Goal: Task Accomplishment & Management: Manage account settings

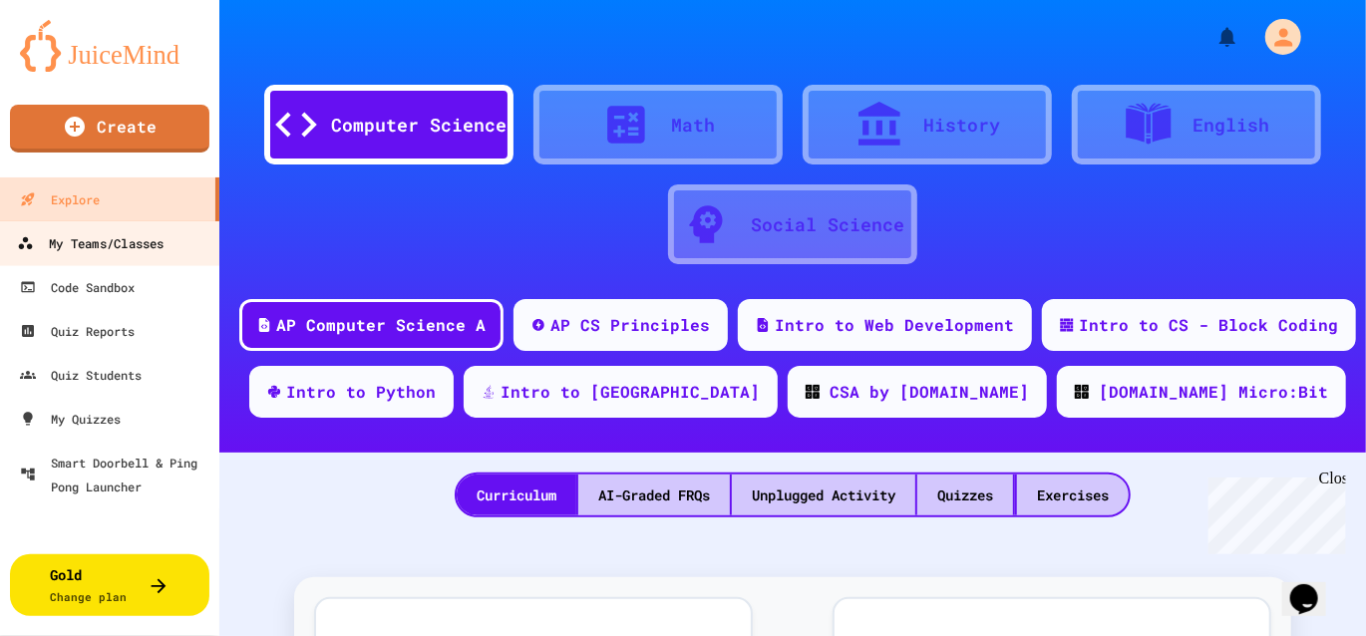
click at [156, 253] on div "My Teams/Classes" at bounding box center [90, 243] width 147 height 25
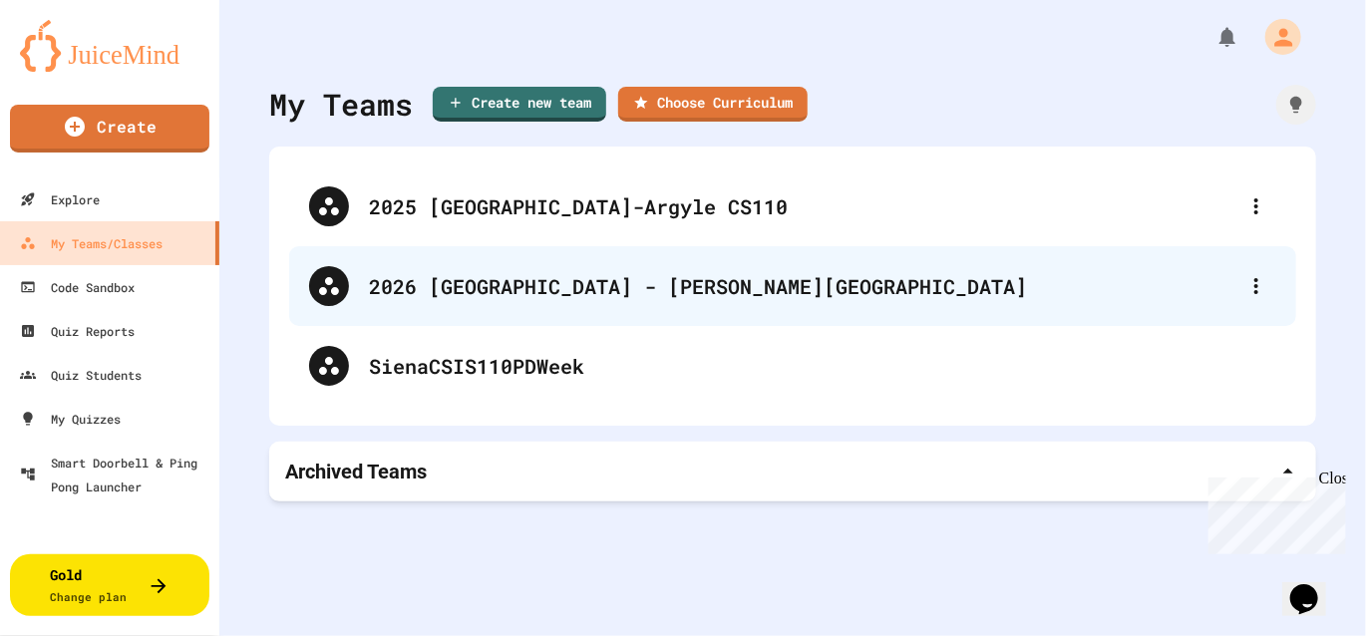
click at [634, 295] on div "2026 [GEOGRAPHIC_DATA] - [PERSON_NAME][GEOGRAPHIC_DATA]" at bounding box center [802, 286] width 867 height 30
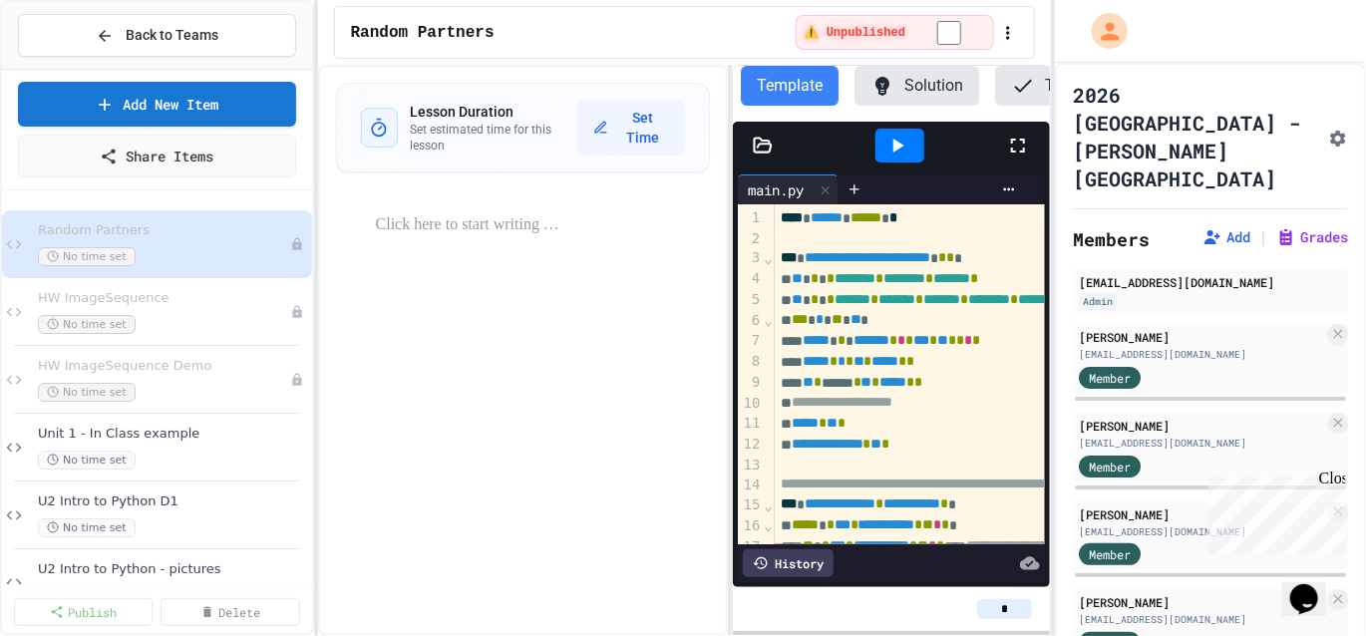
scroll to position [247, 0]
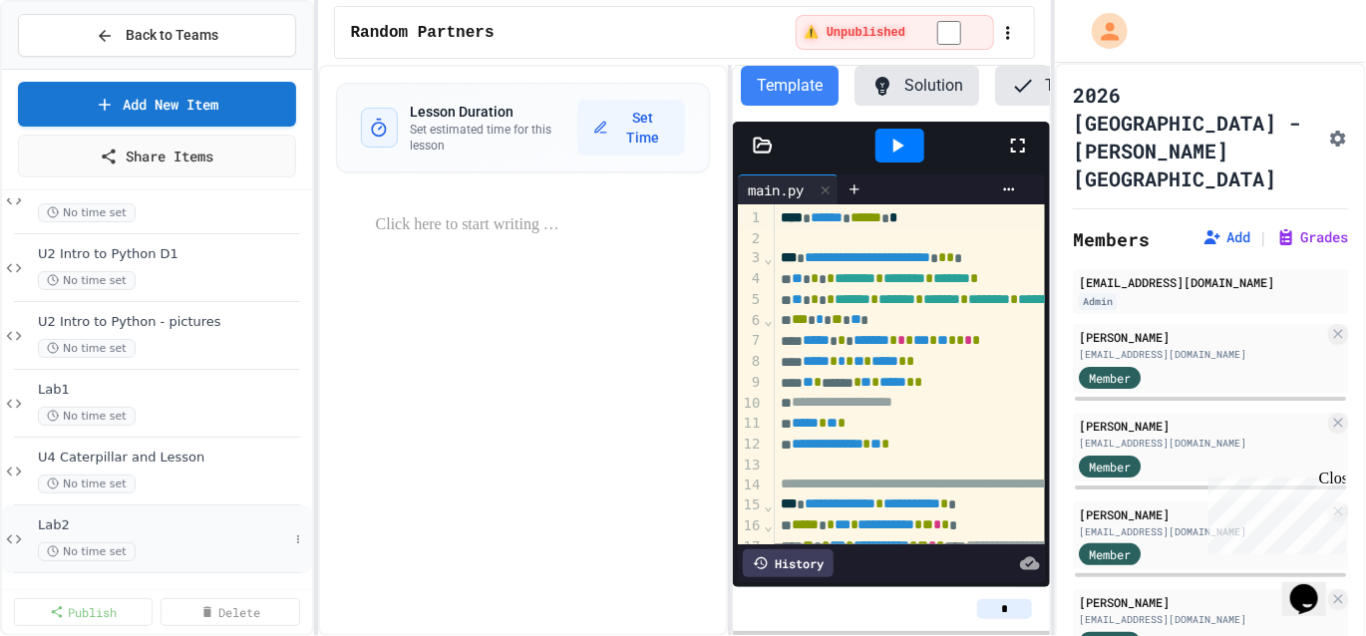
click at [97, 542] on span "No time set" at bounding box center [87, 551] width 98 height 19
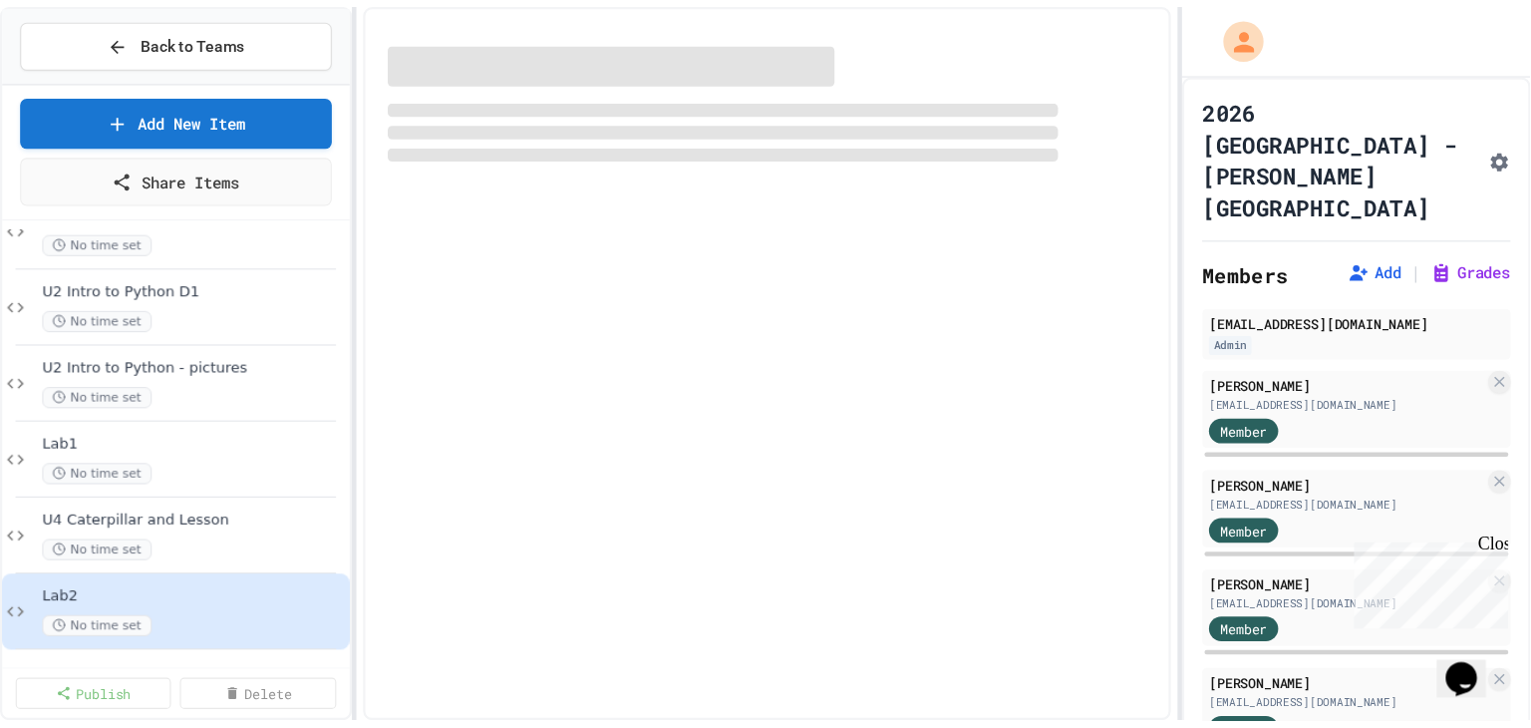
scroll to position [223, 0]
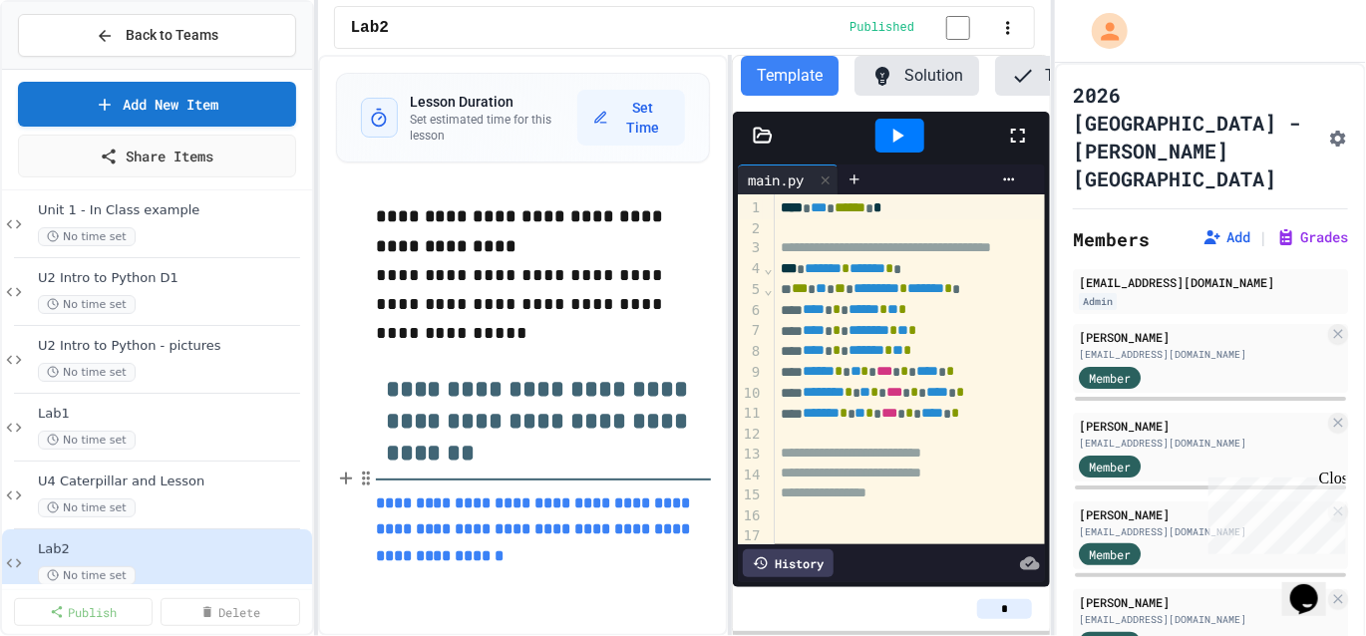
click at [551, 501] on link "**********" at bounding box center [535, 529] width 319 height 68
click at [595, 456] on link "[URL][DOMAIN_NAME]" at bounding box center [577, 464] width 141 height 20
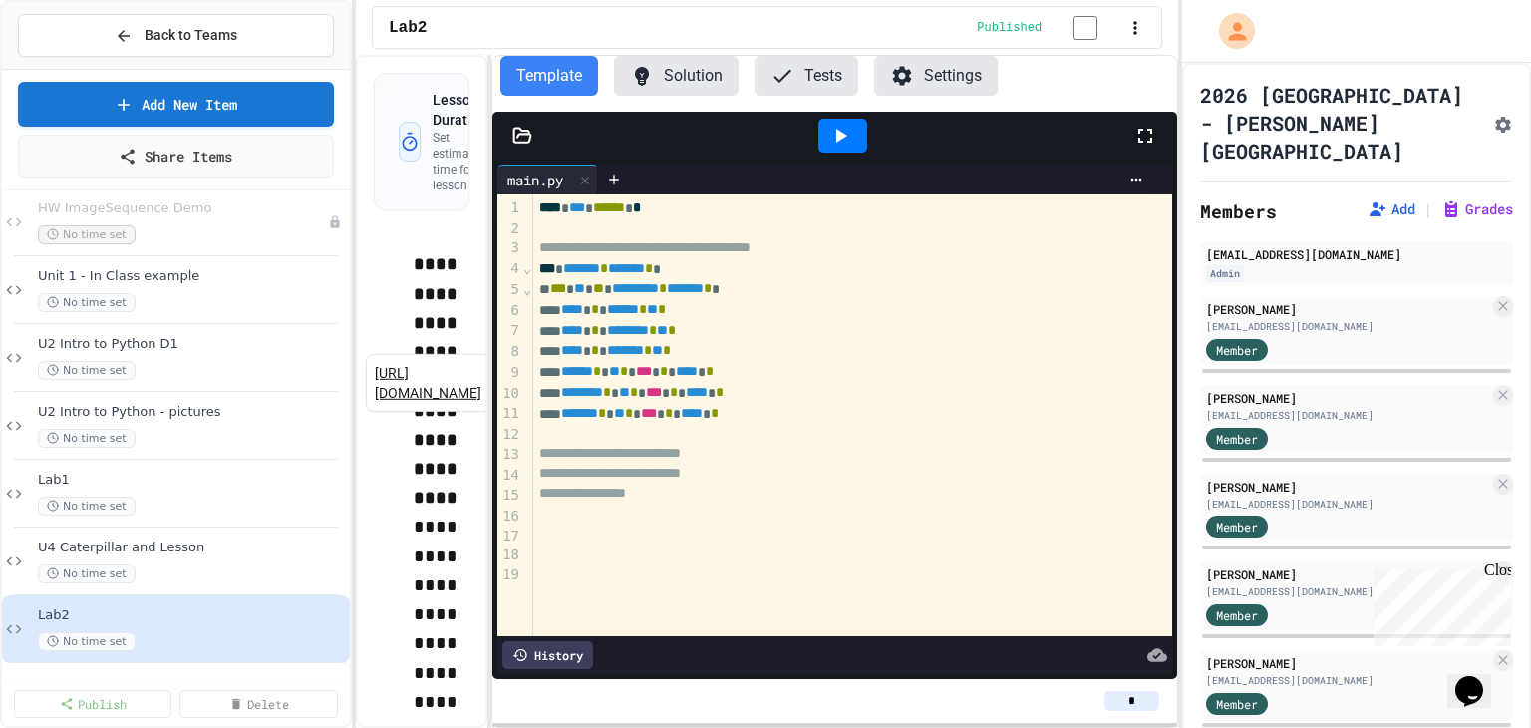
click at [490, 284] on div "**********" at bounding box center [767, 391] width 822 height 673
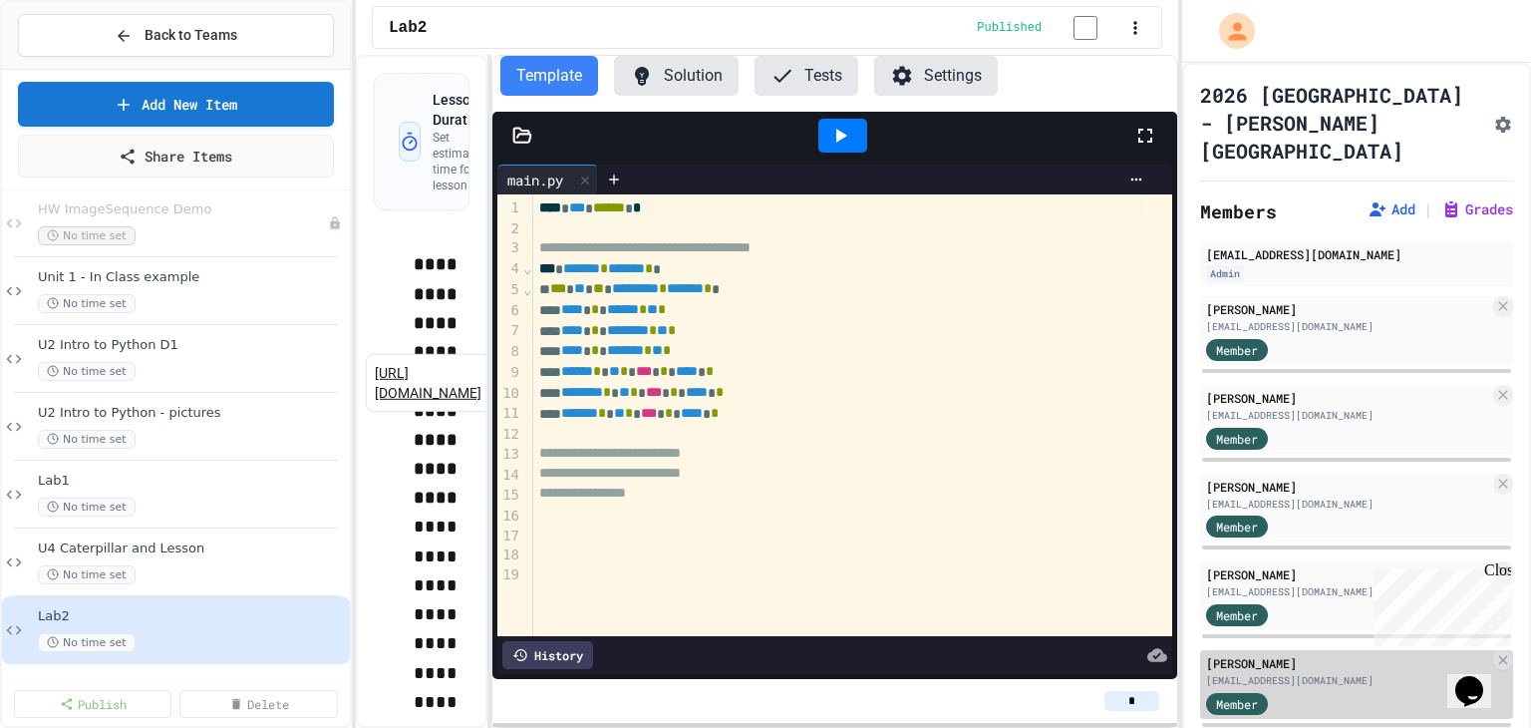
scroll to position [199, 0]
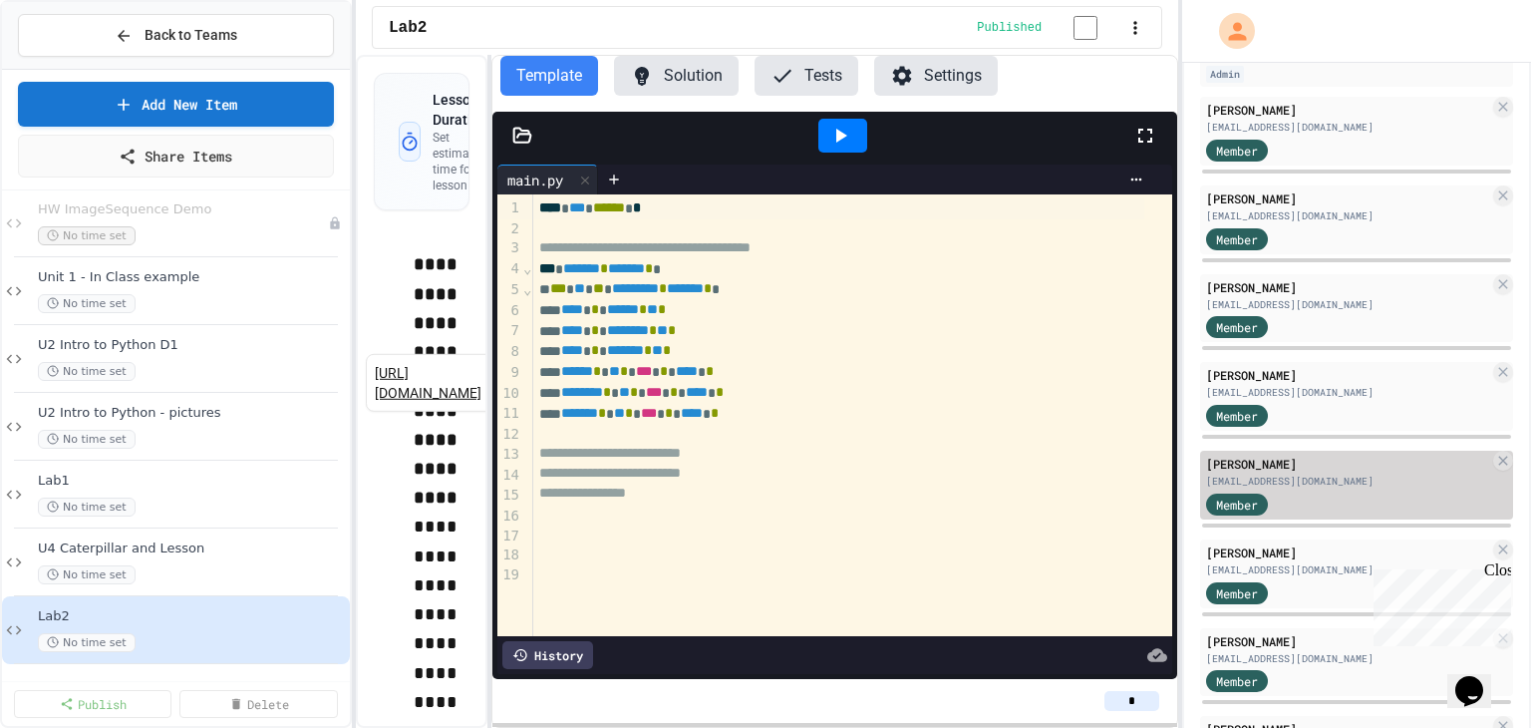
click at [1303, 490] on div "Member" at bounding box center [1256, 502] width 100 height 25
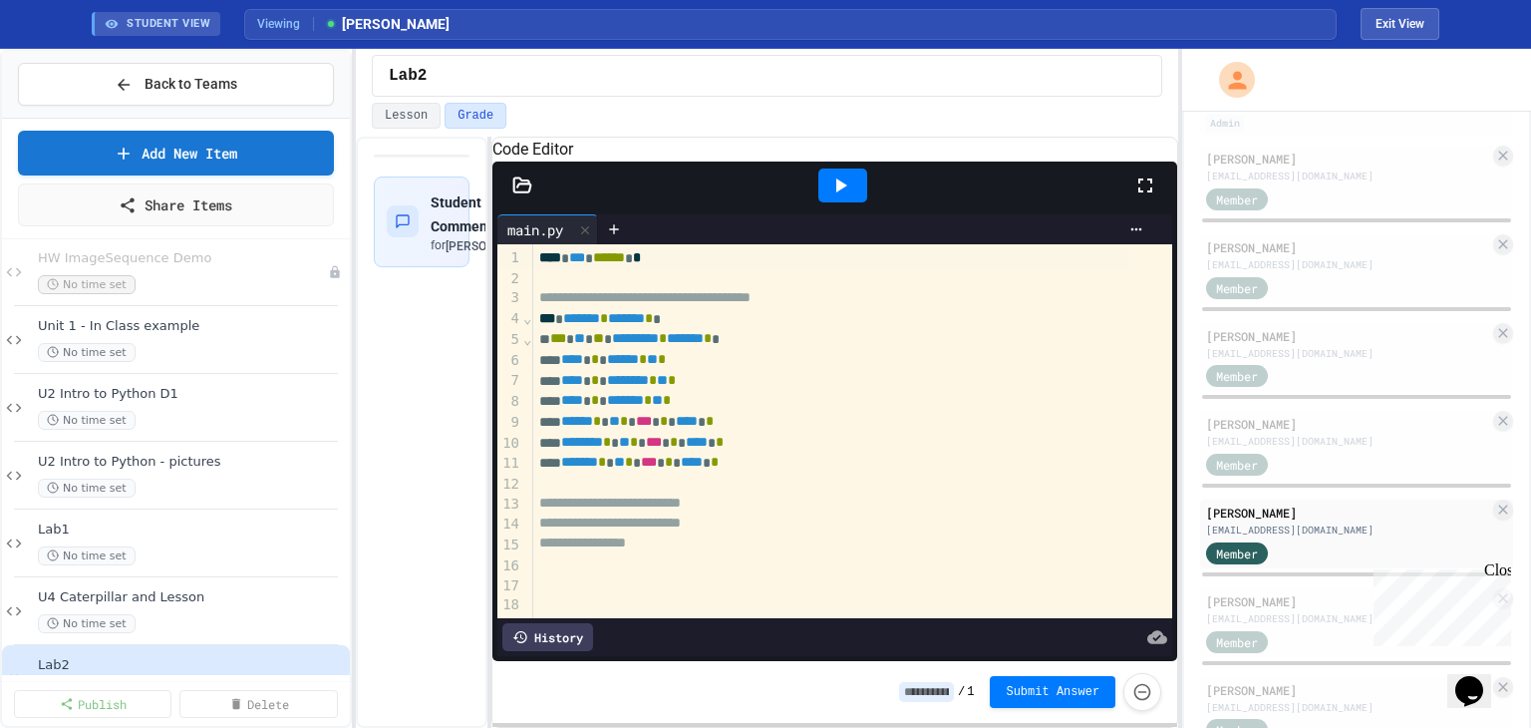
click at [516, 191] on icon at bounding box center [522, 184] width 17 height 14
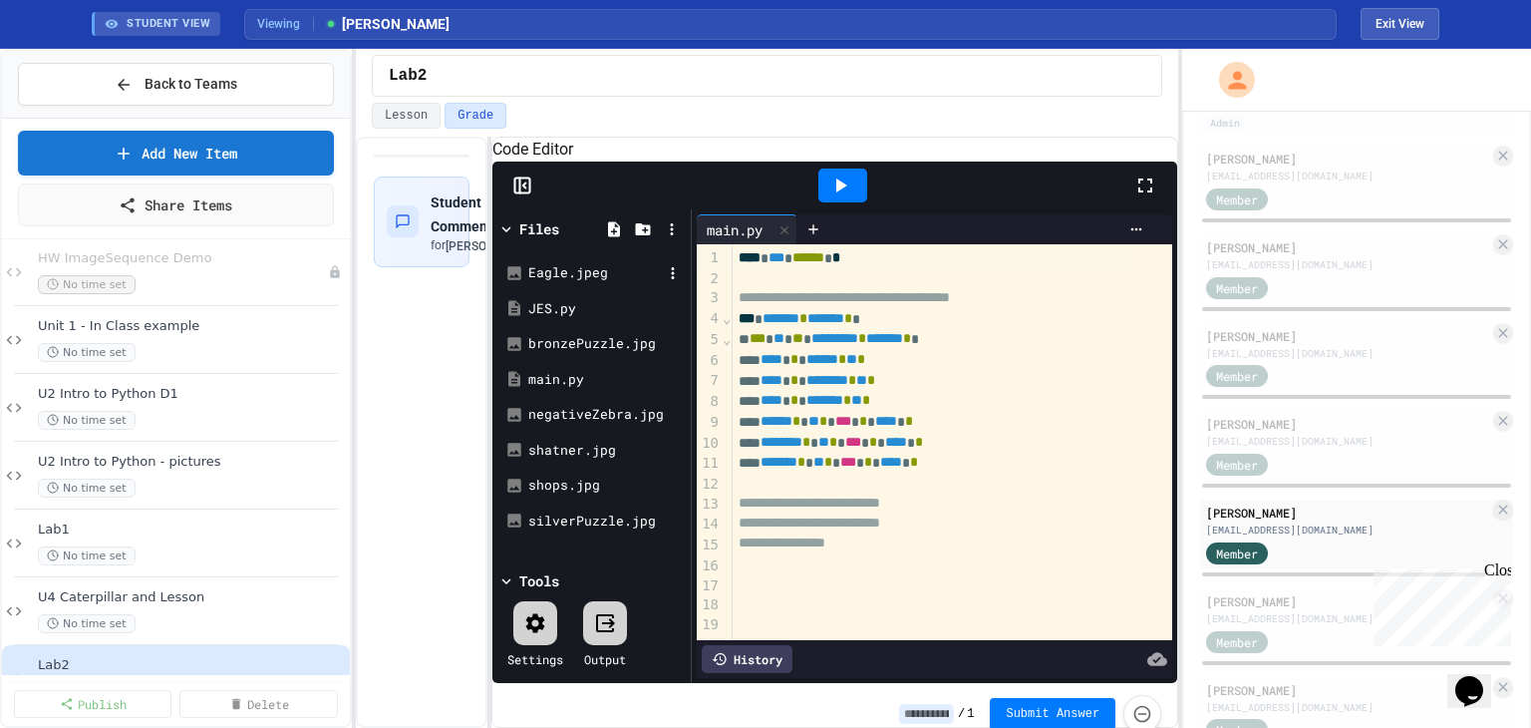
click at [564, 283] on div "Eagle.jpeg" at bounding box center [595, 273] width 134 height 20
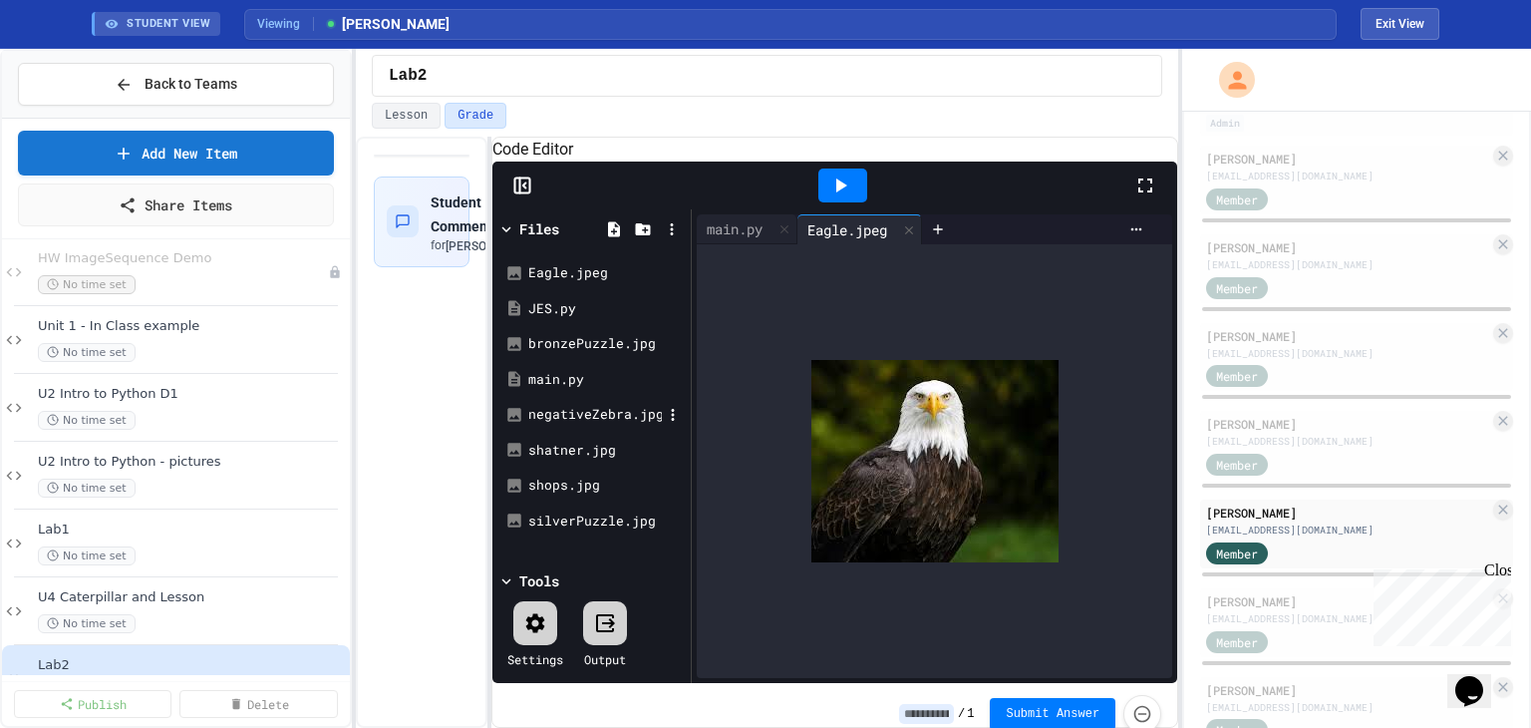
click at [564, 425] on div "negativeZebra.jpg" at bounding box center [595, 415] width 134 height 20
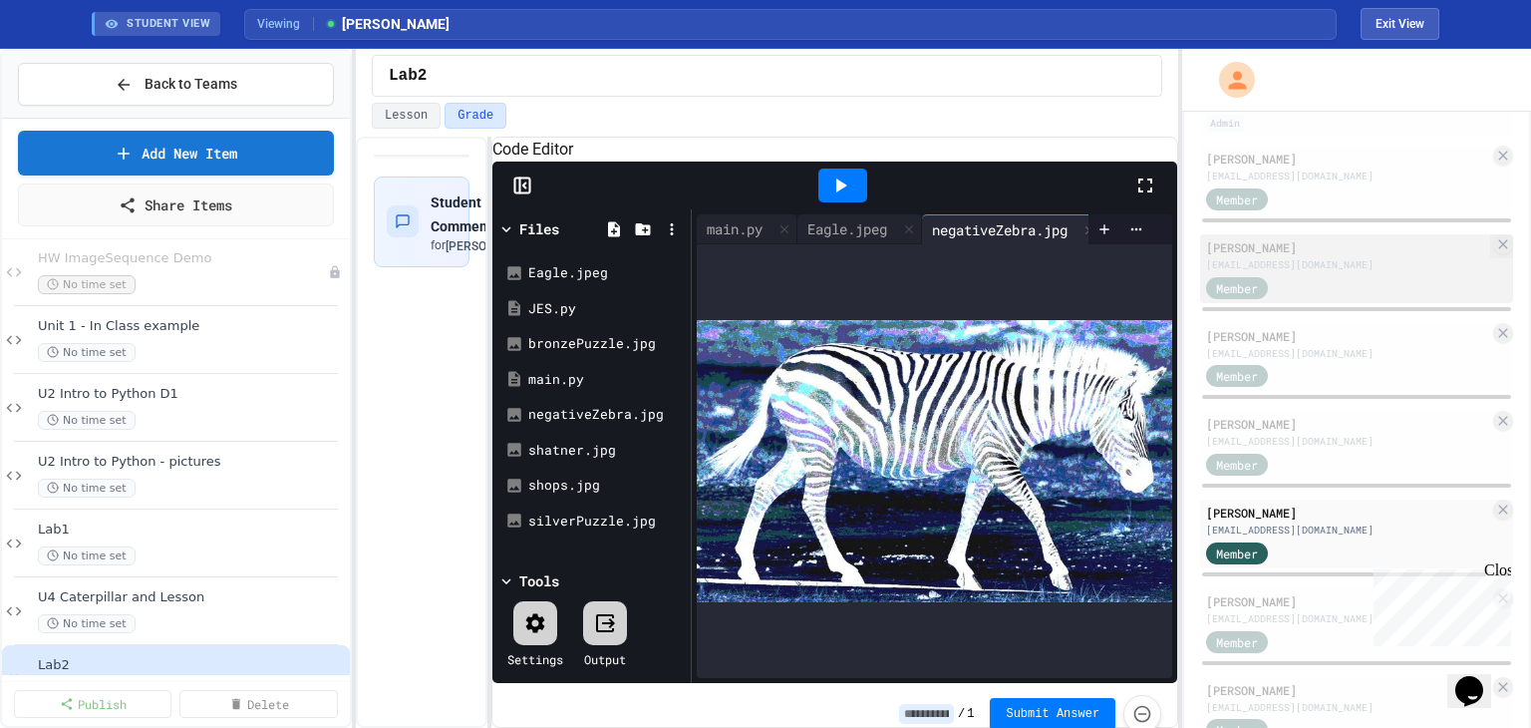
click at [1308, 257] on div "[EMAIL_ADDRESS][DOMAIN_NAME]" at bounding box center [1347, 264] width 283 height 15
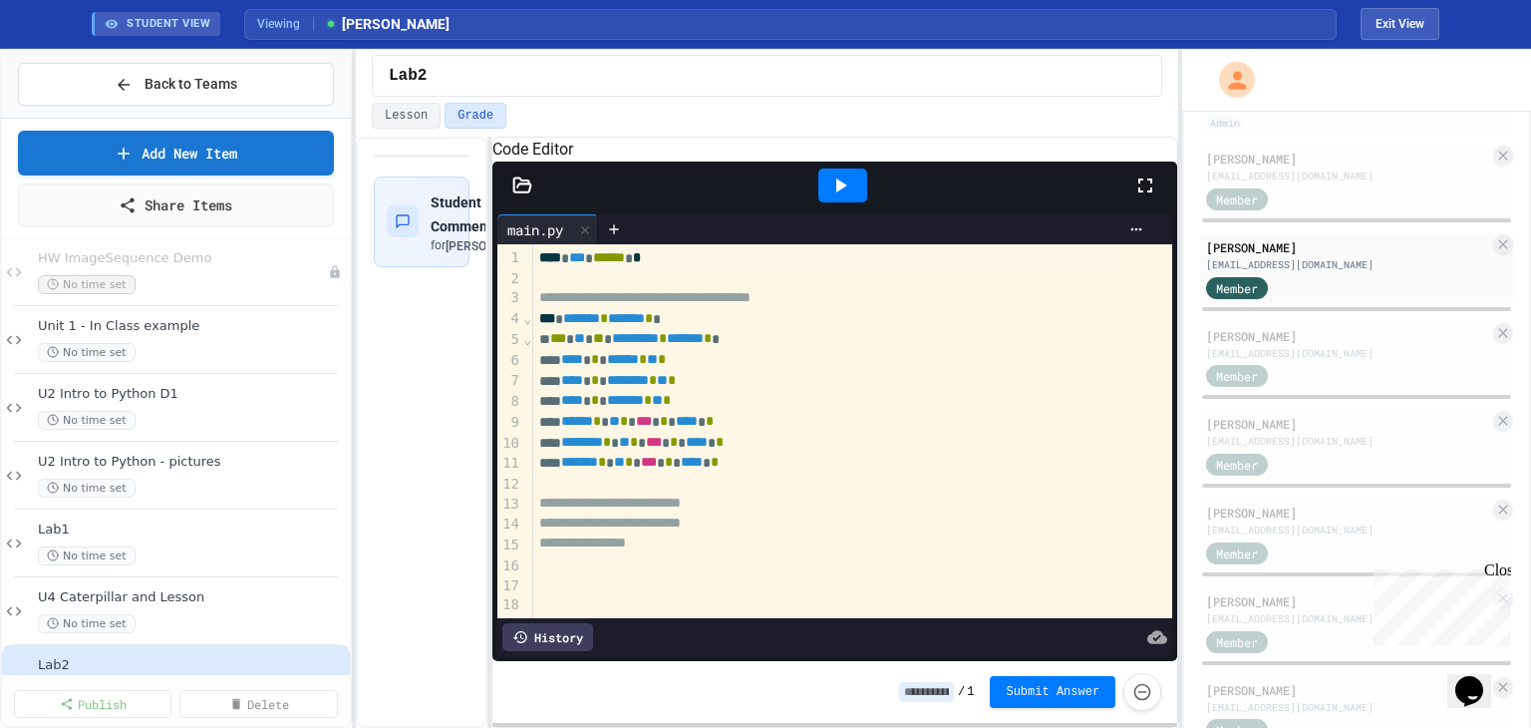
click at [525, 195] on icon at bounding box center [522, 185] width 20 height 20
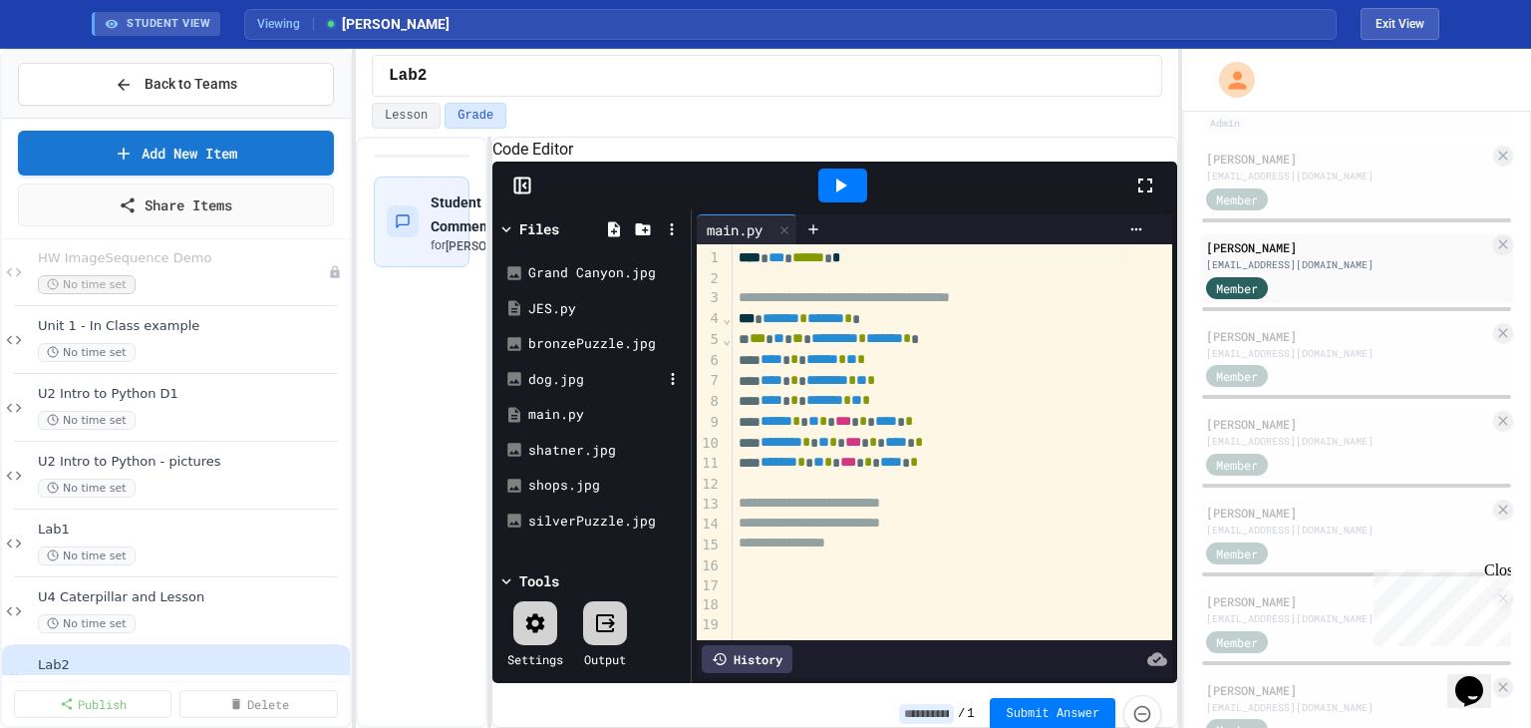
click at [546, 390] on div "dog.jpg" at bounding box center [595, 380] width 134 height 20
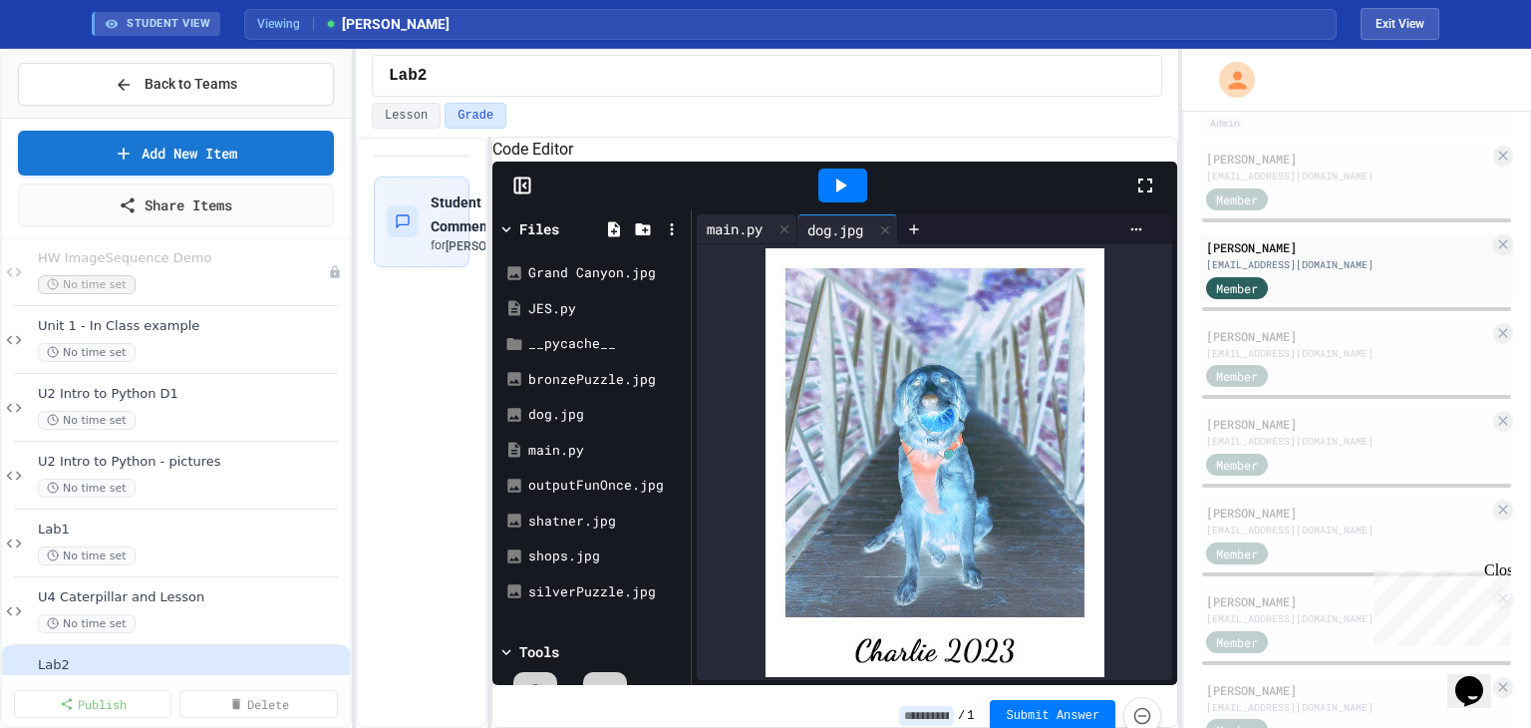
click at [725, 239] on div "main.py" at bounding box center [735, 228] width 76 height 21
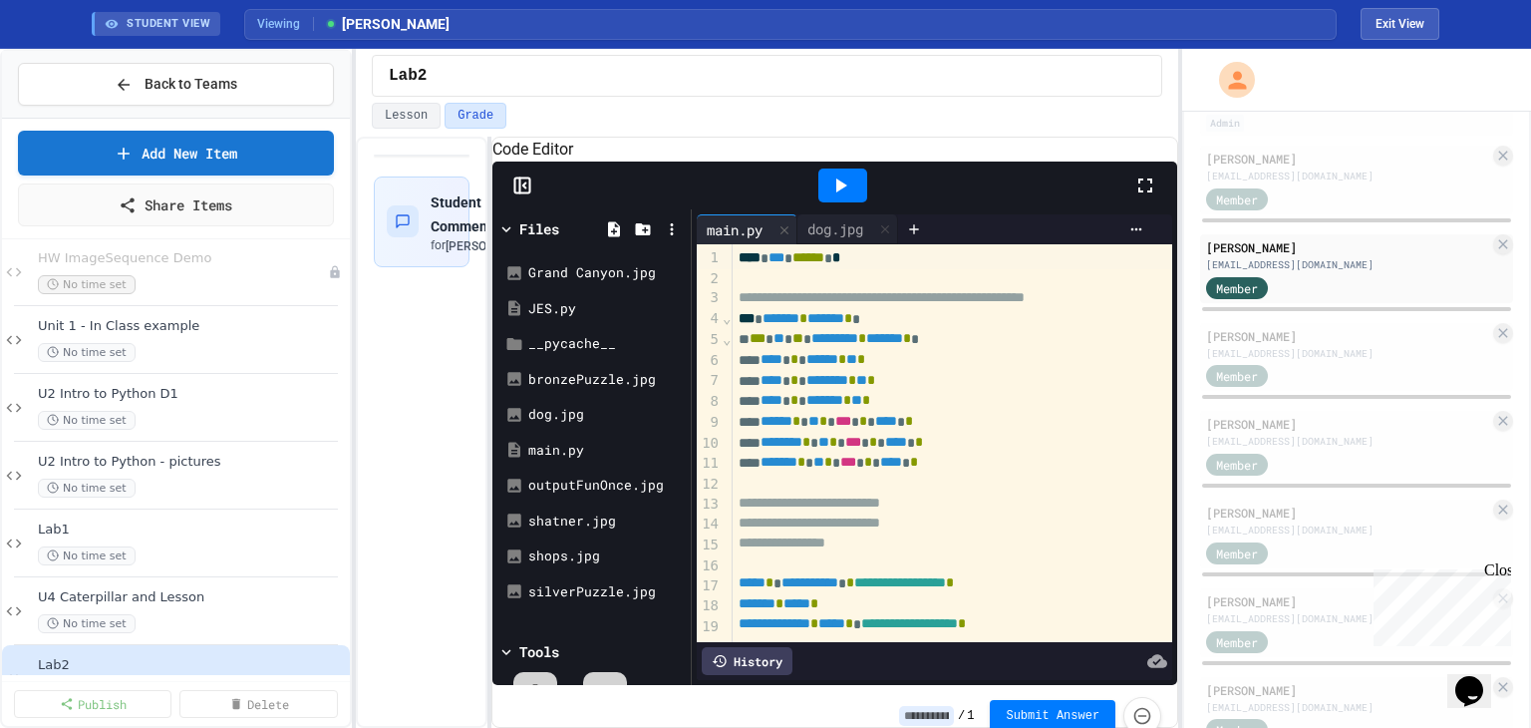
scroll to position [44, 0]
click at [1321, 363] on div "Member" at bounding box center [1347, 375] width 283 height 25
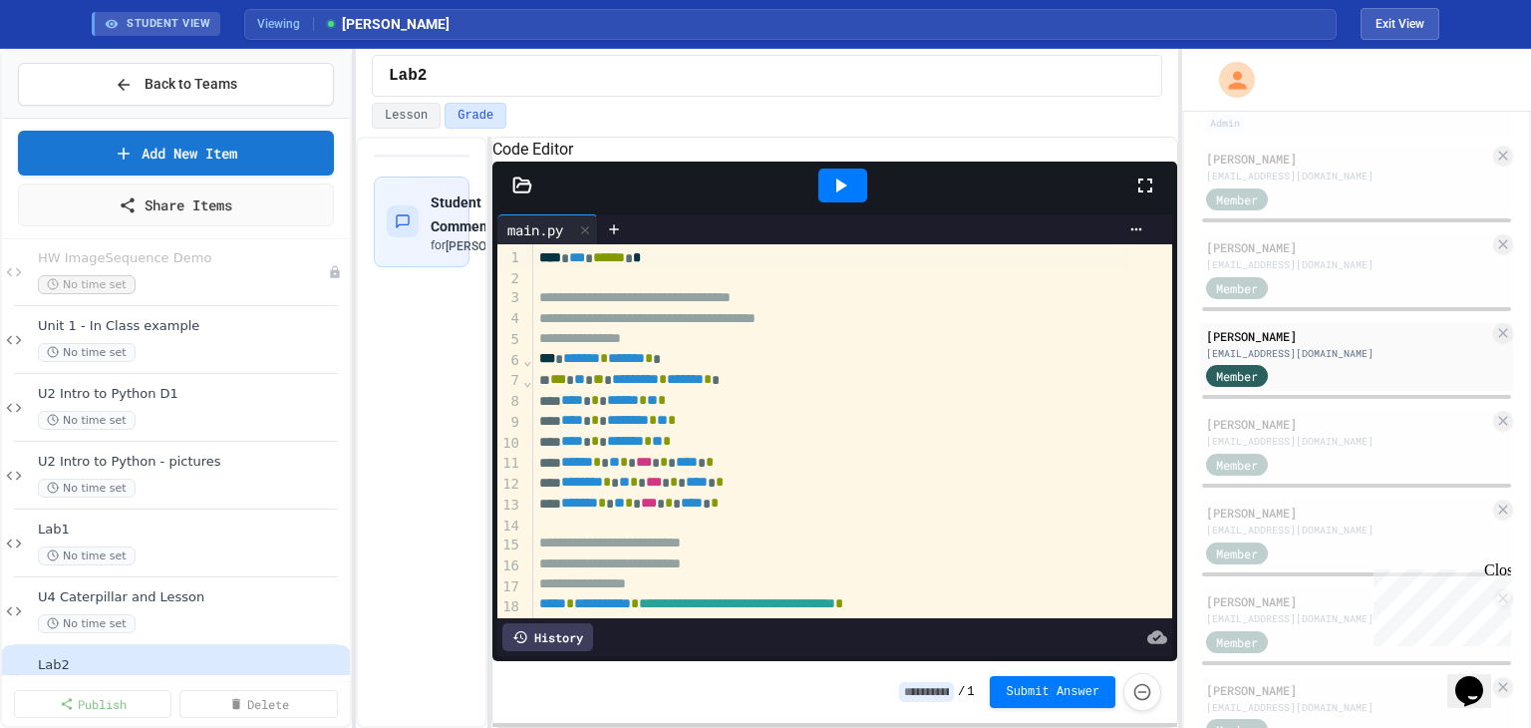
scroll to position [158, 0]
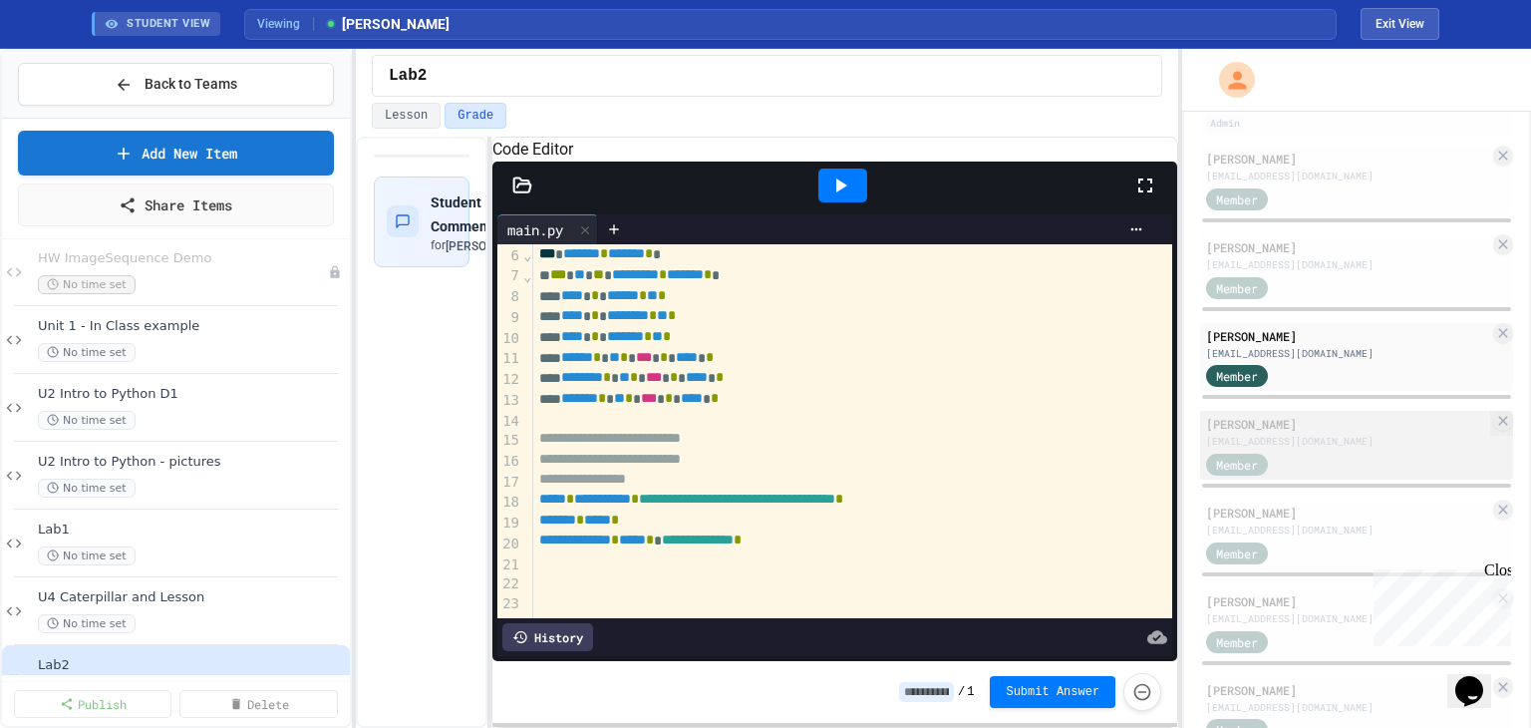
click at [1316, 434] on div "[EMAIL_ADDRESS][DOMAIN_NAME]" at bounding box center [1347, 441] width 283 height 15
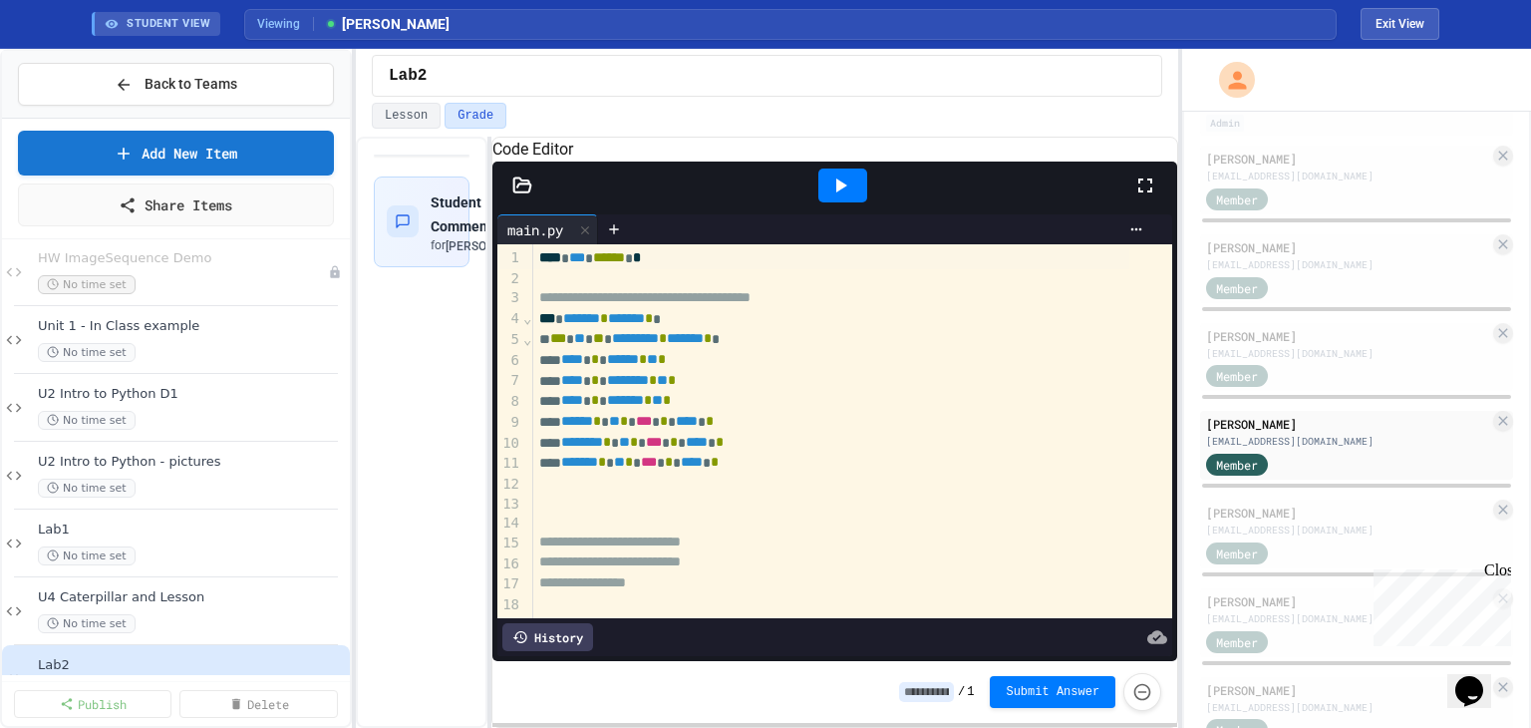
scroll to position [113, 0]
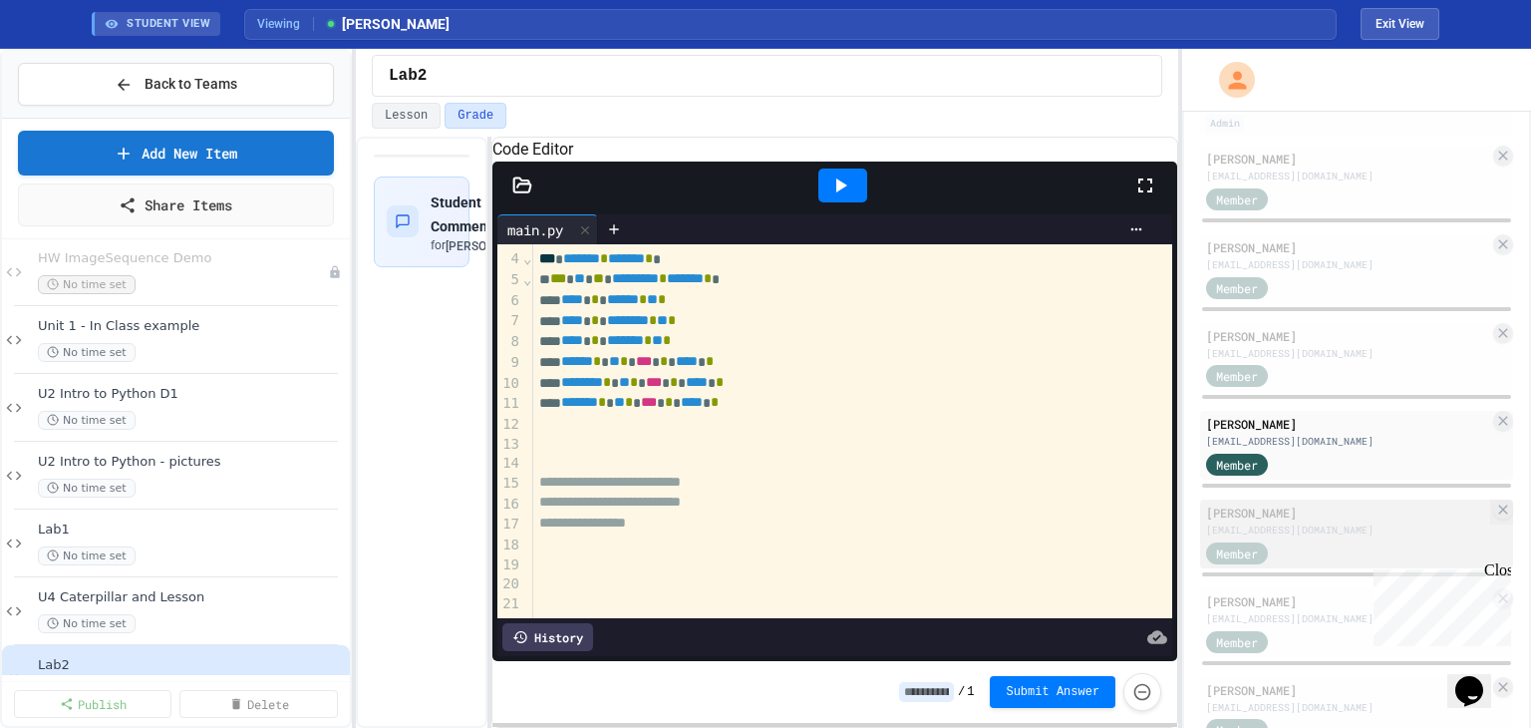
click at [1312, 522] on div "[EMAIL_ADDRESS][DOMAIN_NAME]" at bounding box center [1347, 529] width 283 height 15
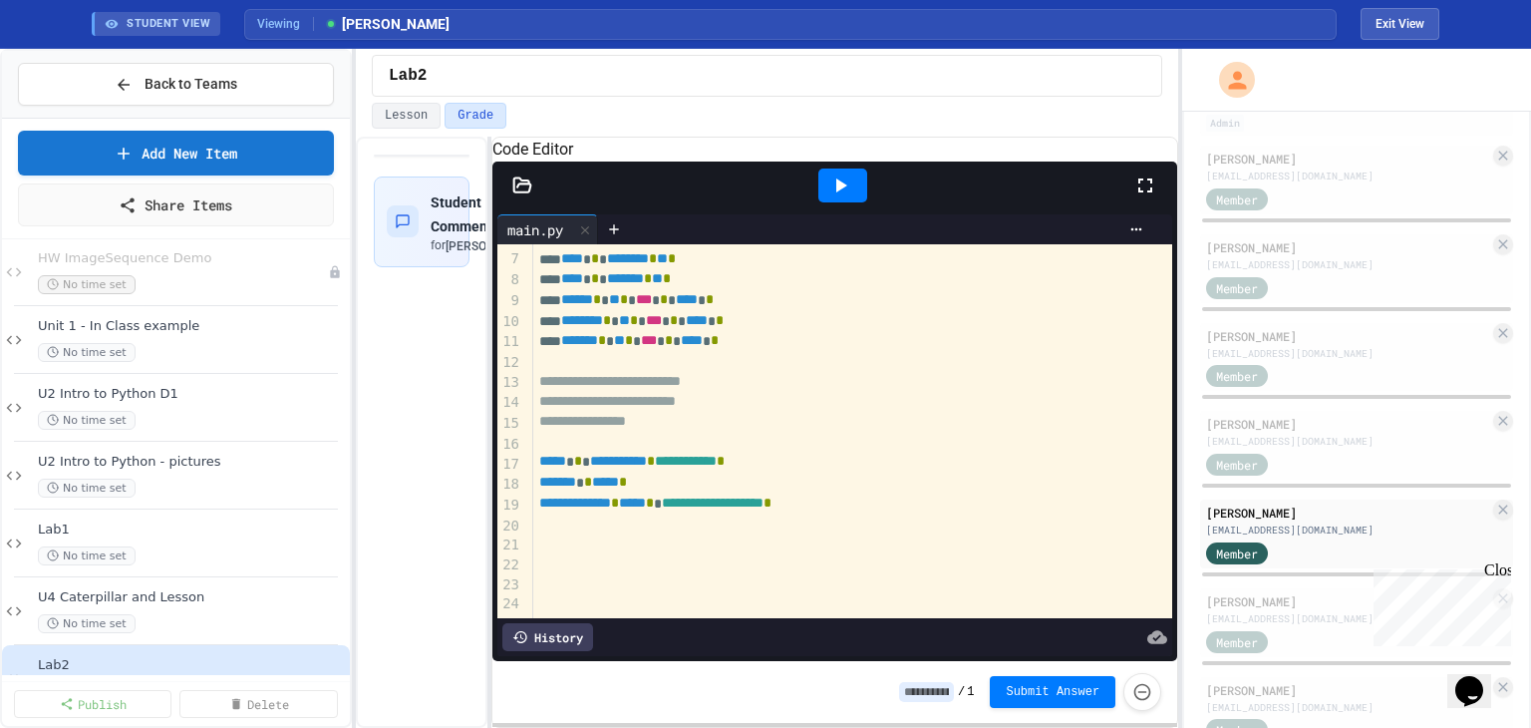
scroll to position [299, 0]
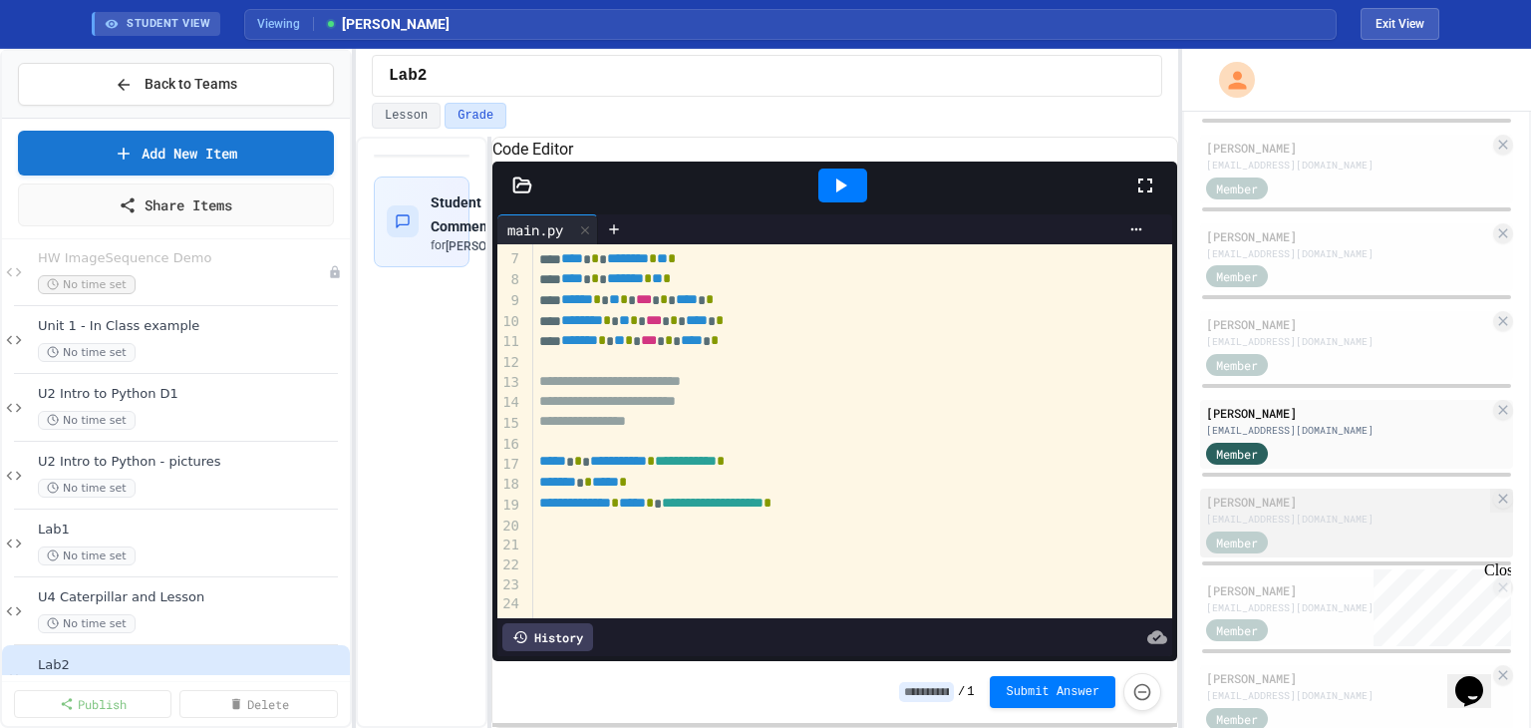
click at [1316, 511] on div "[EMAIL_ADDRESS][DOMAIN_NAME]" at bounding box center [1347, 518] width 283 height 15
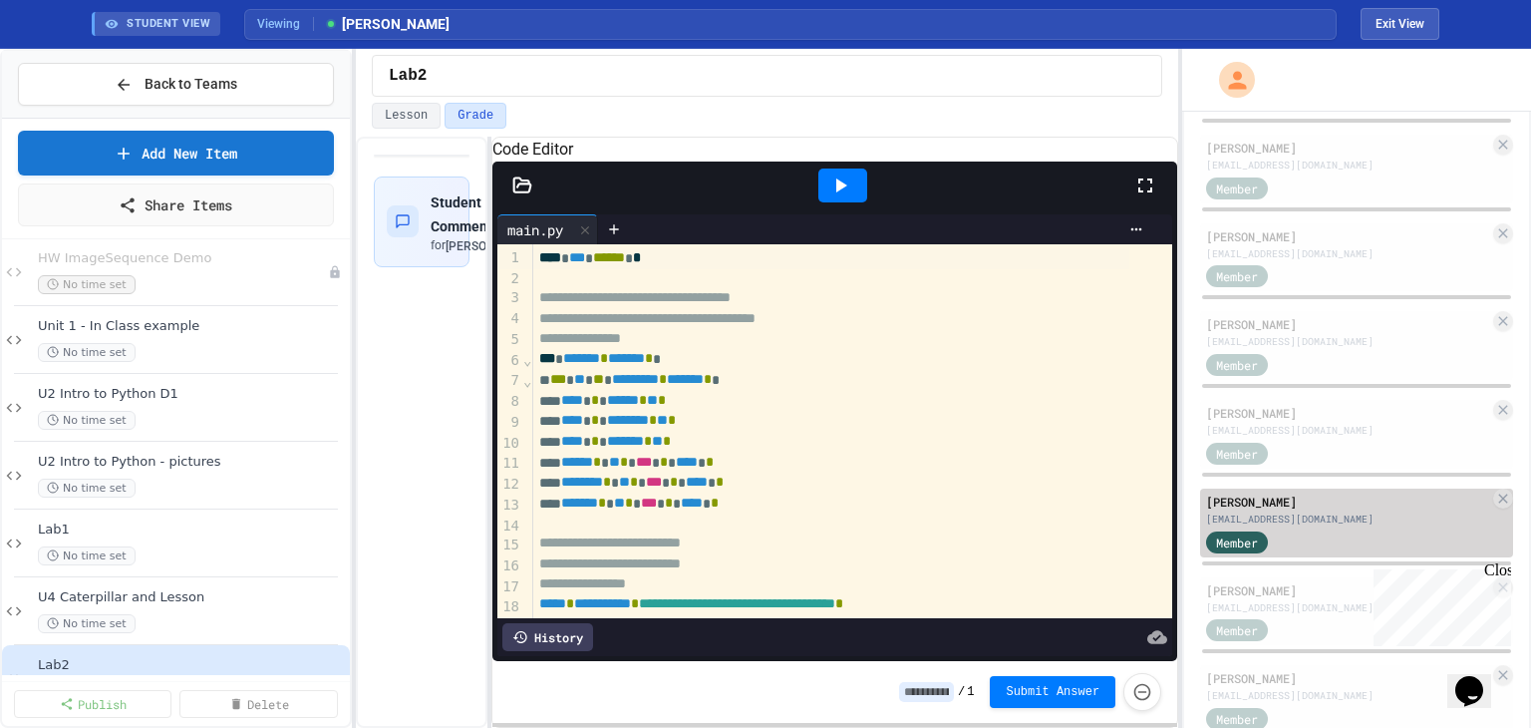
click at [1344, 511] on div "[EMAIL_ADDRESS][DOMAIN_NAME]" at bounding box center [1347, 518] width 283 height 15
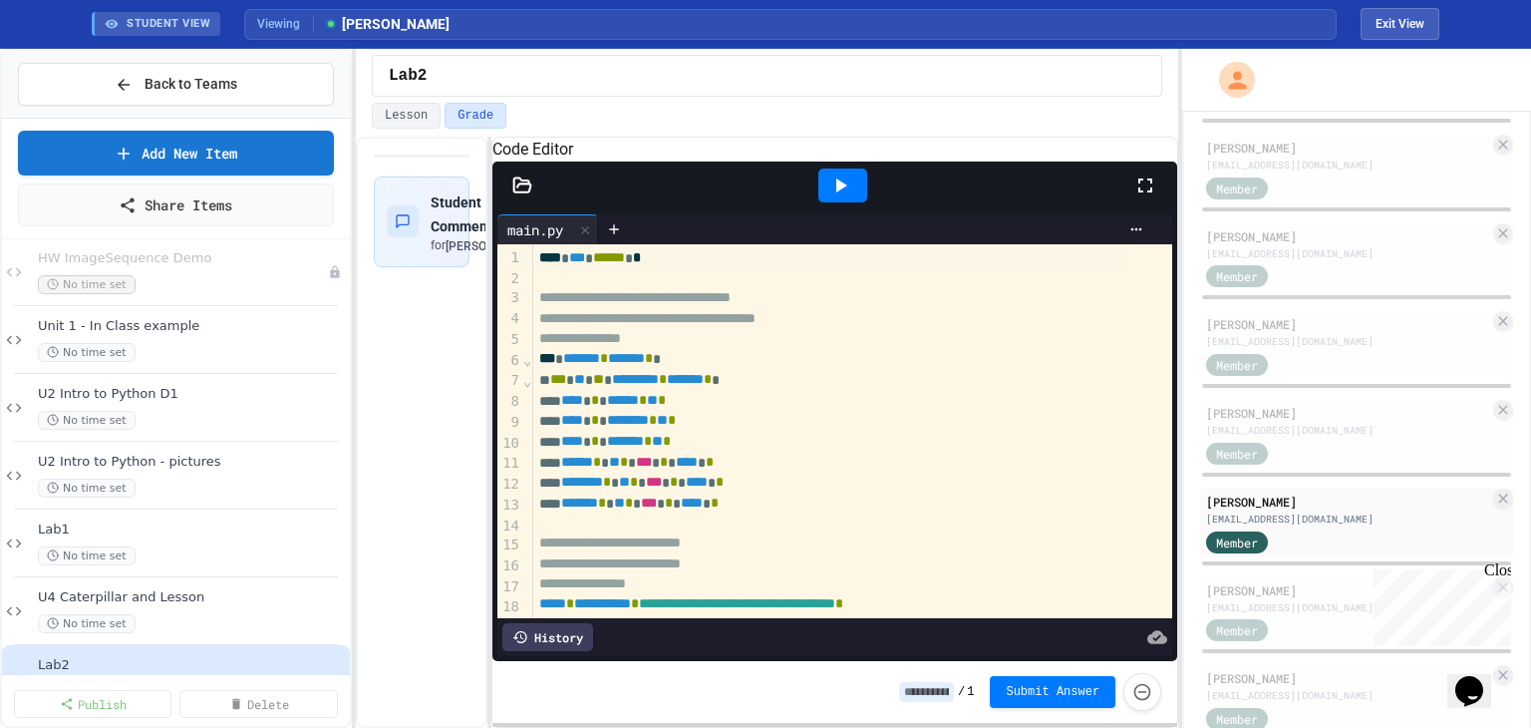
scroll to position [158, 0]
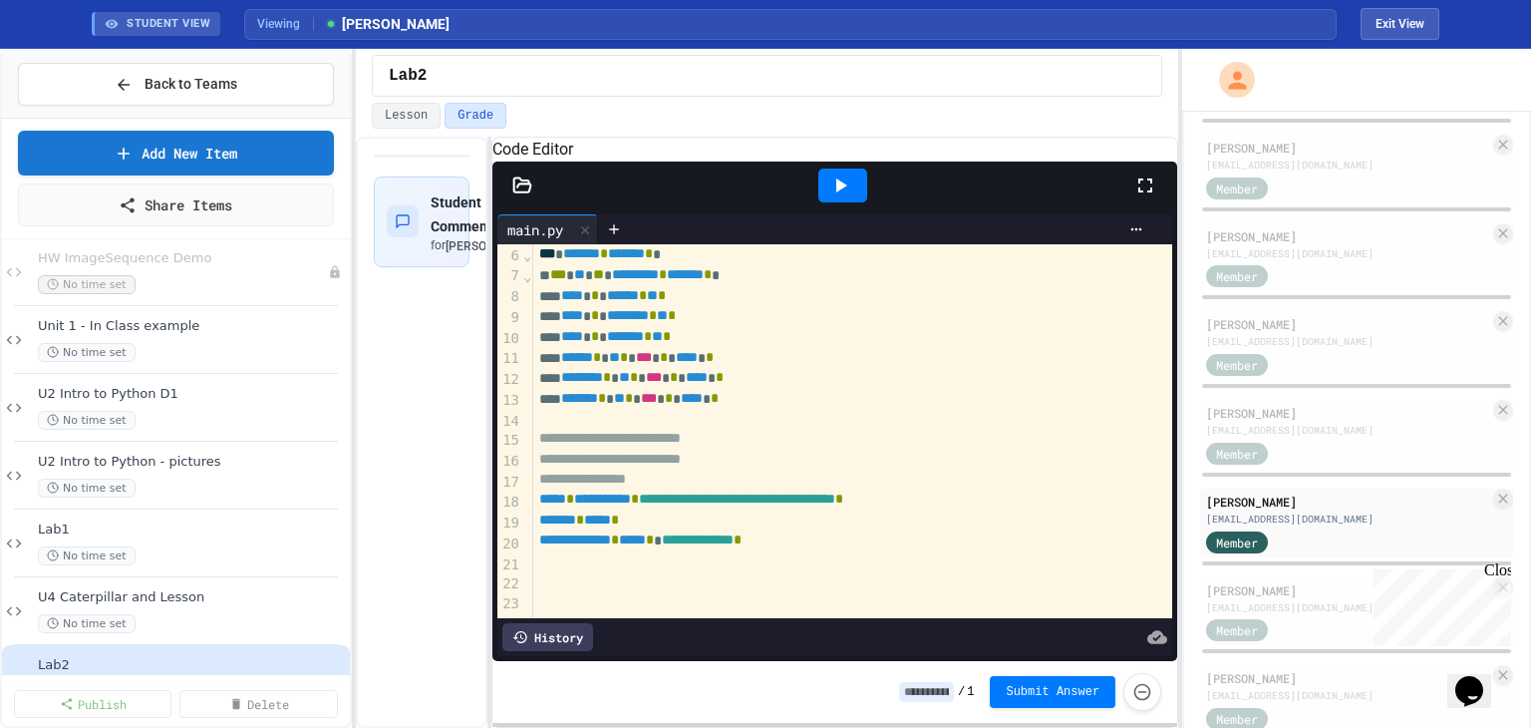
click at [1147, 630] on icon at bounding box center [1157, 636] width 20 height 13
click at [550, 623] on div "History" at bounding box center [547, 637] width 91 height 28
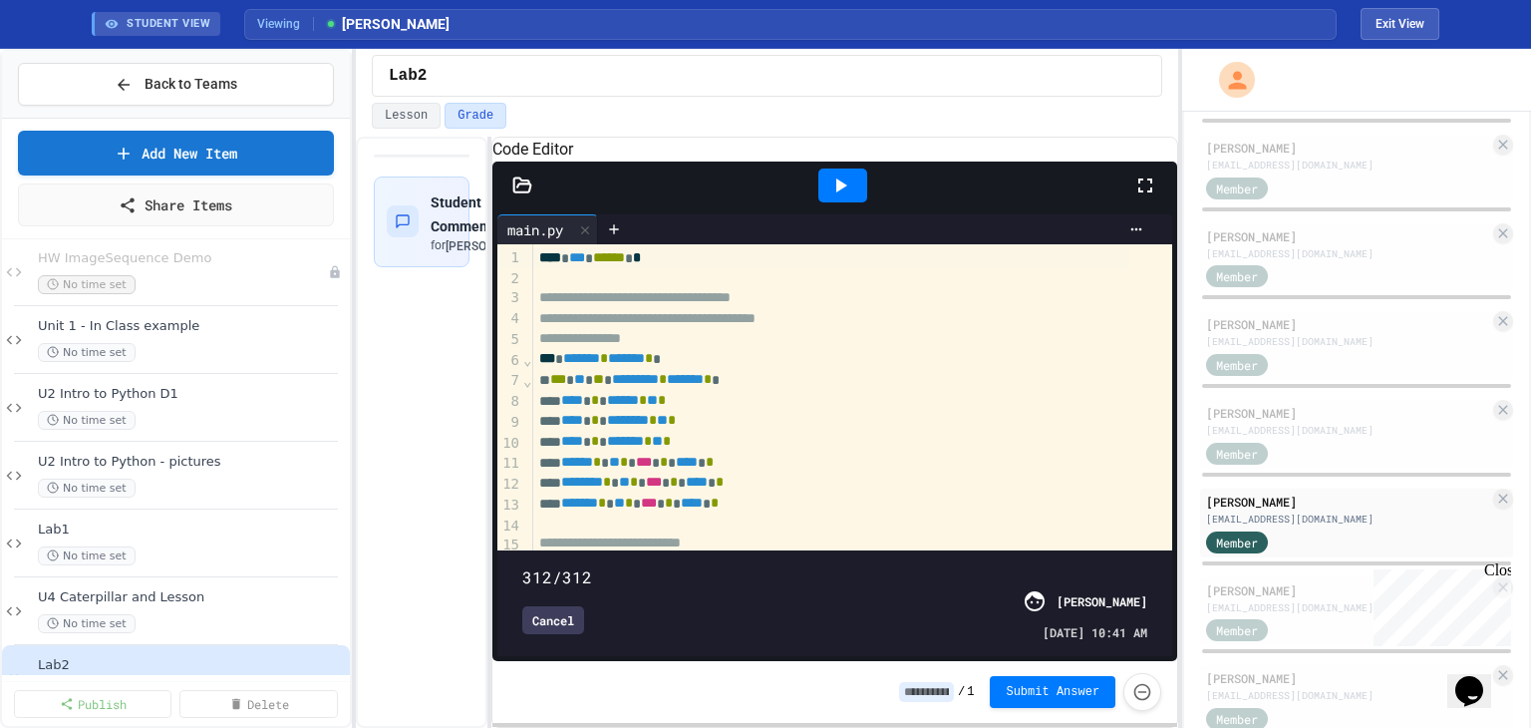
scroll to position [199, 0]
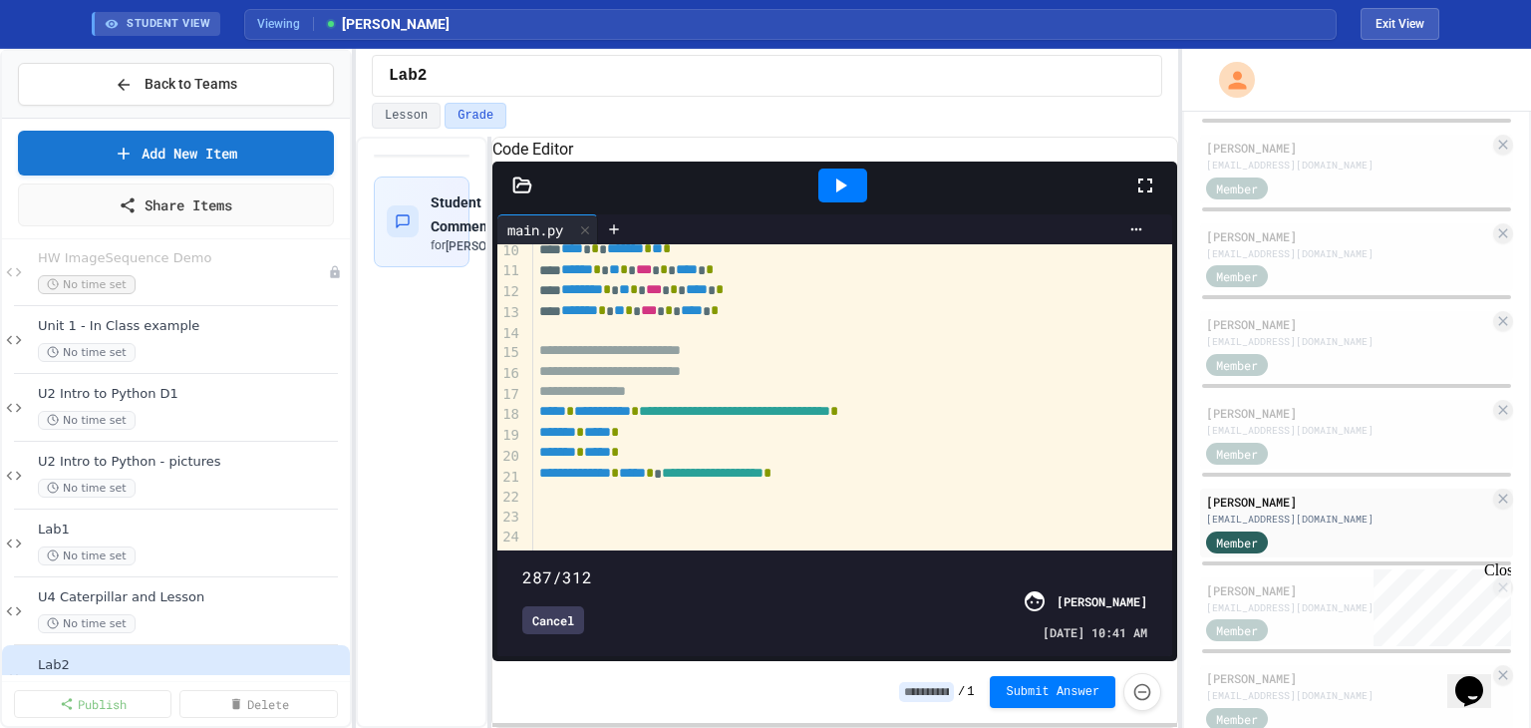
type input "***"
drag, startPoint x: 1128, startPoint y: 537, endPoint x: 1081, endPoint y: 537, distance: 47.8
click at [522, 566] on span at bounding box center [522, 566] width 0 height 0
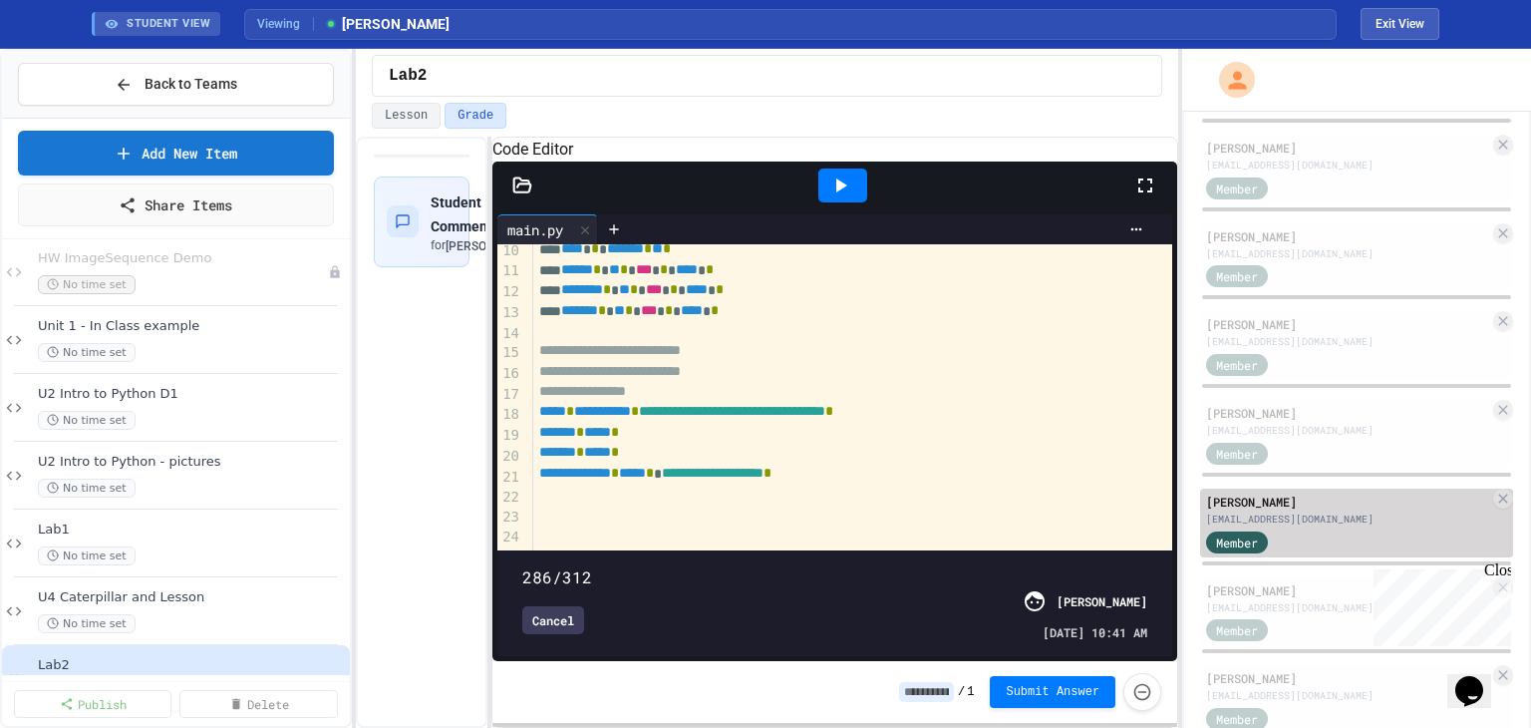
scroll to position [498, 0]
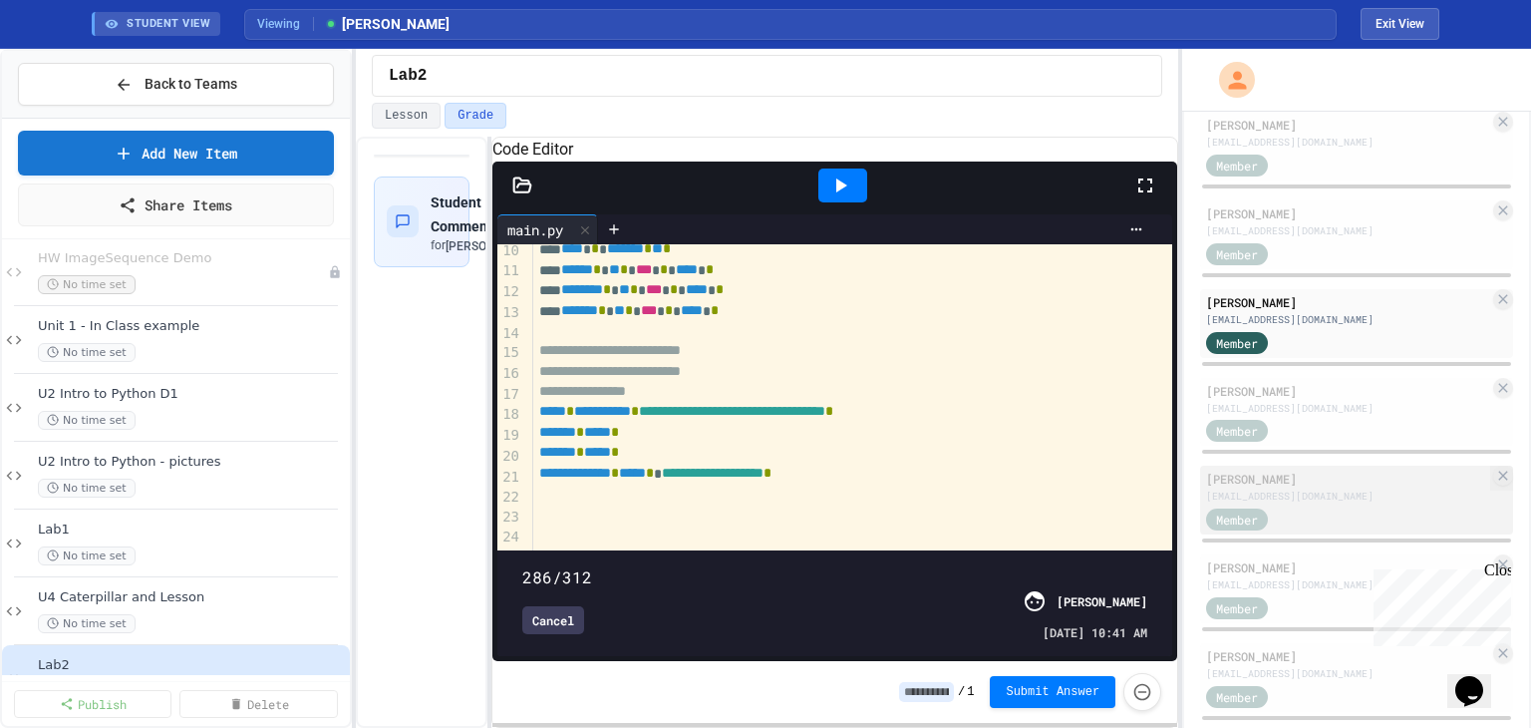
click at [1304, 488] on div "[EMAIL_ADDRESS][DOMAIN_NAME]" at bounding box center [1347, 495] width 283 height 15
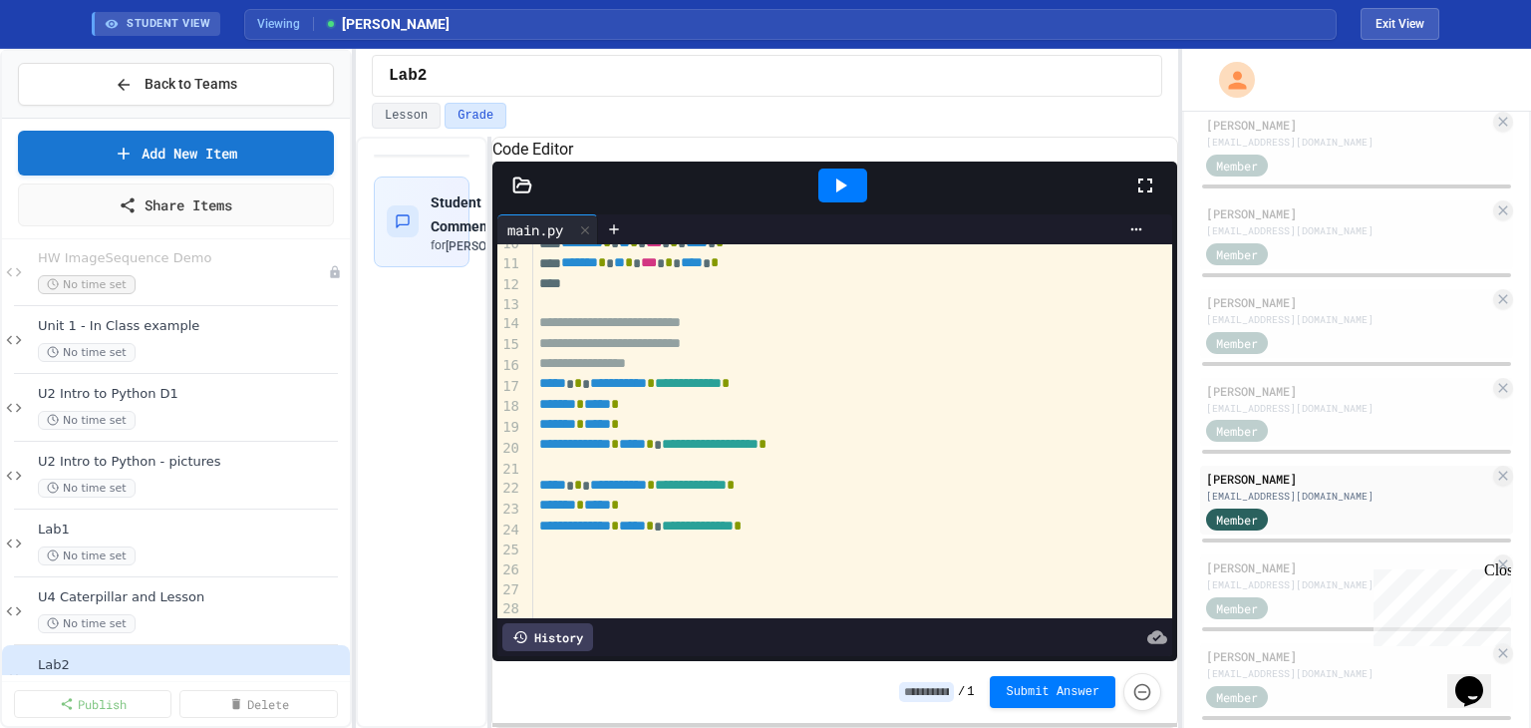
scroll to position [278, 0]
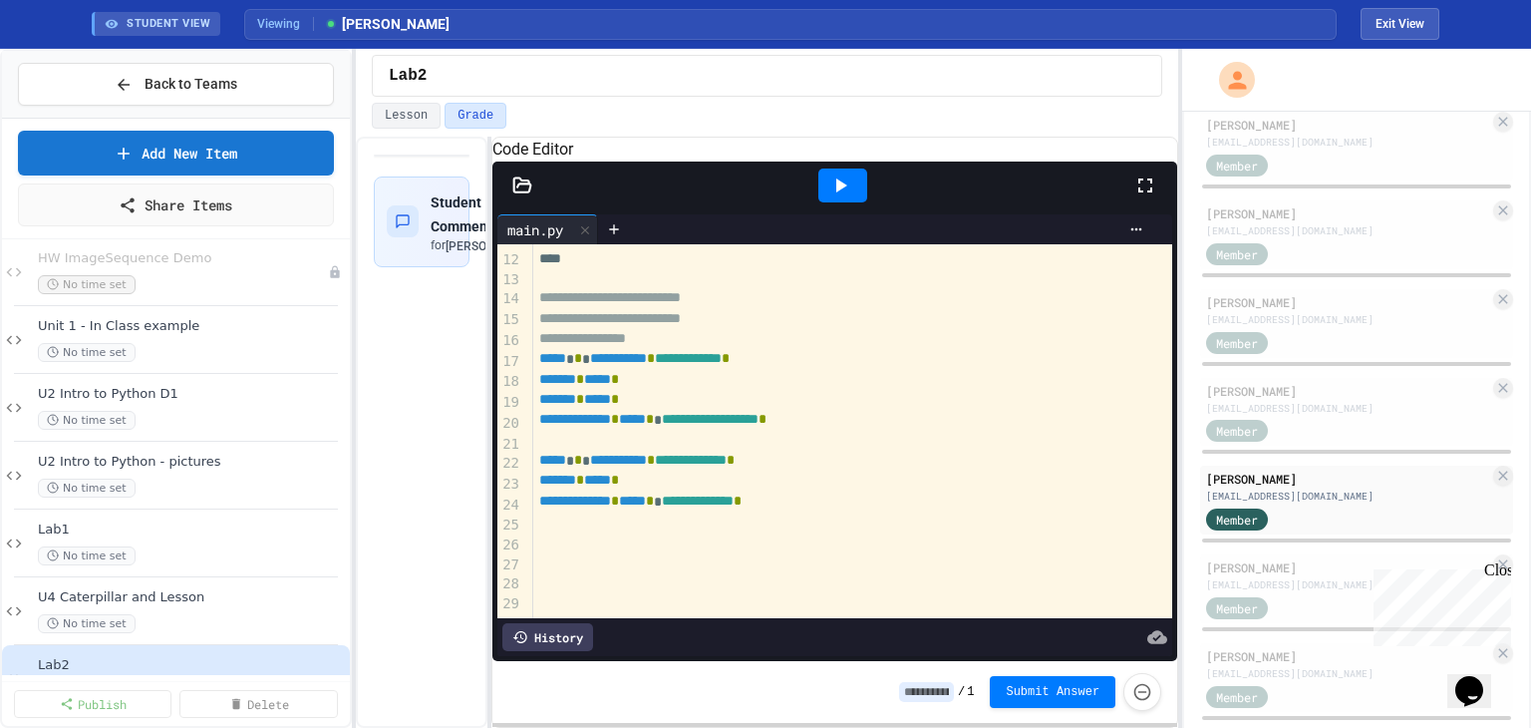
click at [528, 191] on icon at bounding box center [522, 184] width 17 height 14
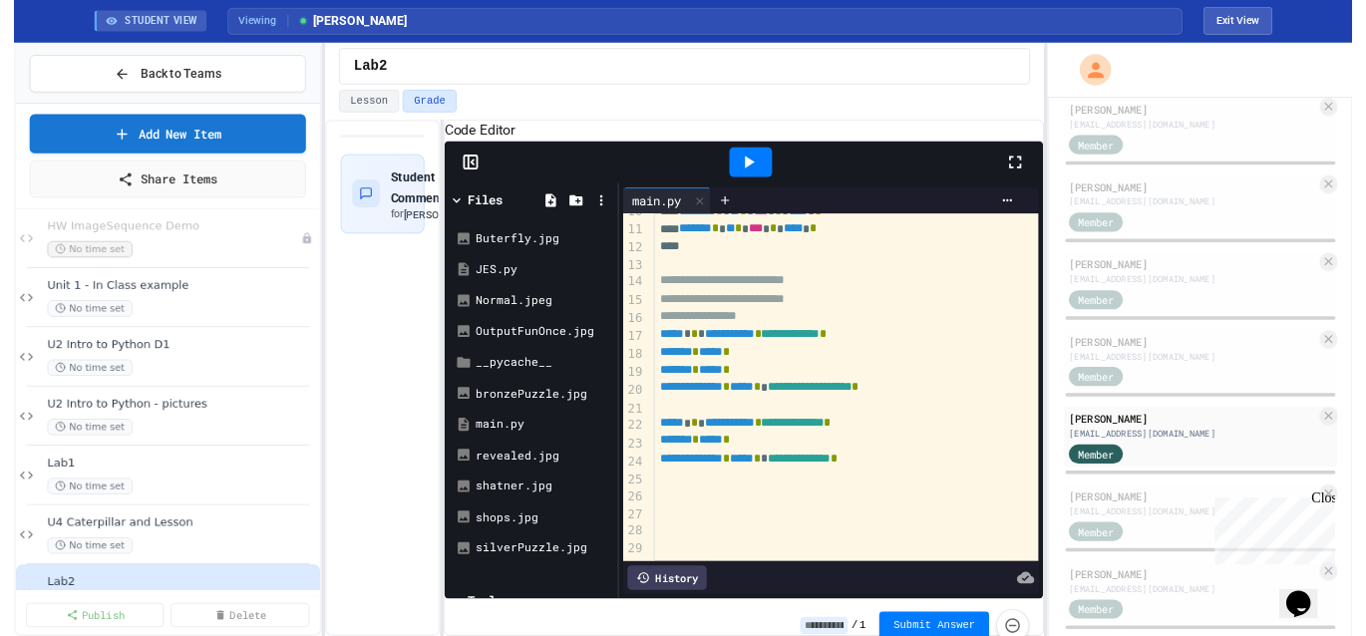
scroll to position [228, 0]
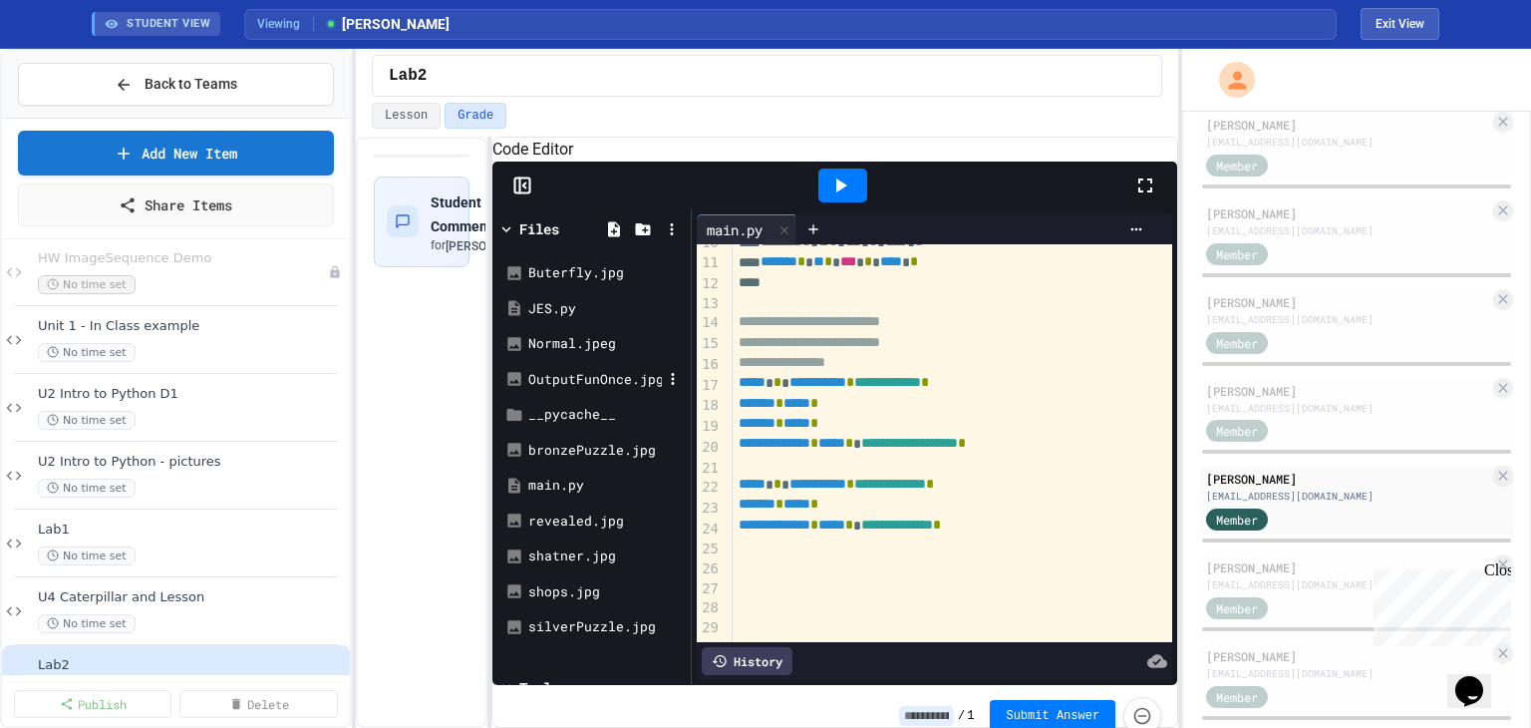
click at [567, 390] on div "OutputFunOnce.jpg" at bounding box center [595, 380] width 134 height 20
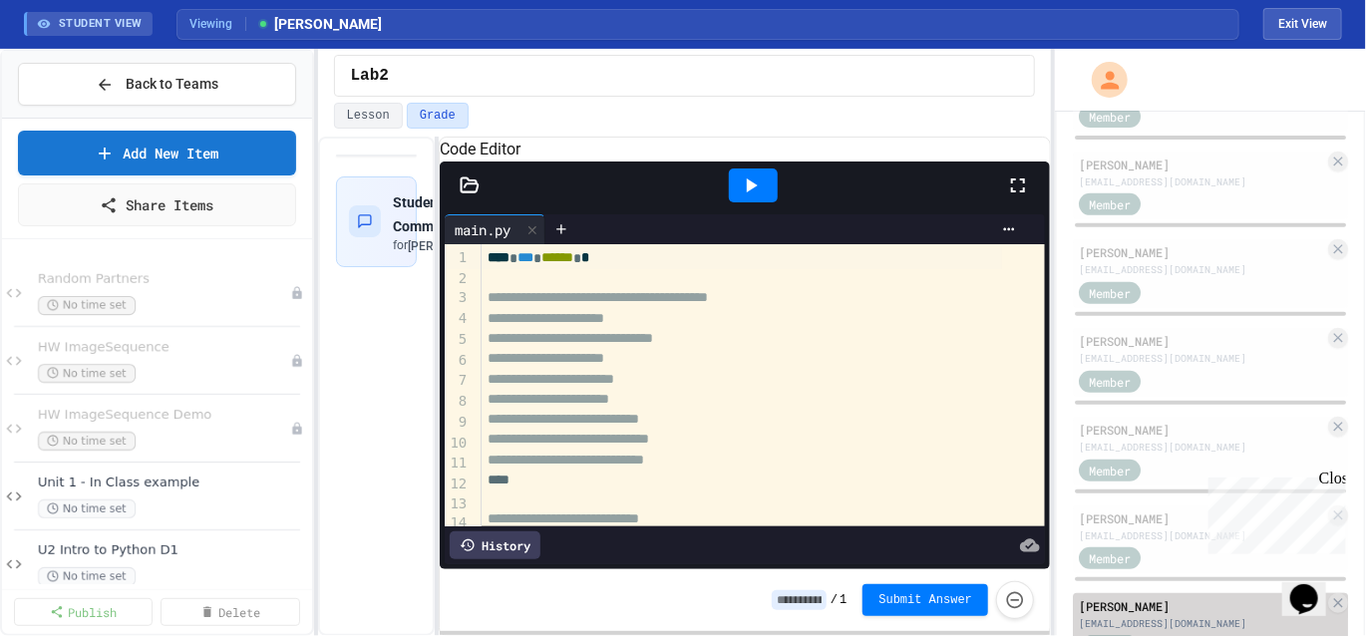
scroll to position [498, 0]
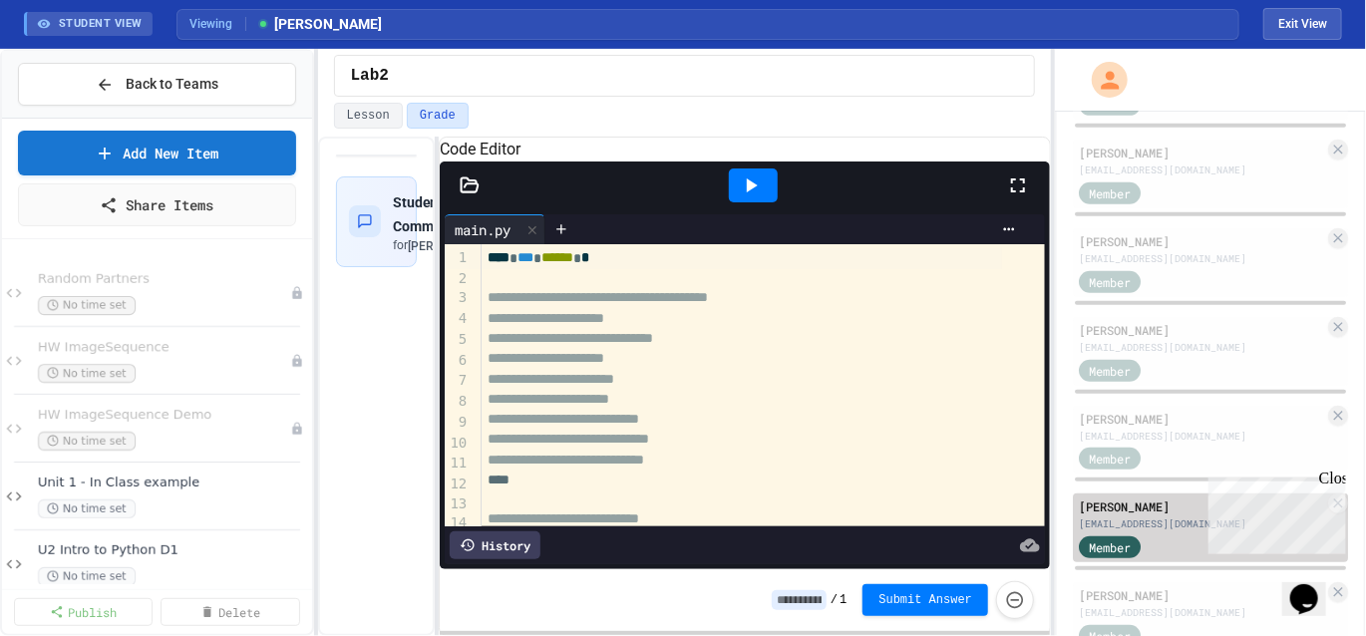
click at [1143, 516] on div "[EMAIL_ADDRESS][DOMAIN_NAME]" at bounding box center [1201, 523] width 245 height 15
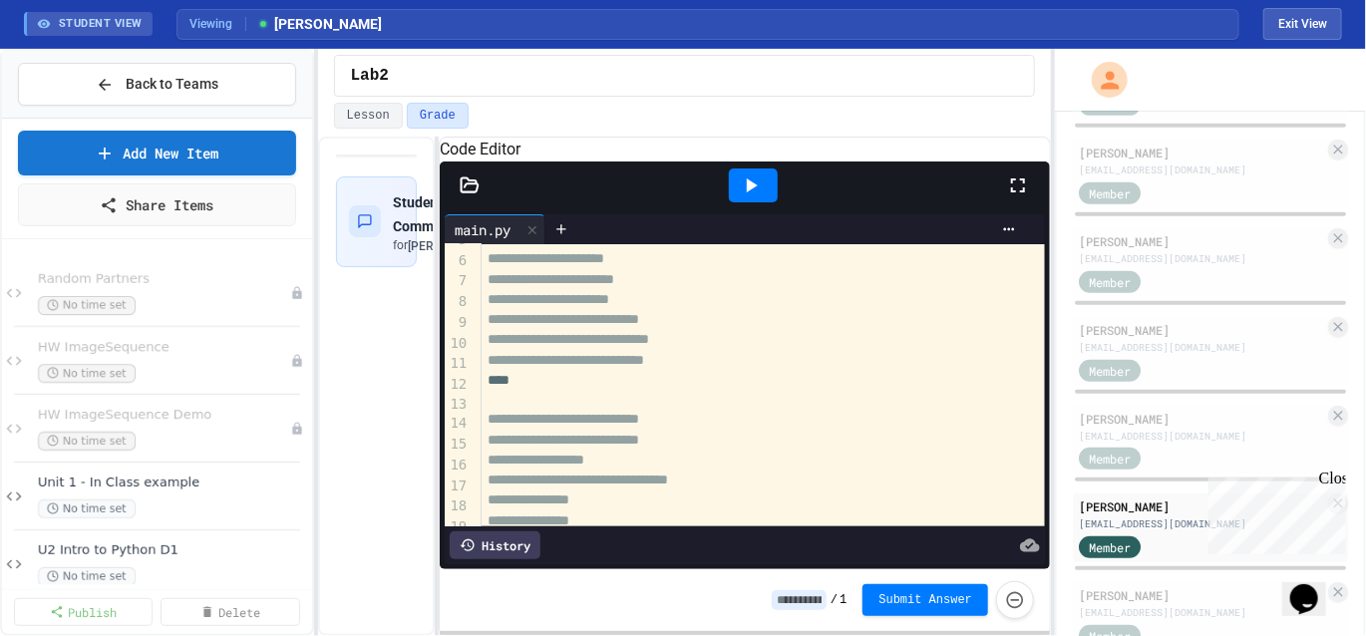
scroll to position [199, 0]
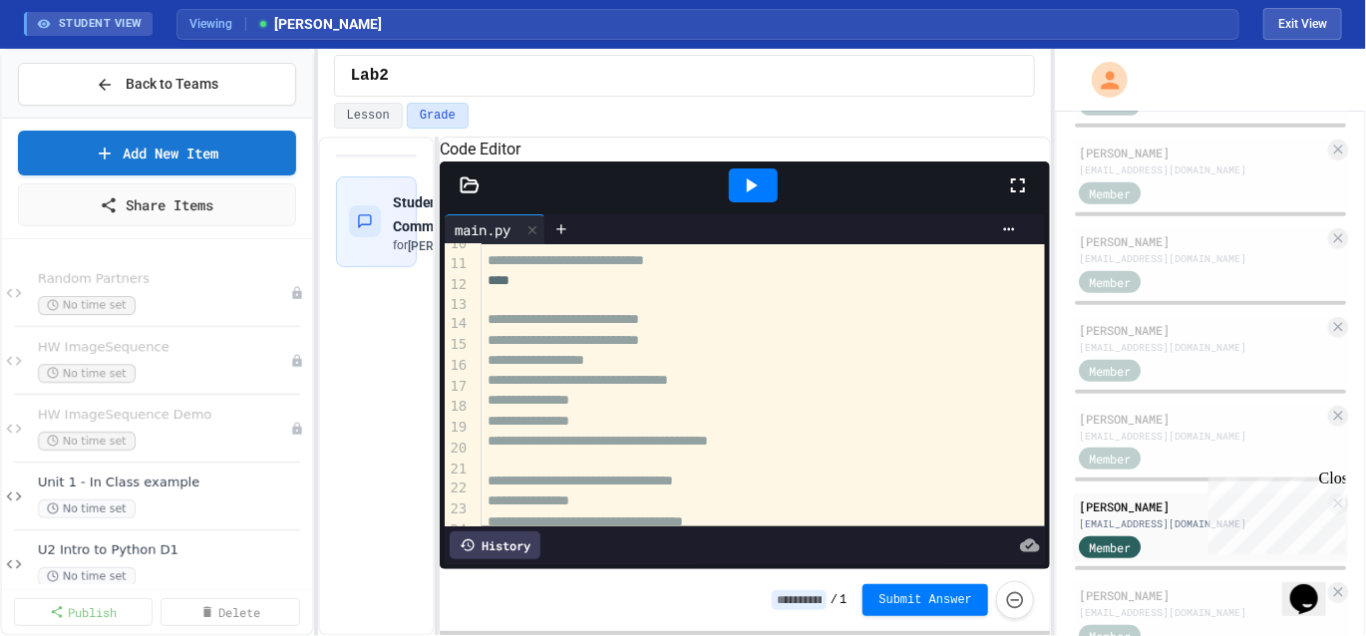
click at [470, 195] on icon at bounding box center [470, 185] width 20 height 20
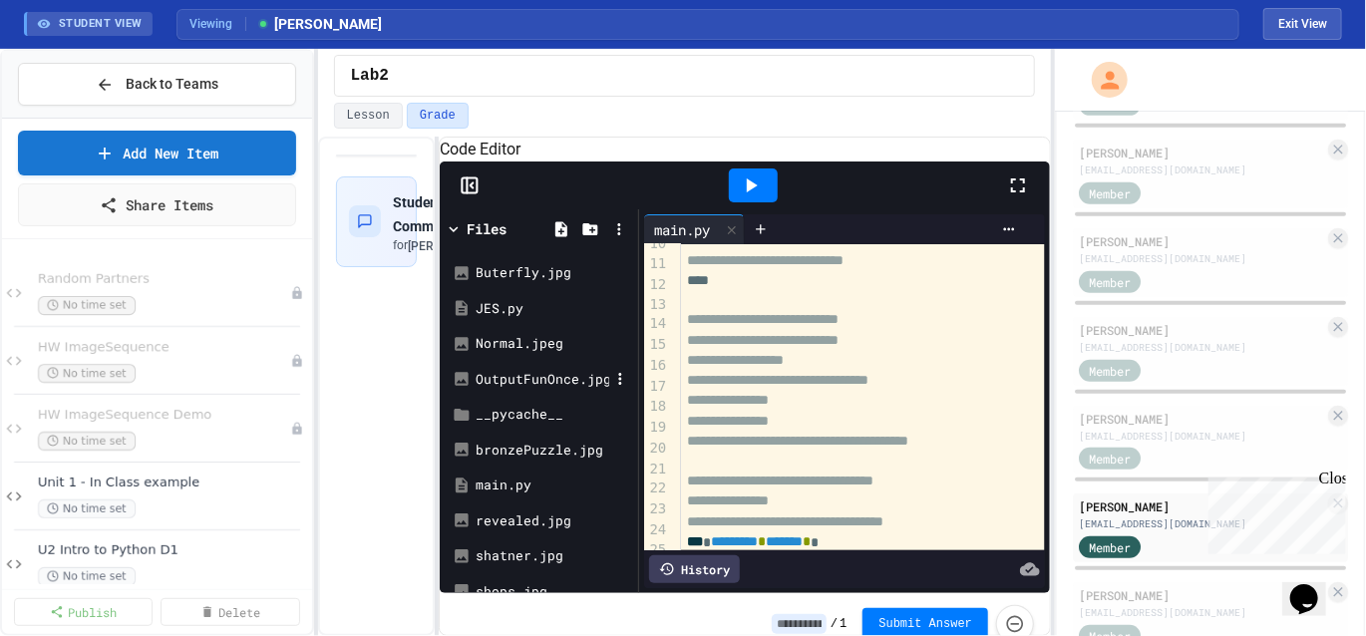
scroll to position [100, 0]
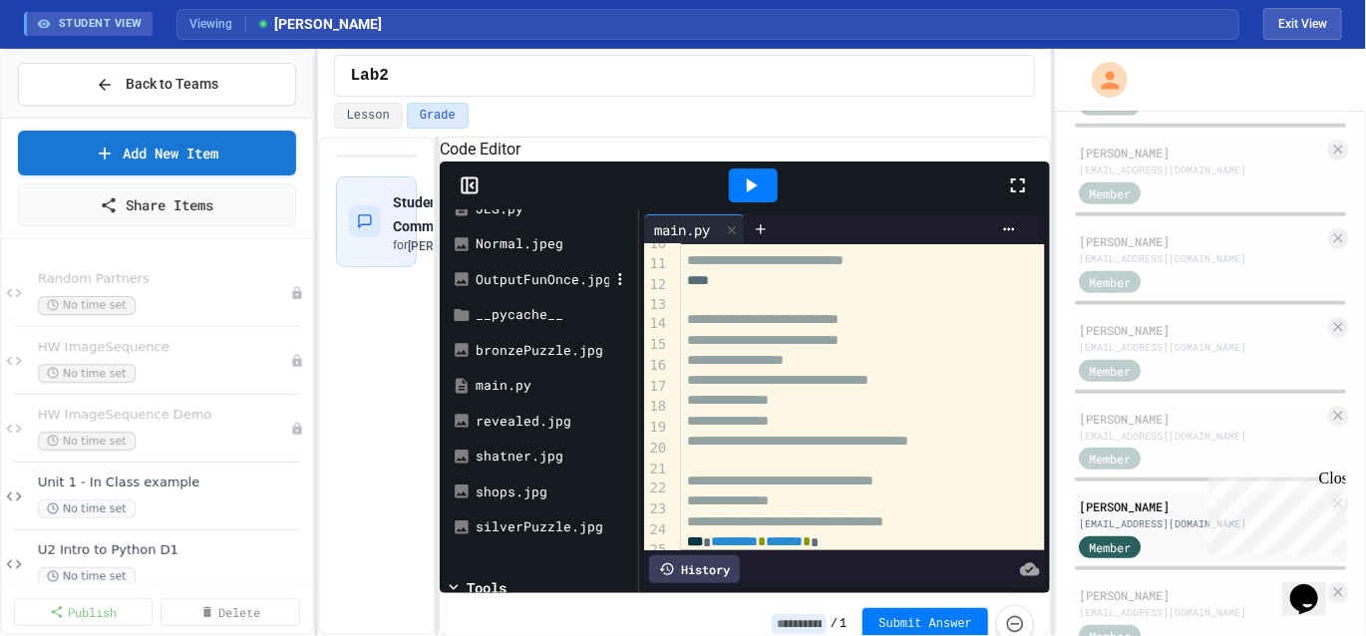
click at [544, 290] on div "OutputFunOnce.jpg" at bounding box center [542, 280] width 134 height 20
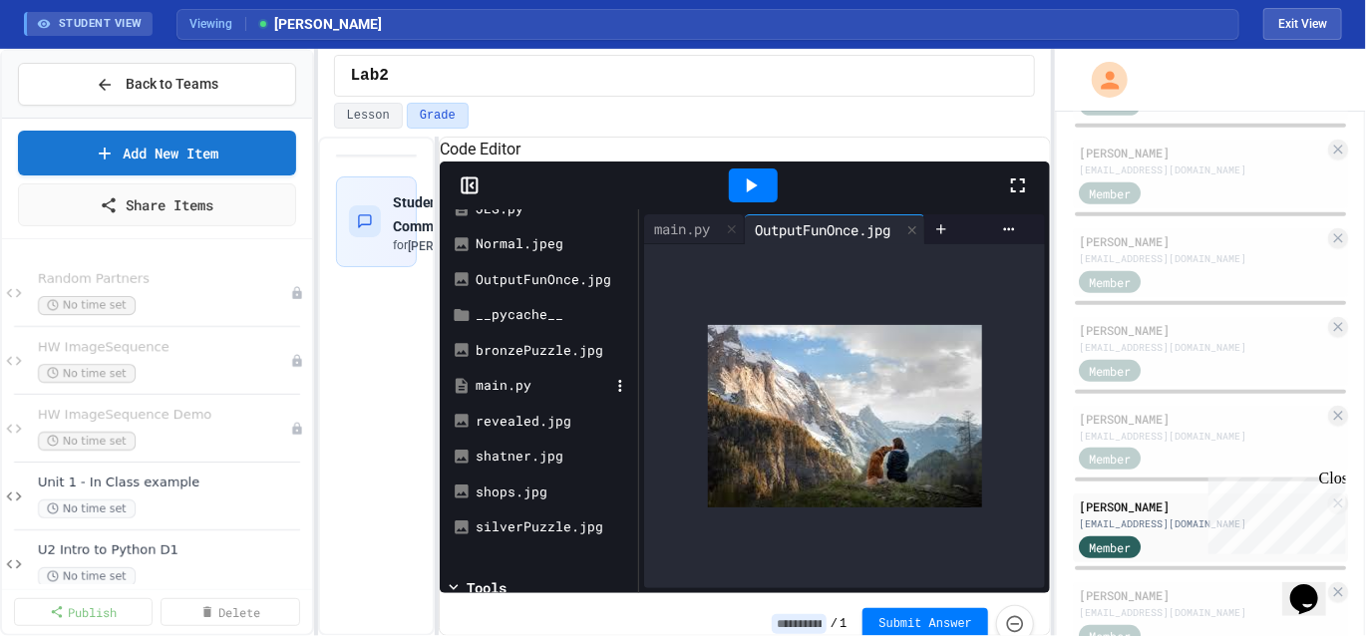
scroll to position [193, 0]
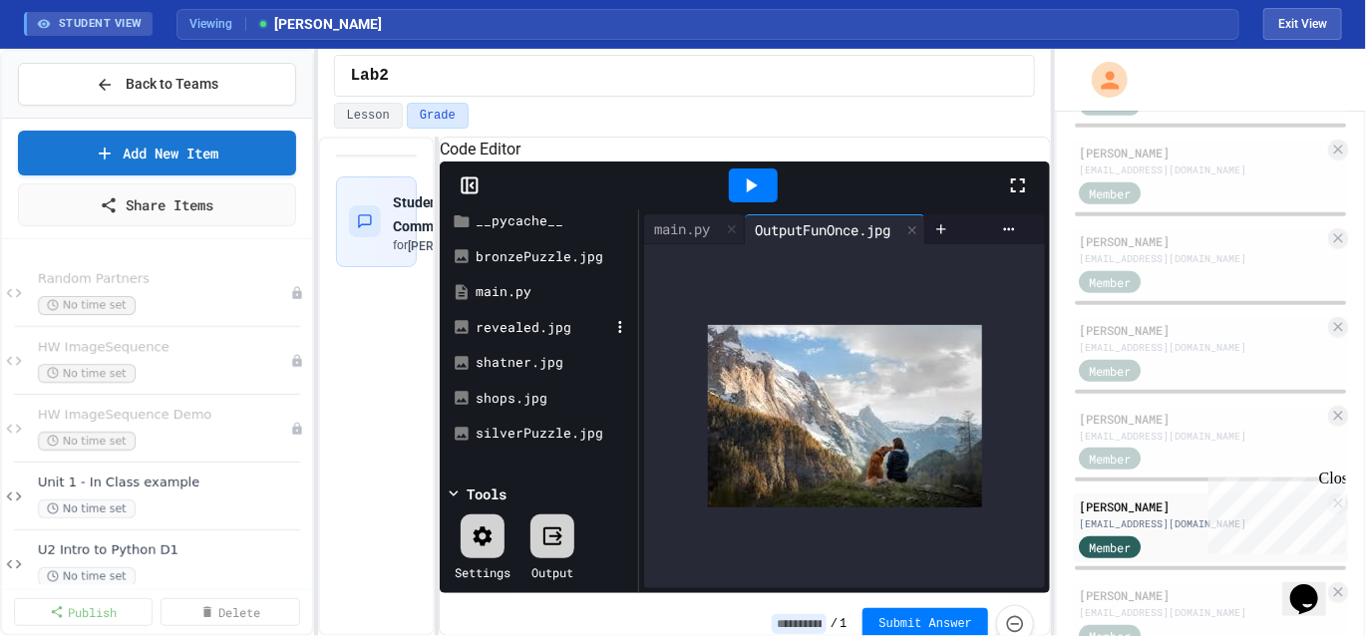
click at [518, 338] on div "revealed.jpg" at bounding box center [542, 328] width 134 height 20
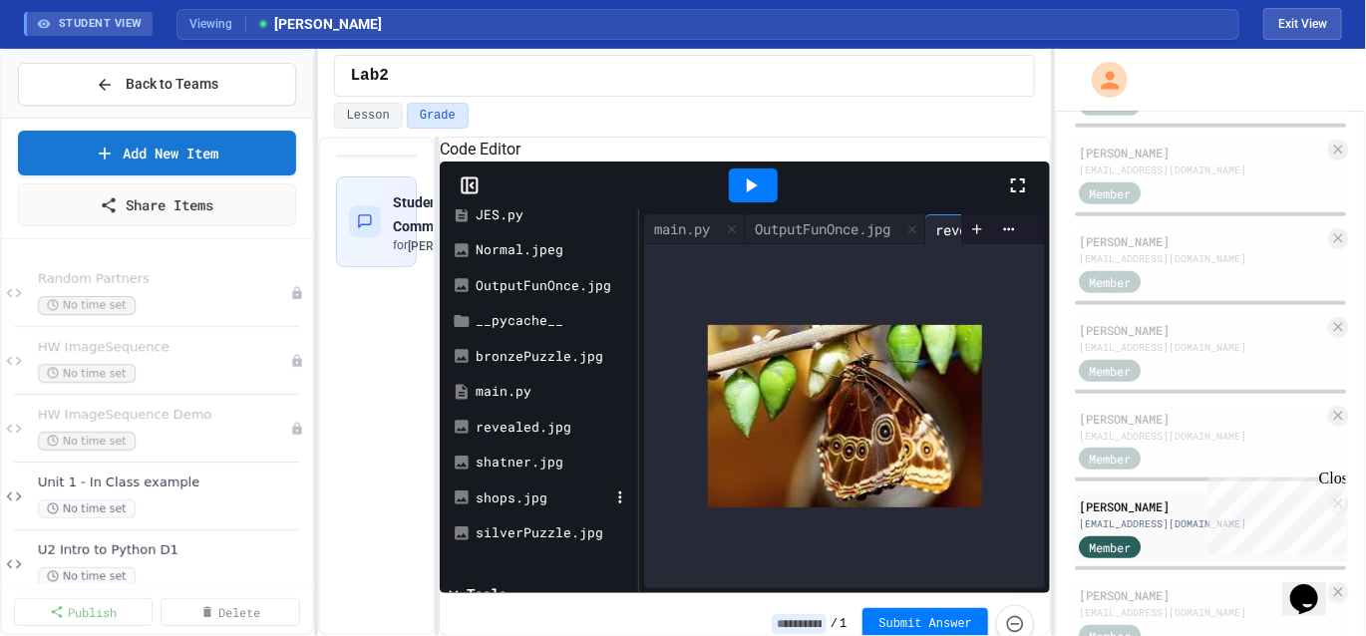
scroll to position [0, 0]
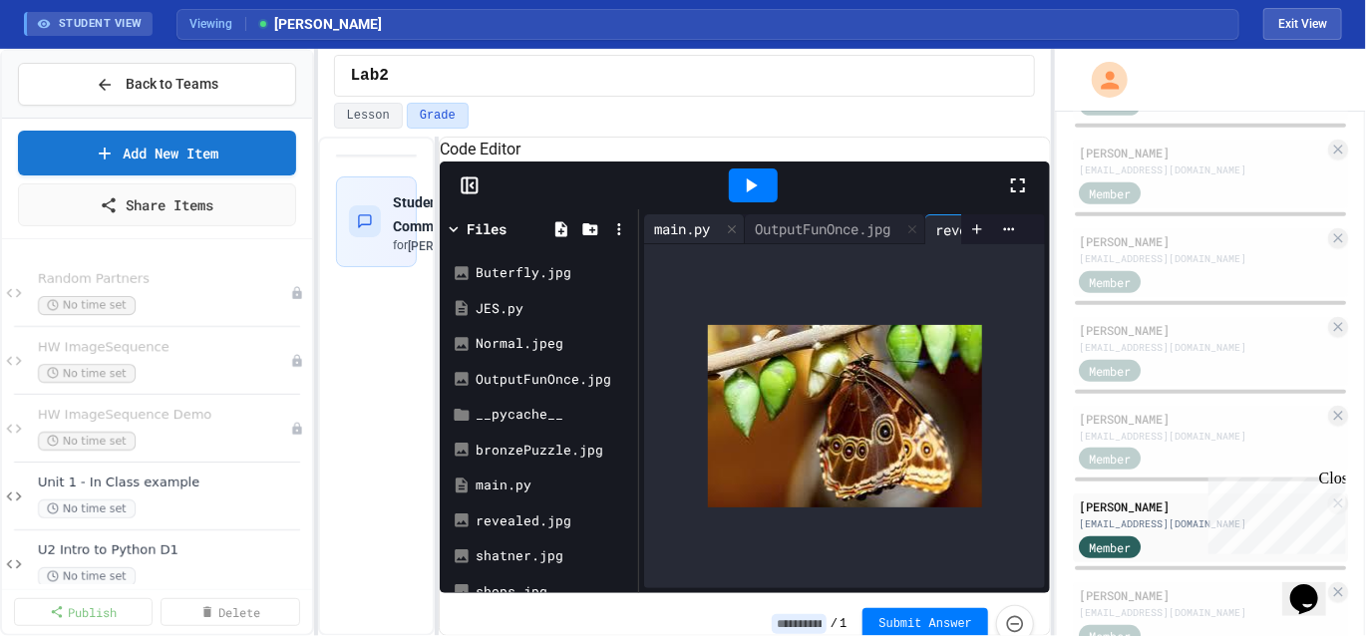
click at [667, 239] on div "main.py" at bounding box center [682, 228] width 76 height 21
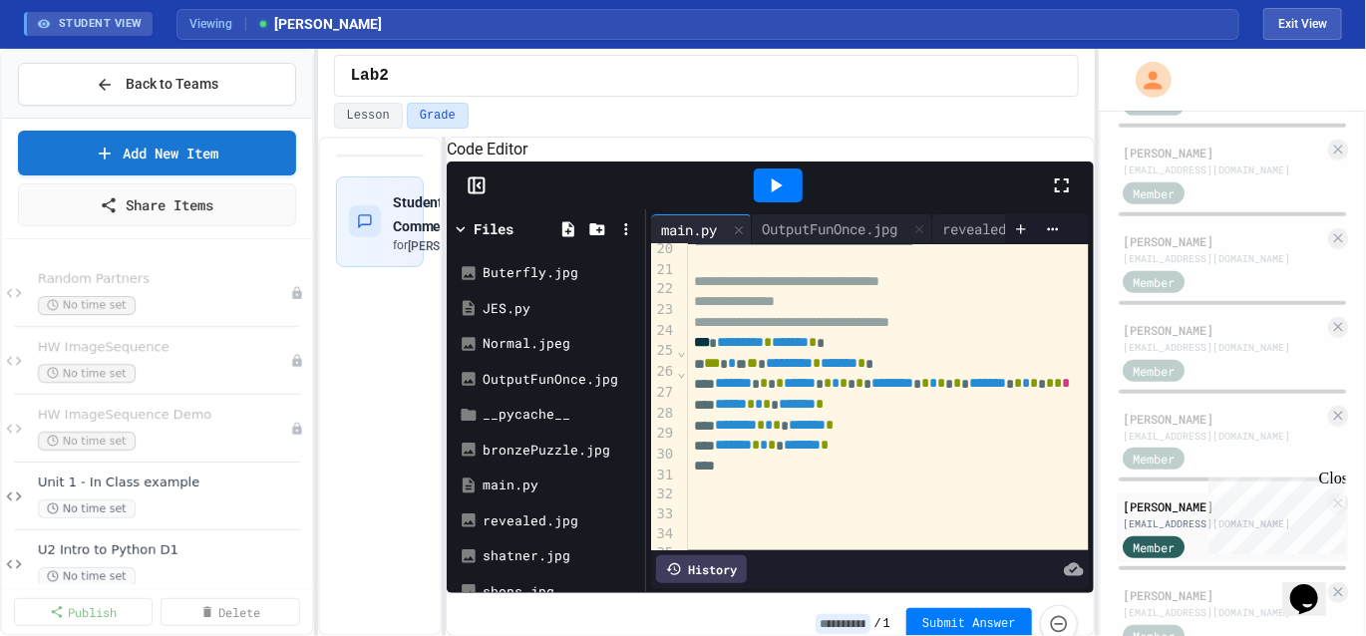
scroll to position [642, 0]
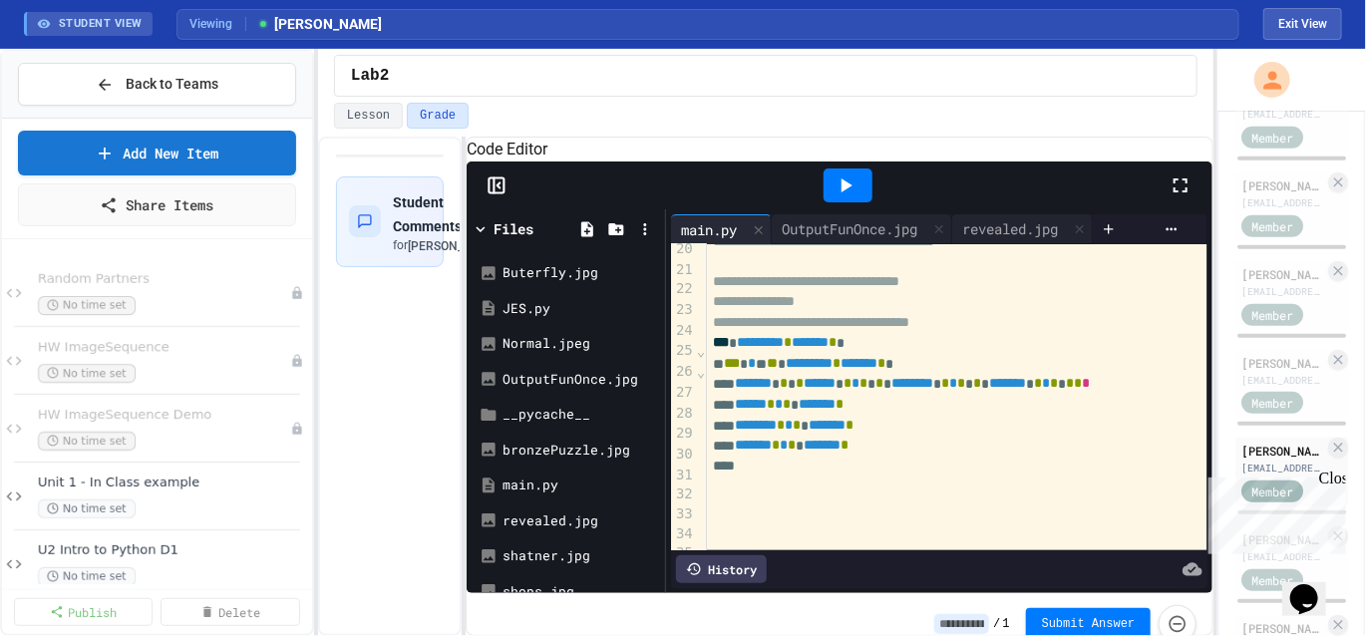
click at [1218, 383] on div "**********" at bounding box center [683, 342] width 1366 height 587
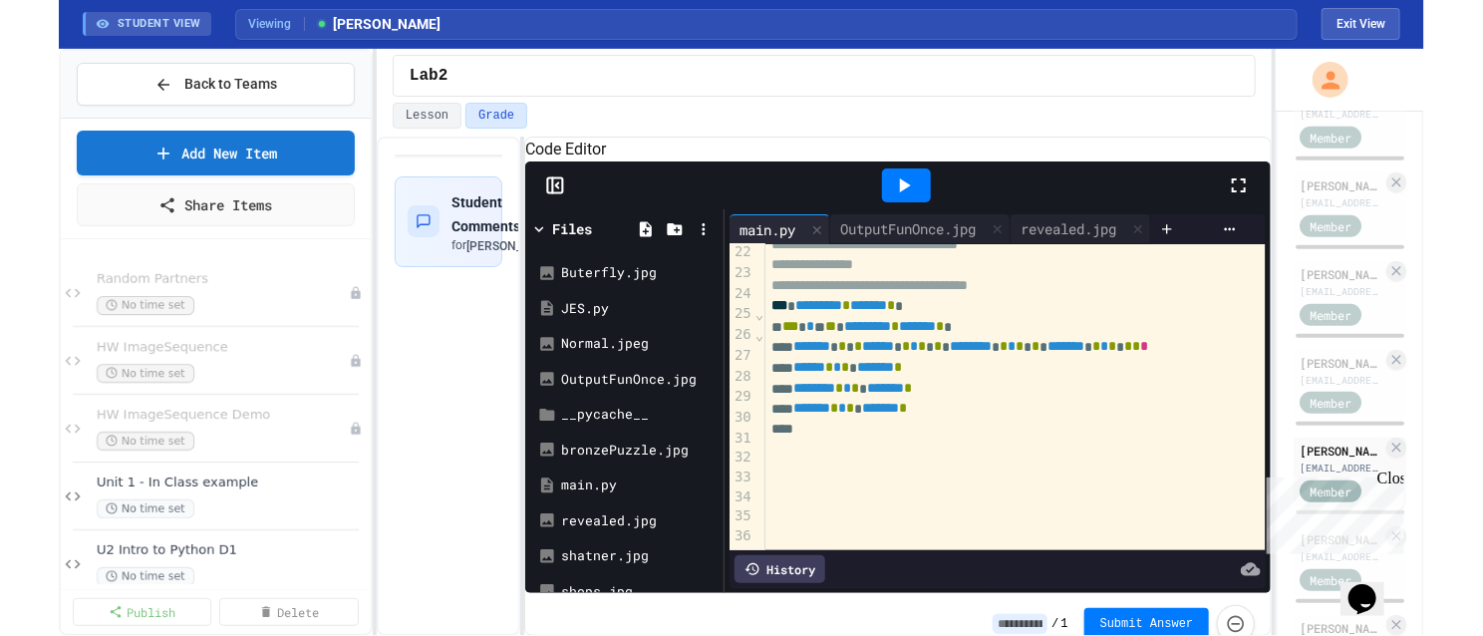
scroll to position [163, 0]
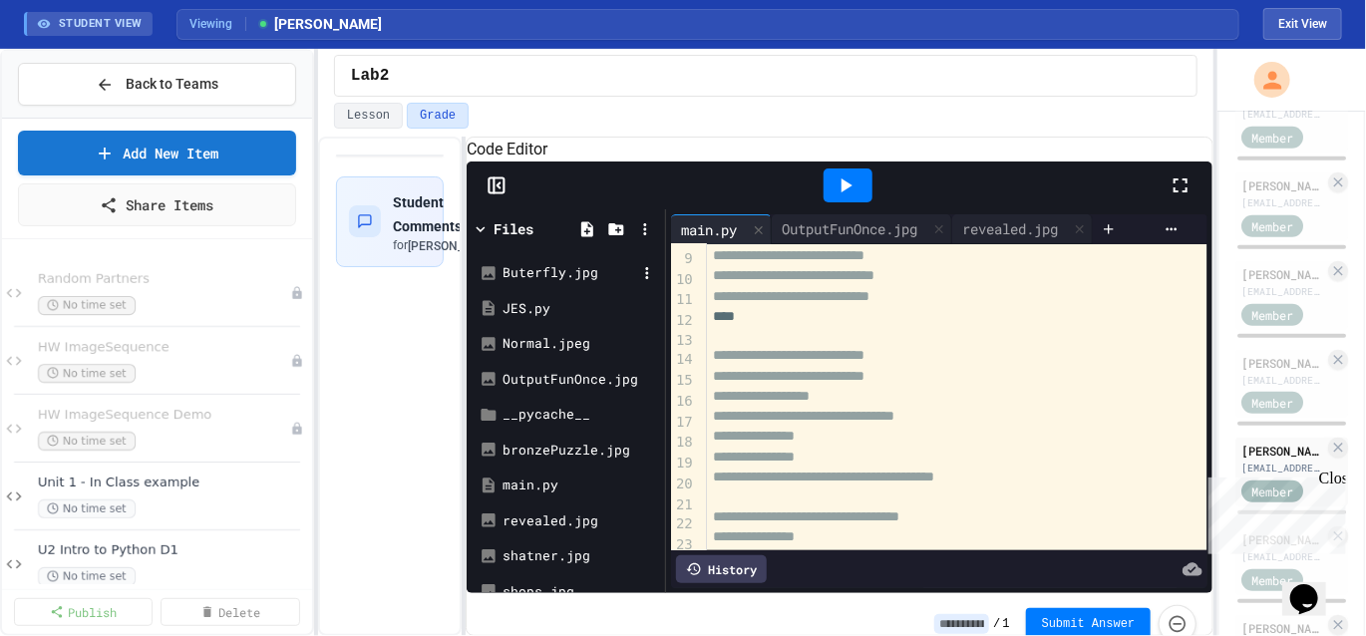
click at [554, 283] on div "Buterfly.jpg" at bounding box center [569, 273] width 134 height 20
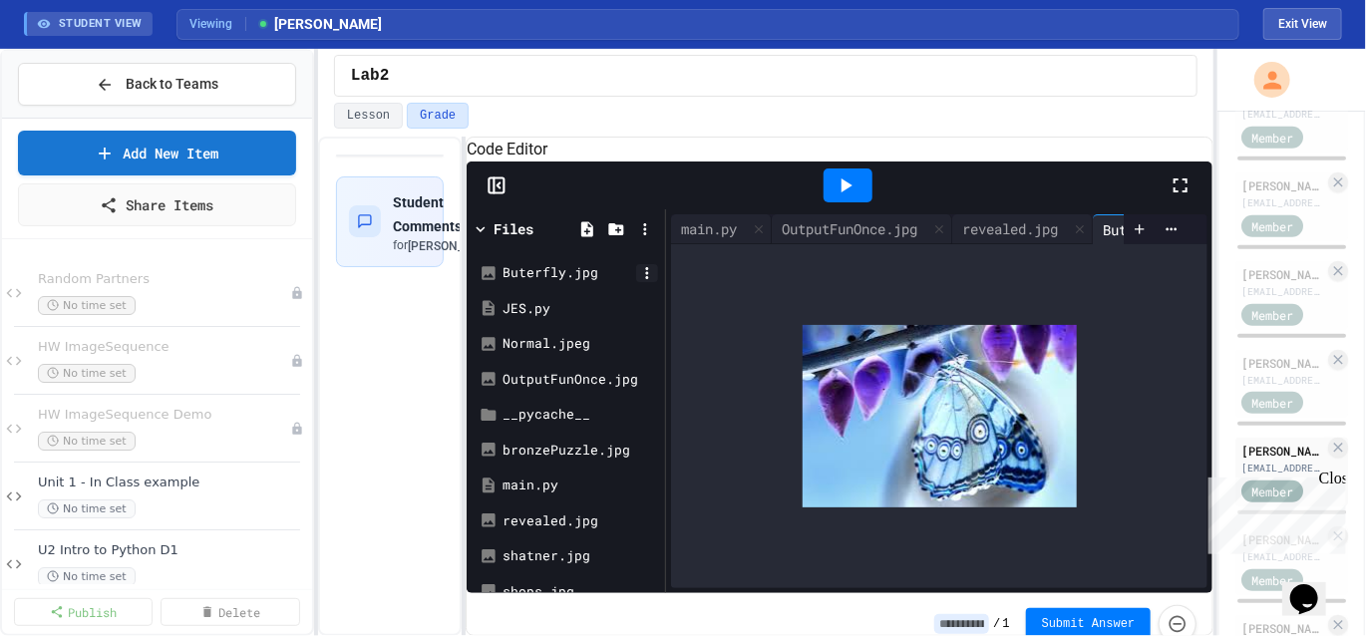
click at [646, 279] on icon at bounding box center [646, 273] width 3 height 12
click at [530, 531] on div "revealed.jpg" at bounding box center [569, 521] width 134 height 20
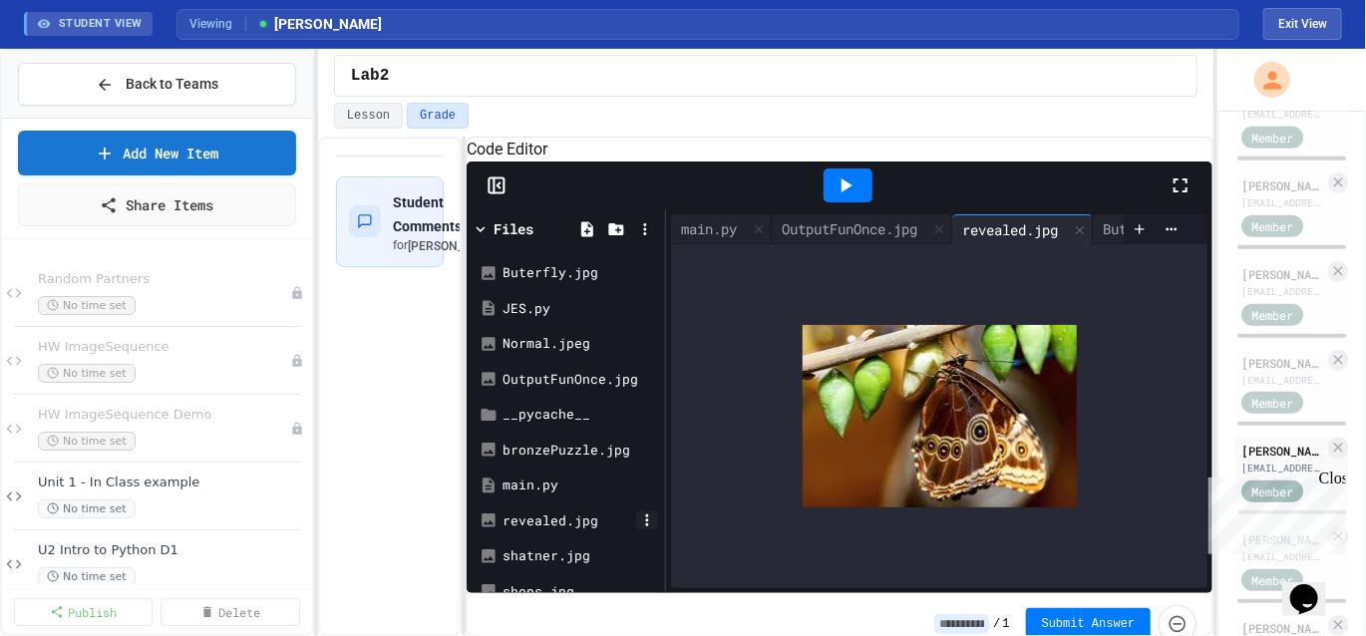
click at [646, 526] on icon at bounding box center [646, 520] width 3 height 12
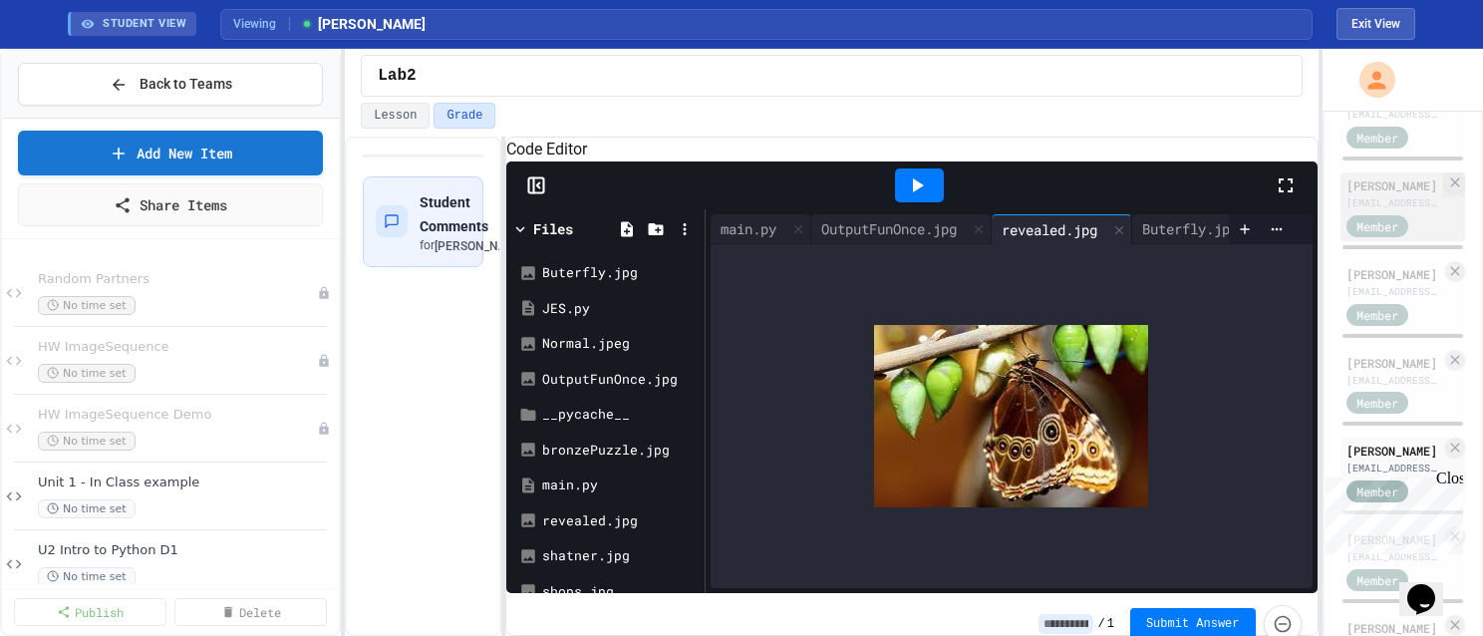
click at [1365, 210] on div "[EMAIL_ADDRESS][DOMAIN_NAME]" at bounding box center [1394, 202] width 95 height 15
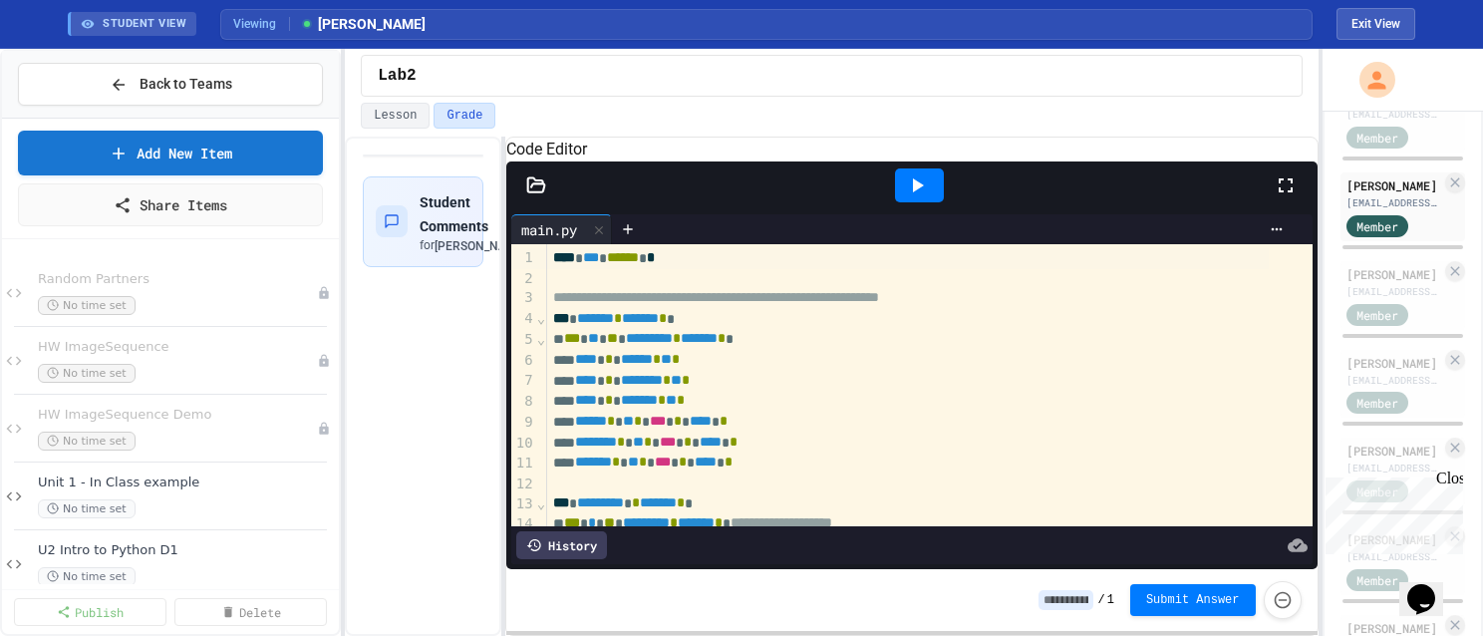
click at [538, 195] on icon at bounding box center [536, 185] width 20 height 20
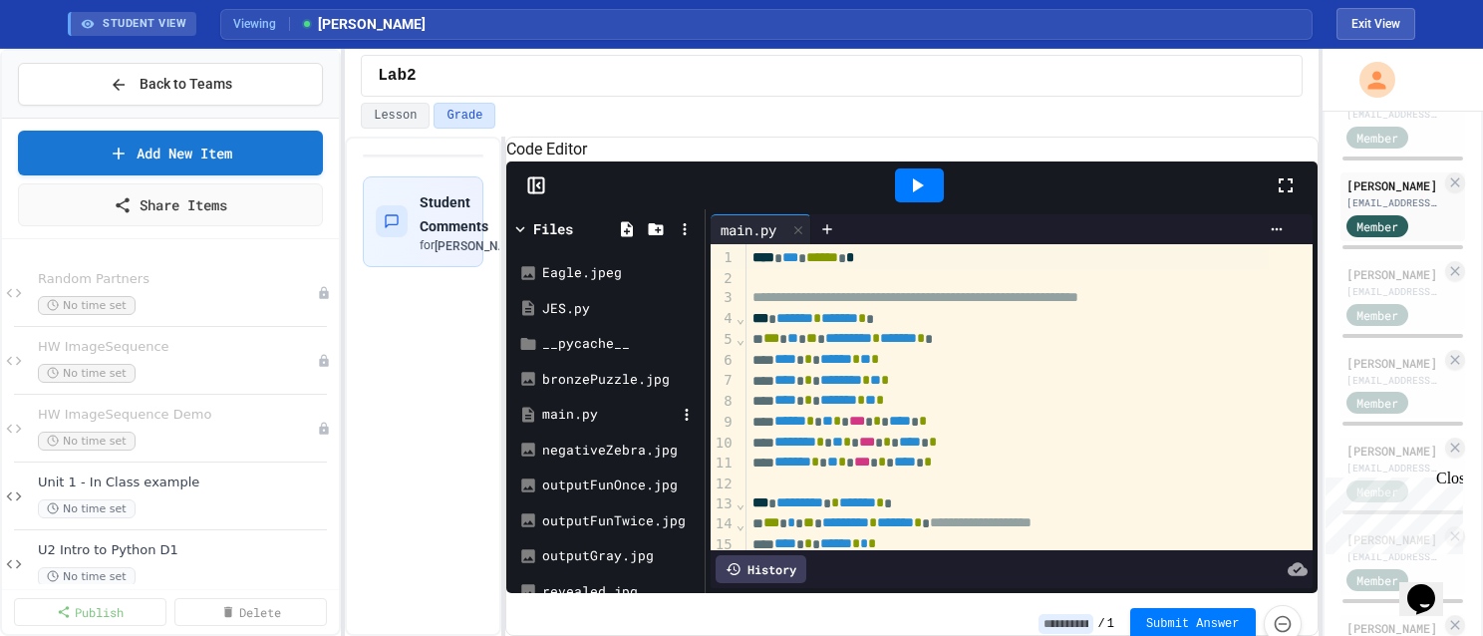
scroll to position [100, 0]
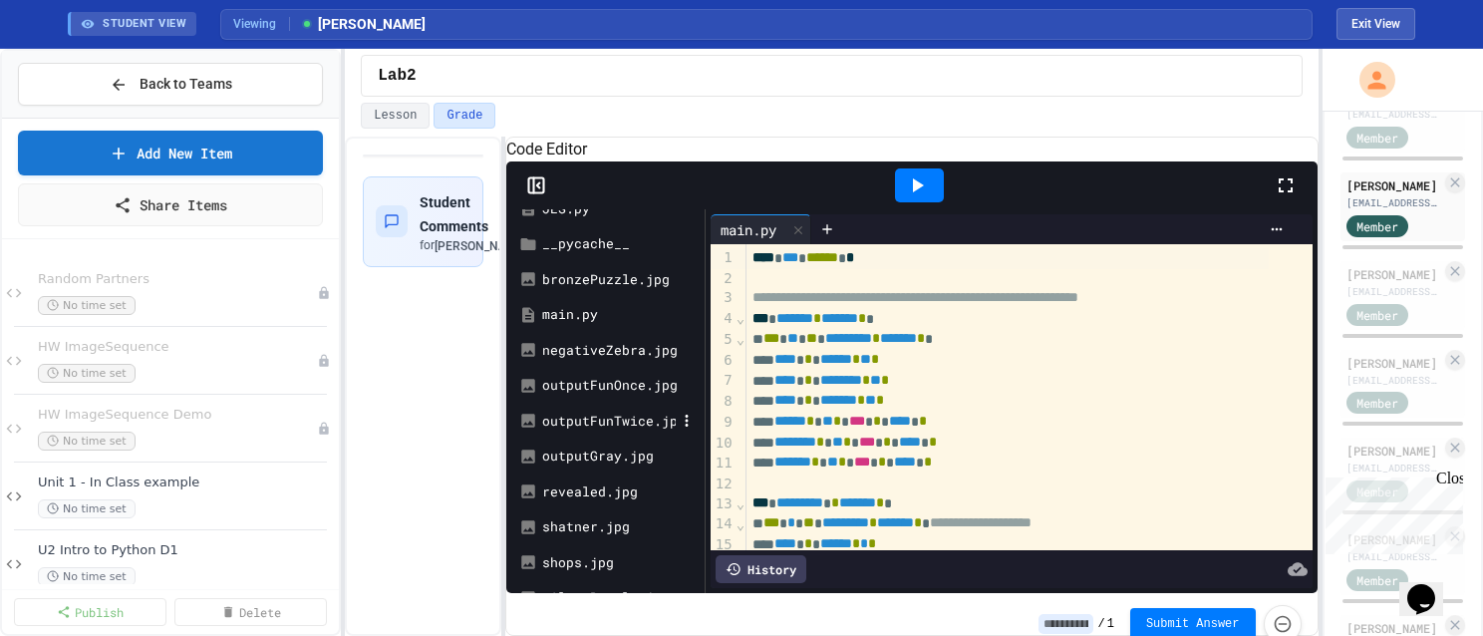
click at [604, 432] on div "outputFunTwice.jpg" at bounding box center [609, 422] width 134 height 20
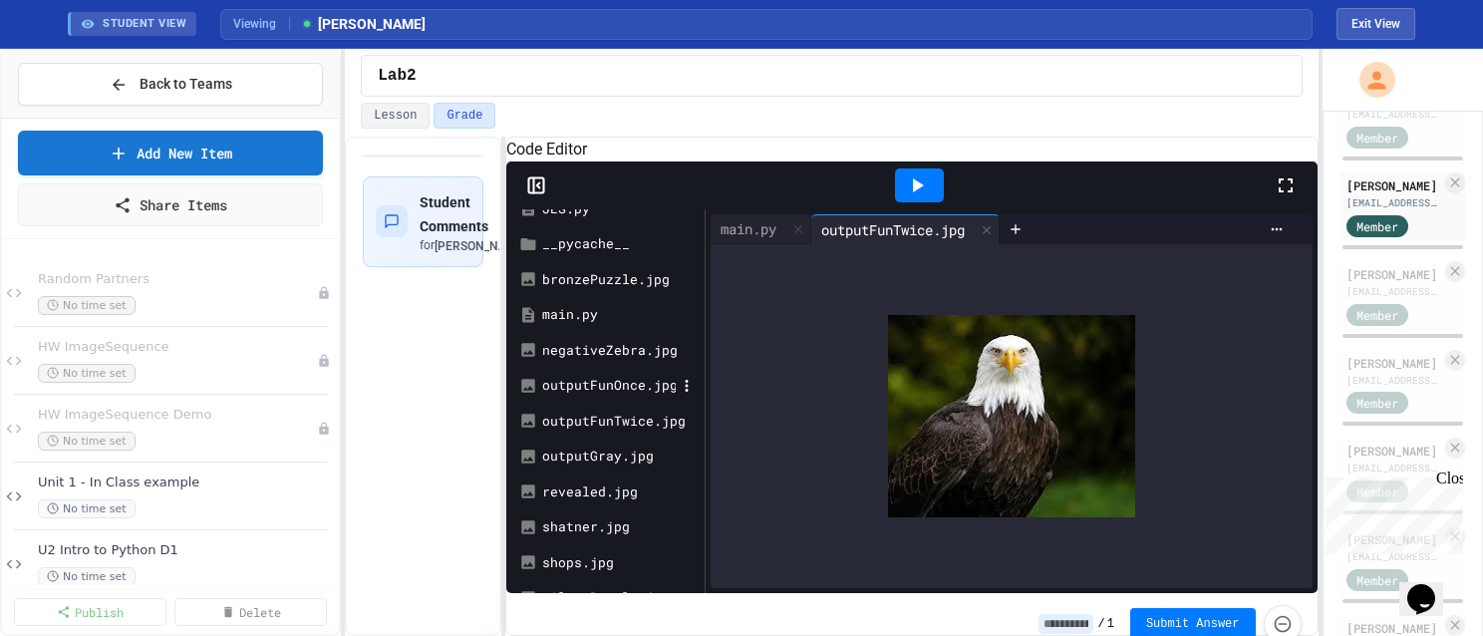
click at [613, 396] on div "outputFunOnce.jpg" at bounding box center [609, 386] width 134 height 20
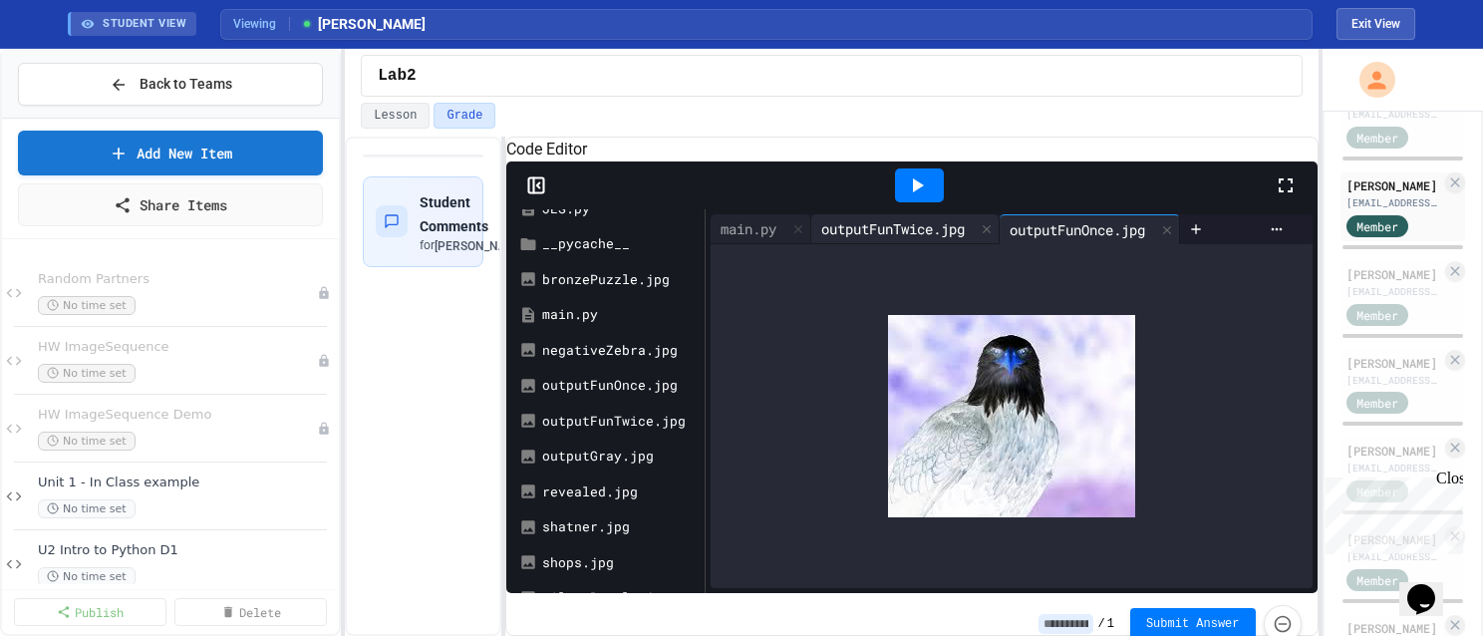
click at [909, 239] on div "outputFunTwice.jpg" at bounding box center [892, 228] width 163 height 21
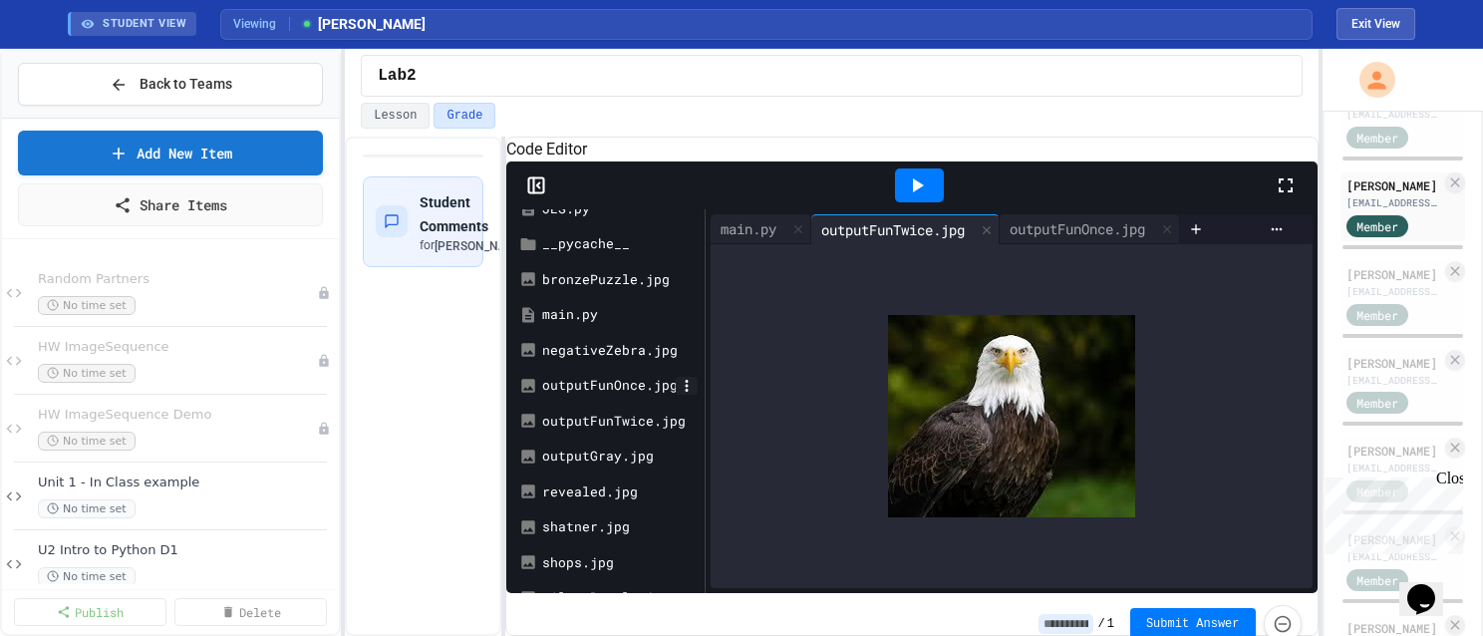
click at [685, 395] on icon at bounding box center [687, 386] width 18 height 18
click at [685, 430] on icon at bounding box center [687, 421] width 18 height 18
click at [602, 467] on div "outputGray.jpg" at bounding box center [609, 457] width 134 height 20
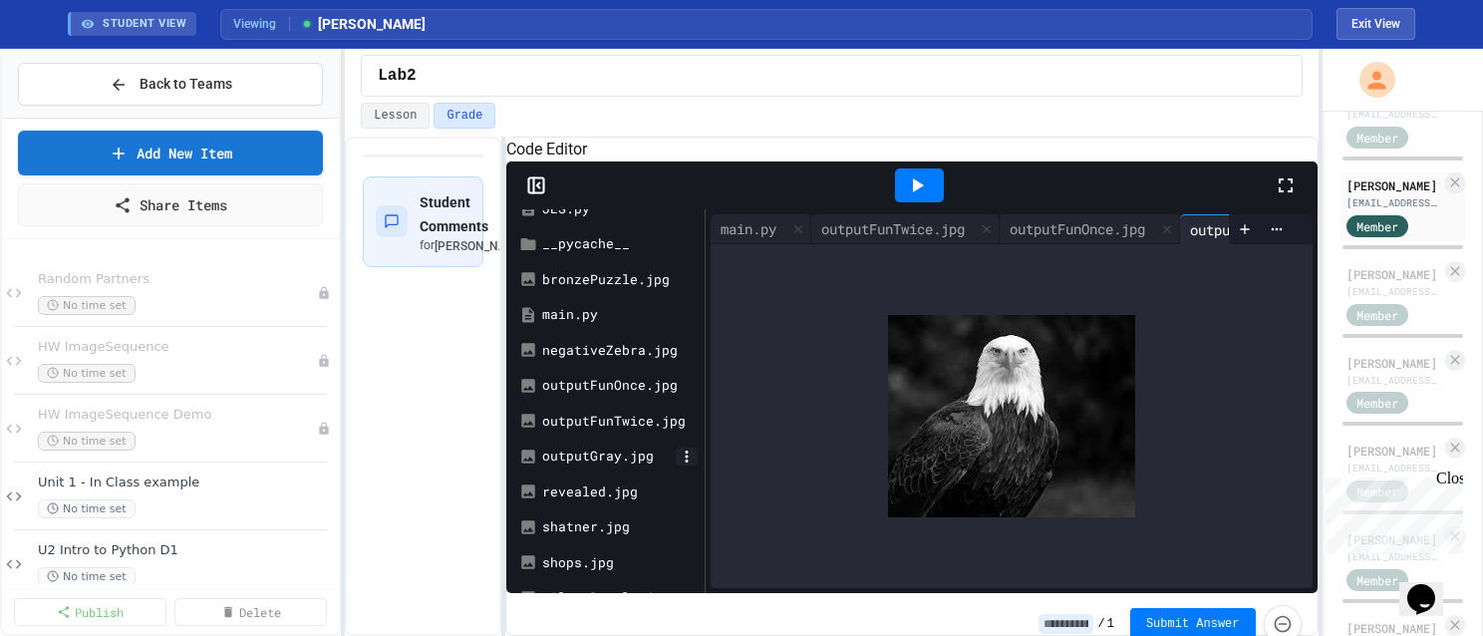
click at [686, 463] on icon at bounding box center [686, 457] width 3 height 12
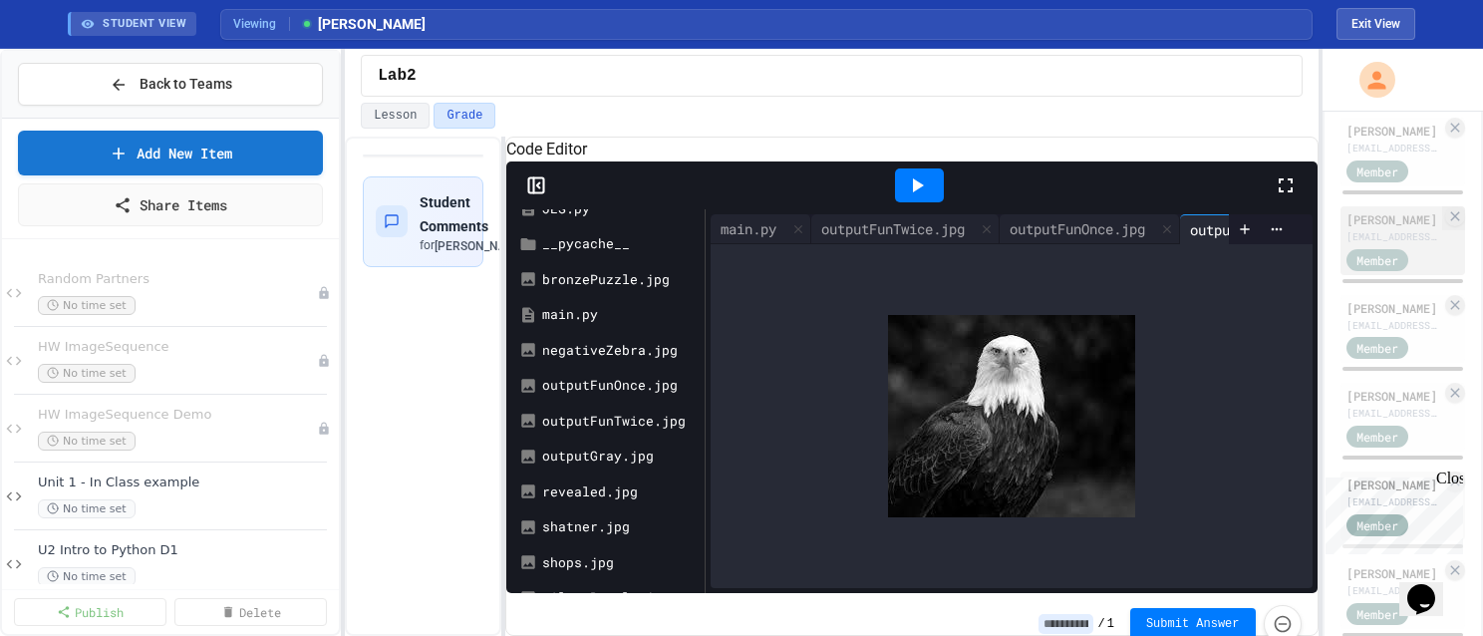
scroll to position [243, 0]
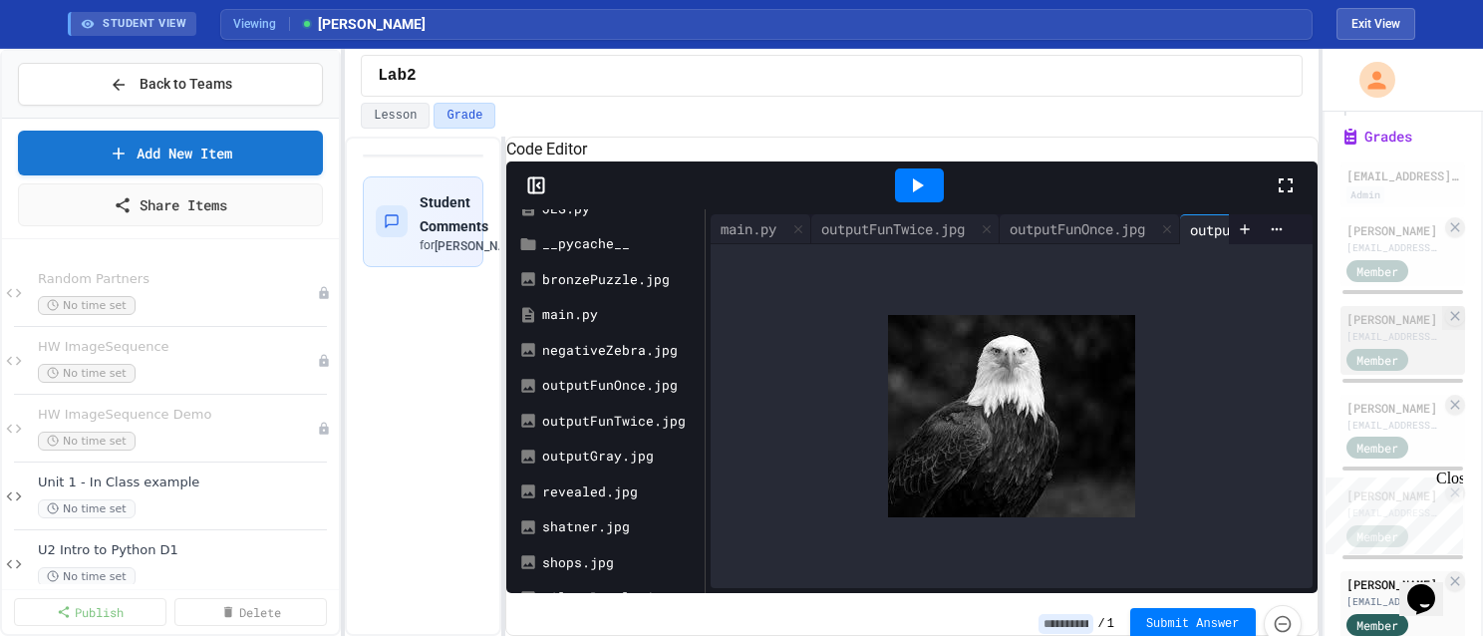
click at [1365, 328] on div "[PERSON_NAME]" at bounding box center [1394, 319] width 95 height 18
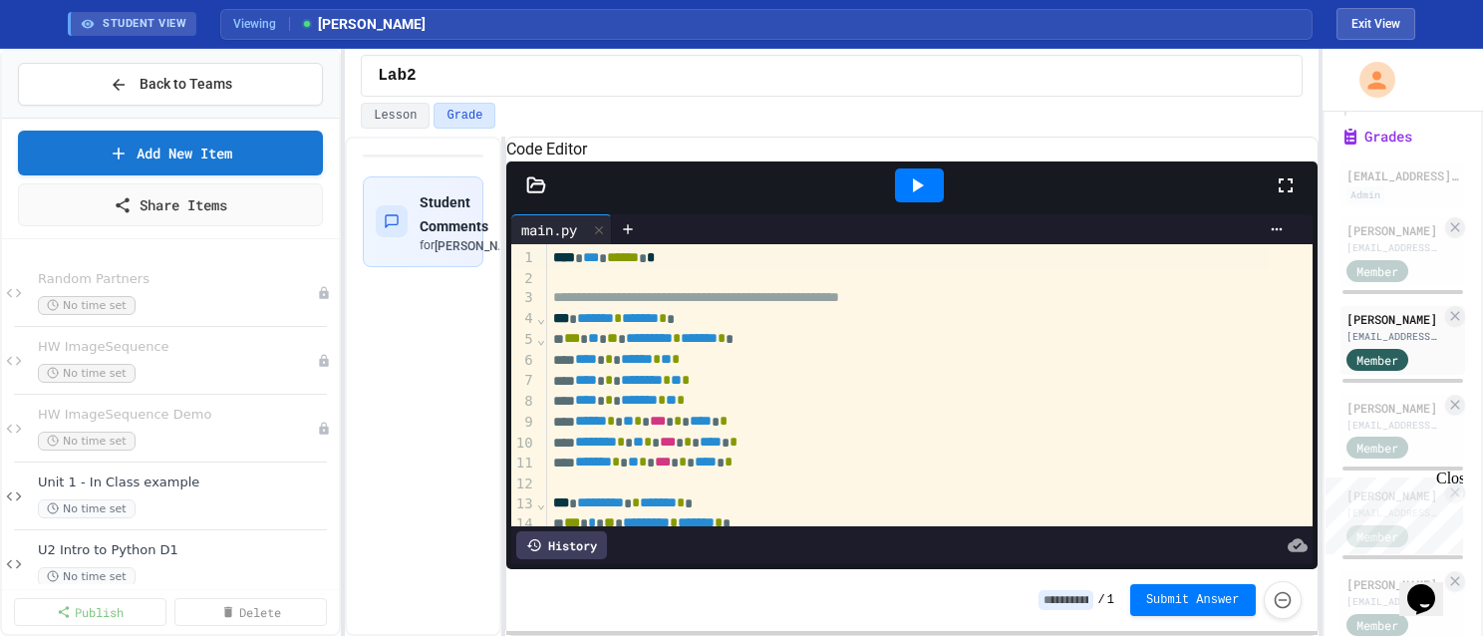
click at [538, 195] on icon at bounding box center [536, 185] width 20 height 20
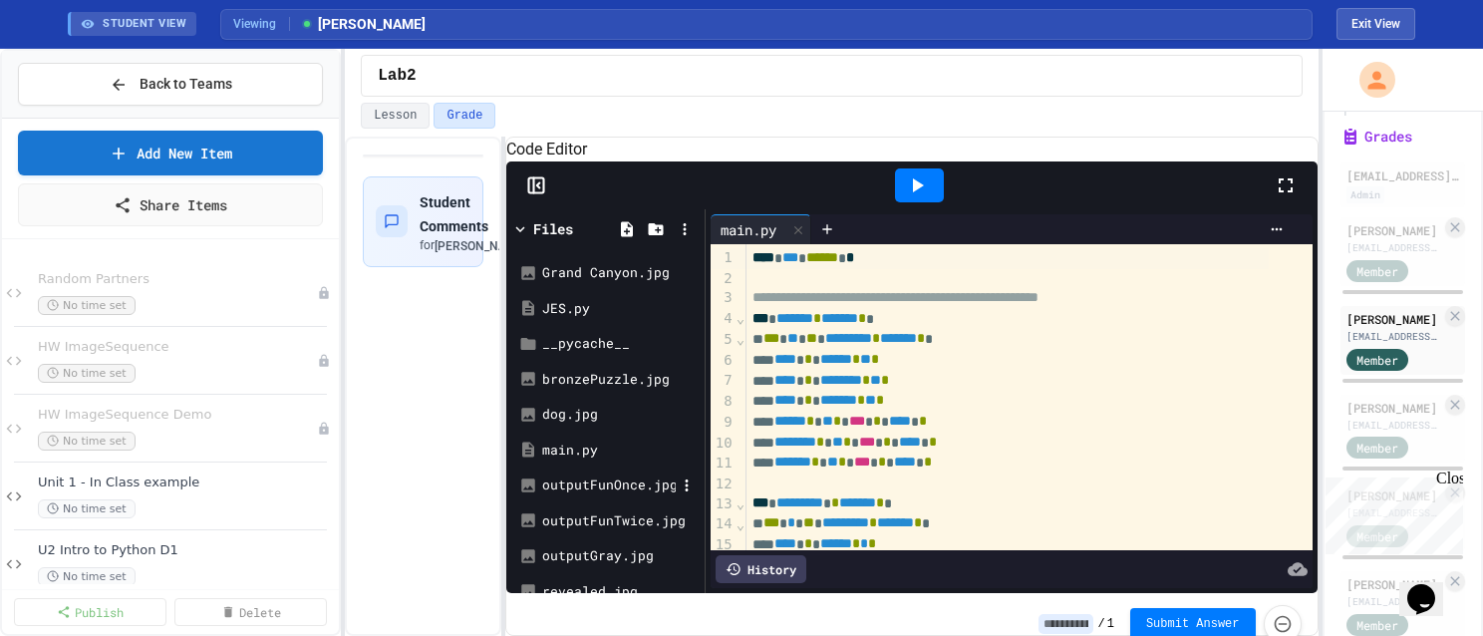
click at [618, 495] on div "outputFunOnce.jpg" at bounding box center [609, 485] width 134 height 20
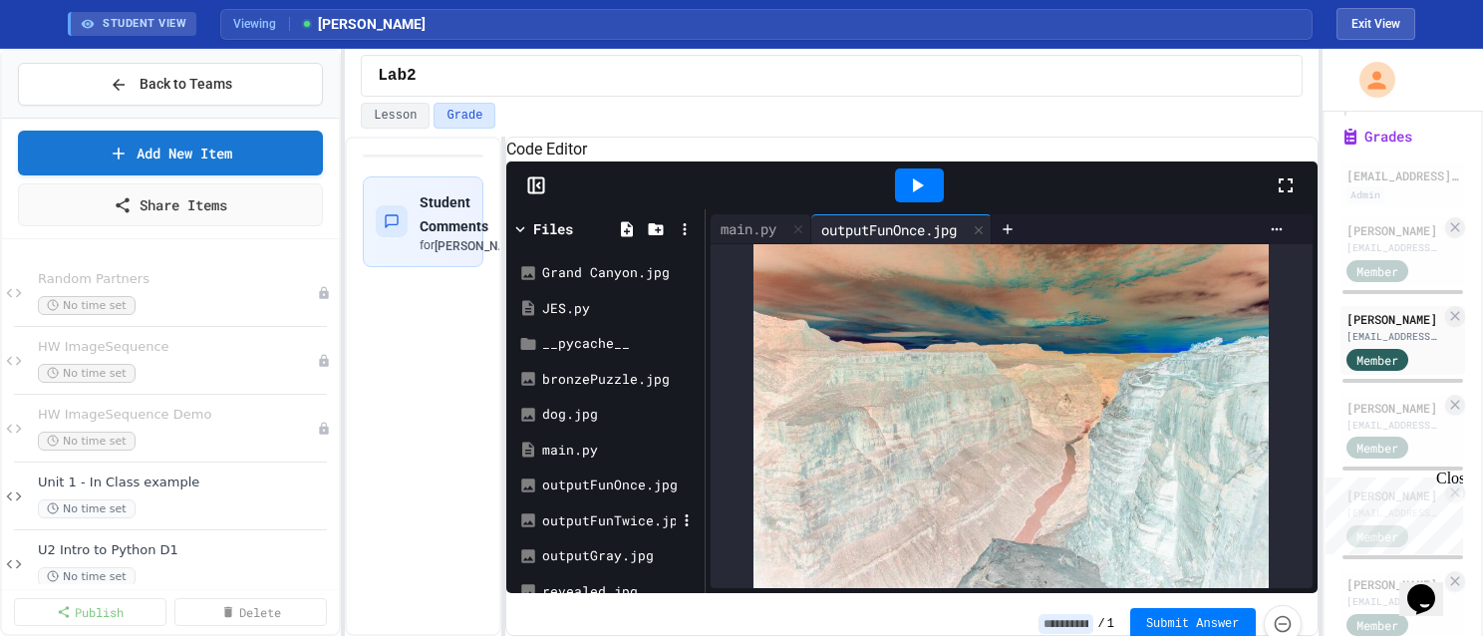
click at [616, 531] on div "outputFunTwice.jpg" at bounding box center [609, 521] width 134 height 20
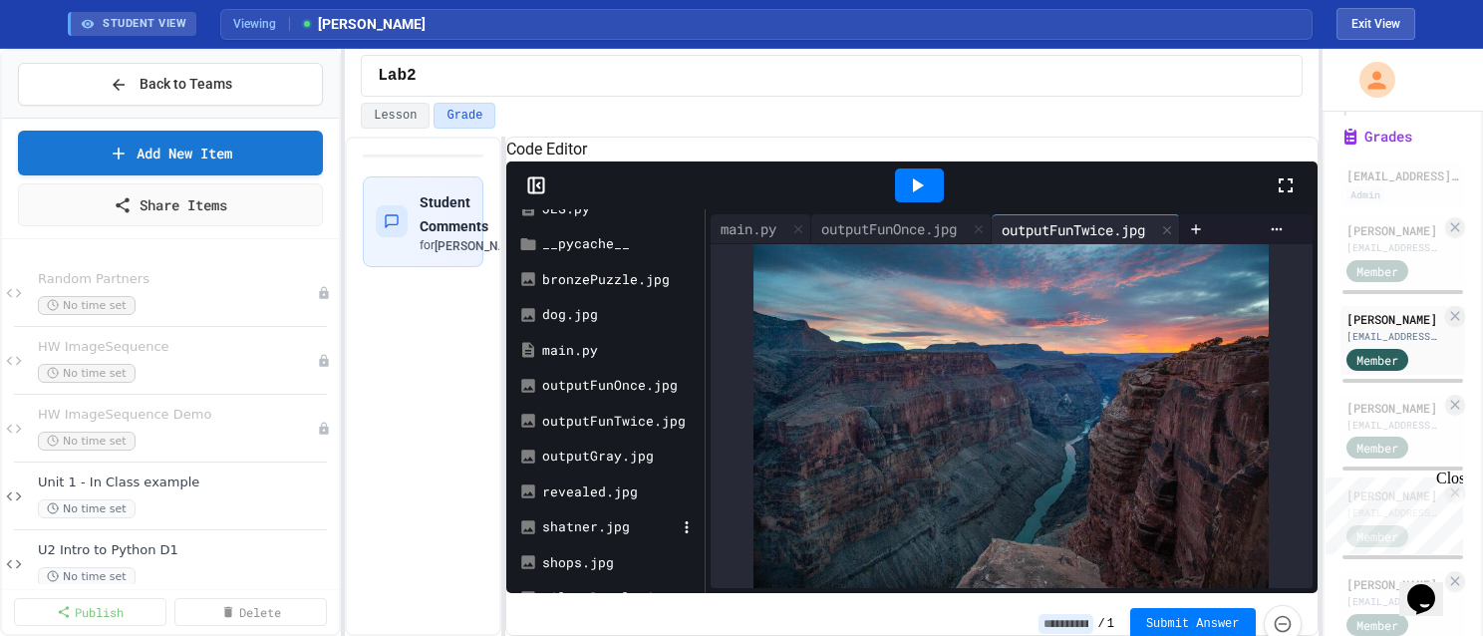
scroll to position [199, 0]
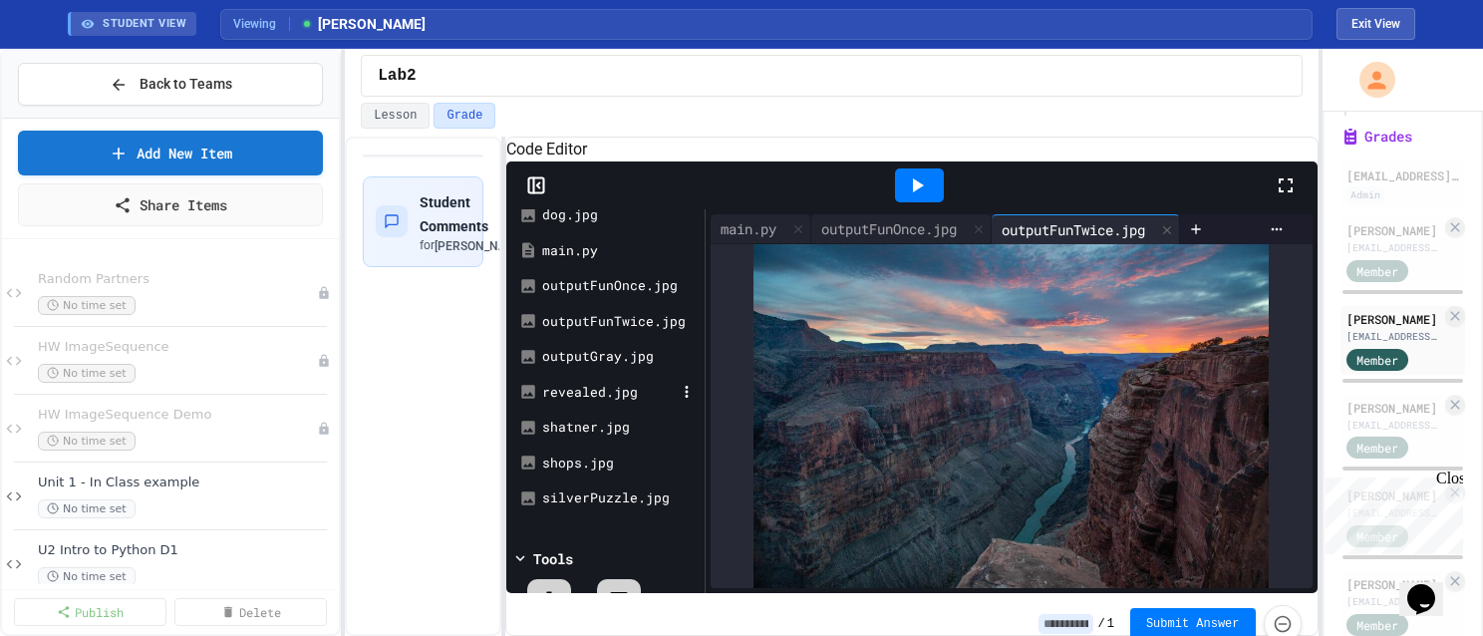
click at [577, 403] on div "revealed.jpg" at bounding box center [609, 393] width 134 height 20
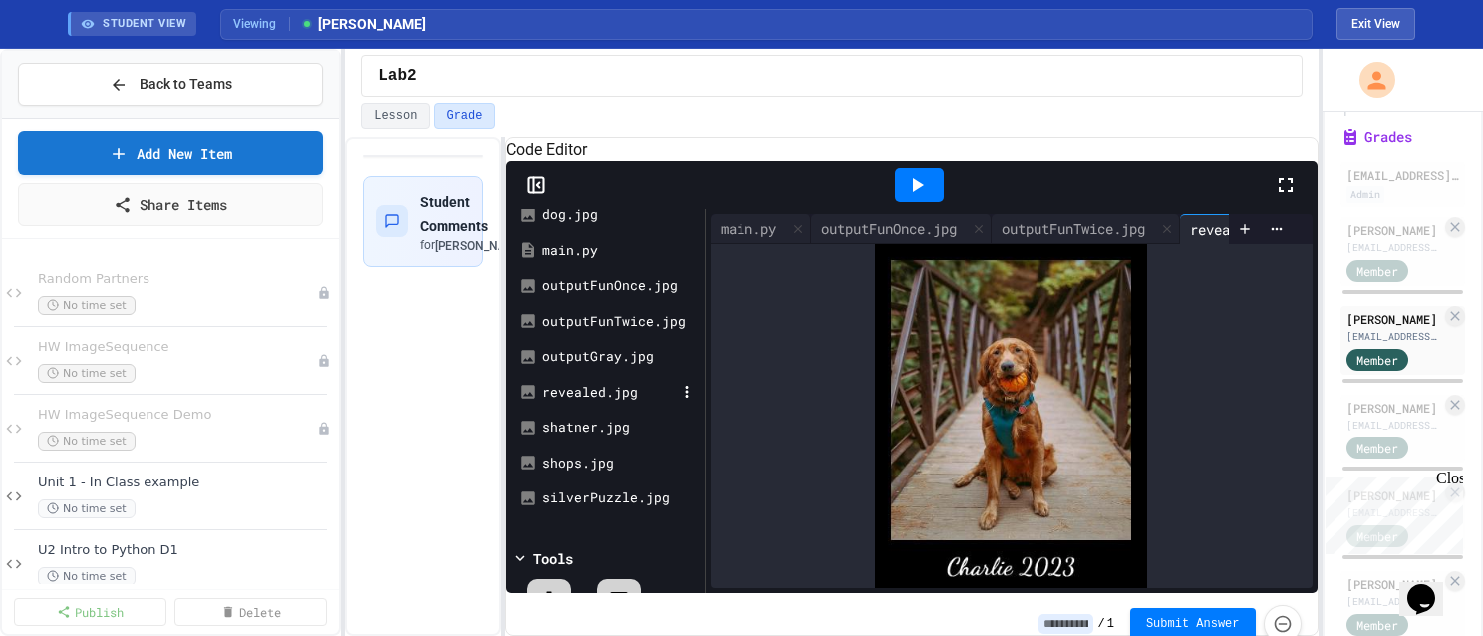
scroll to position [100, 0]
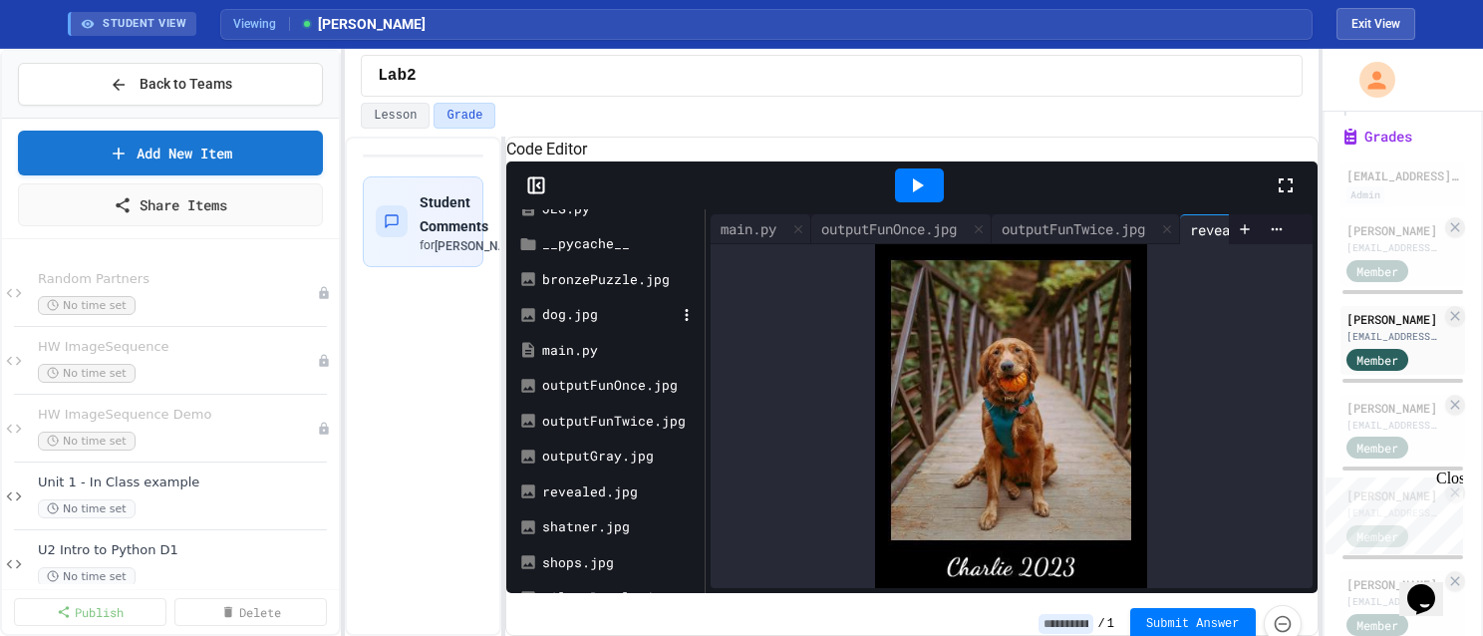
click at [562, 325] on div "dog.jpg" at bounding box center [609, 315] width 134 height 20
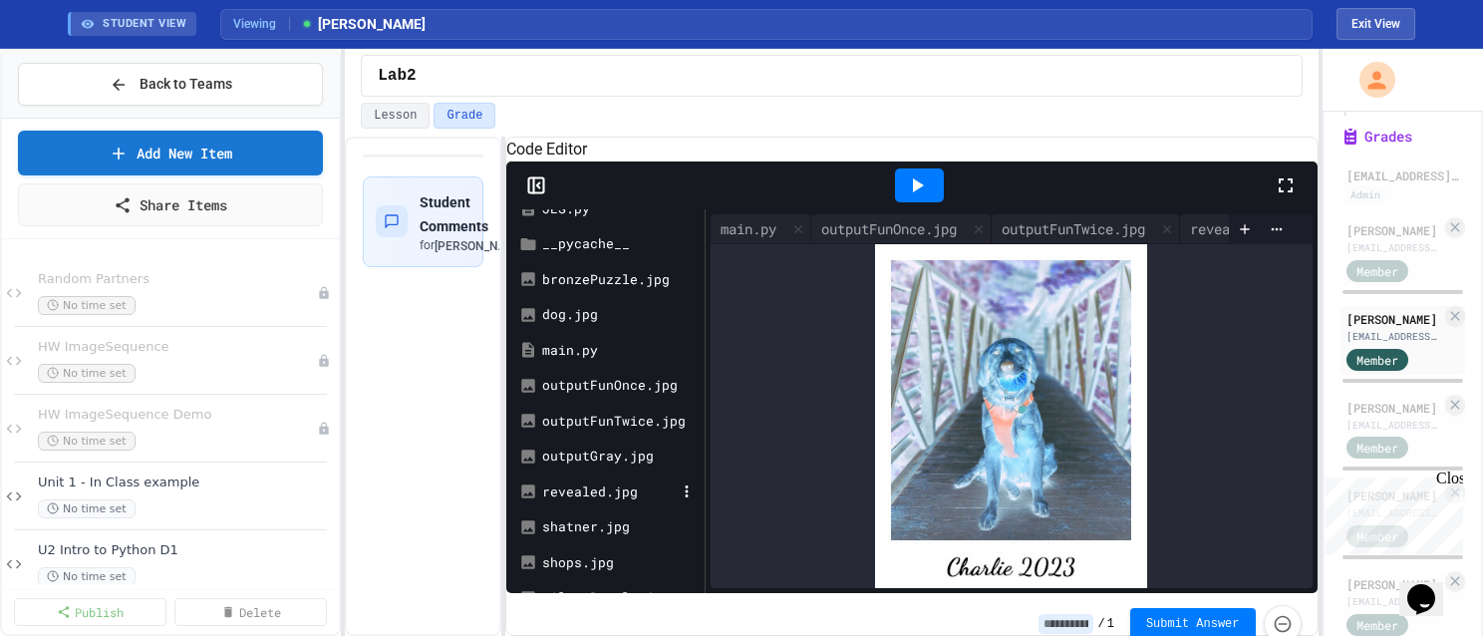
click at [570, 510] on div "revealed.jpg" at bounding box center [605, 492] width 188 height 36
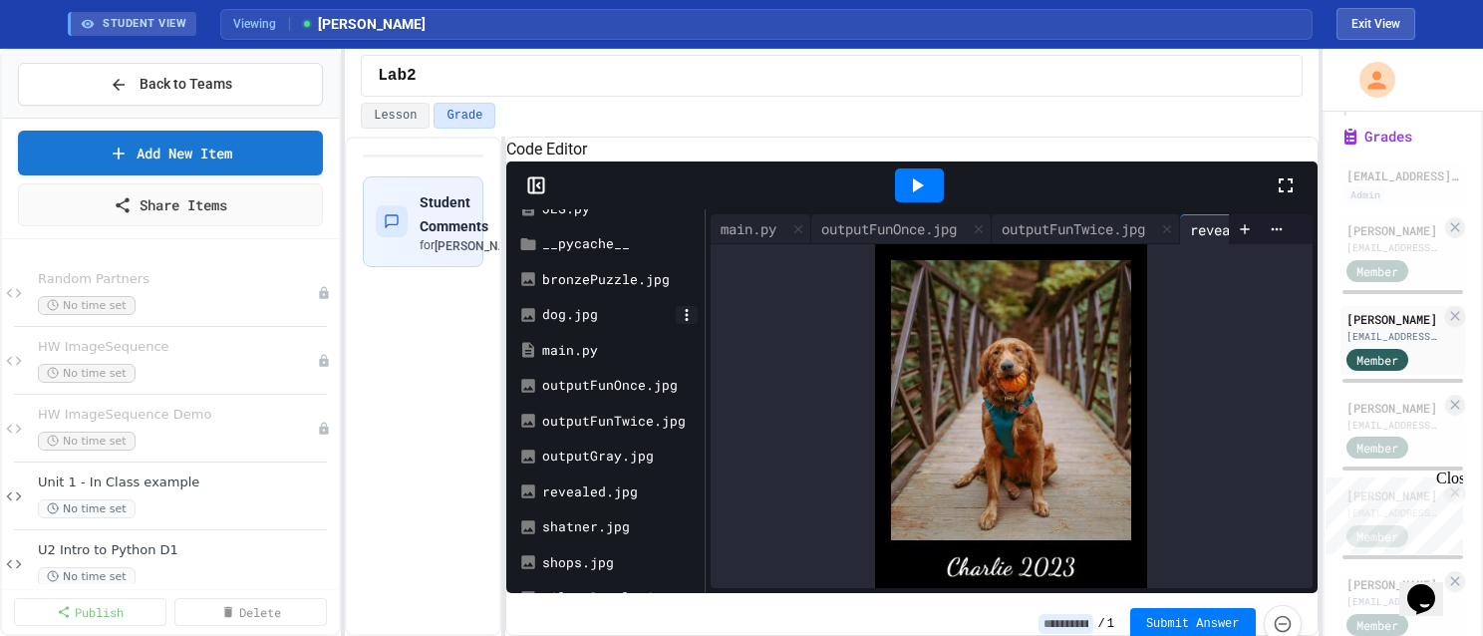
click at [686, 321] on icon at bounding box center [686, 315] width 3 height 12
click at [687, 500] on icon at bounding box center [687, 491] width 18 height 18
click at [751, 239] on div "main.py" at bounding box center [749, 228] width 76 height 21
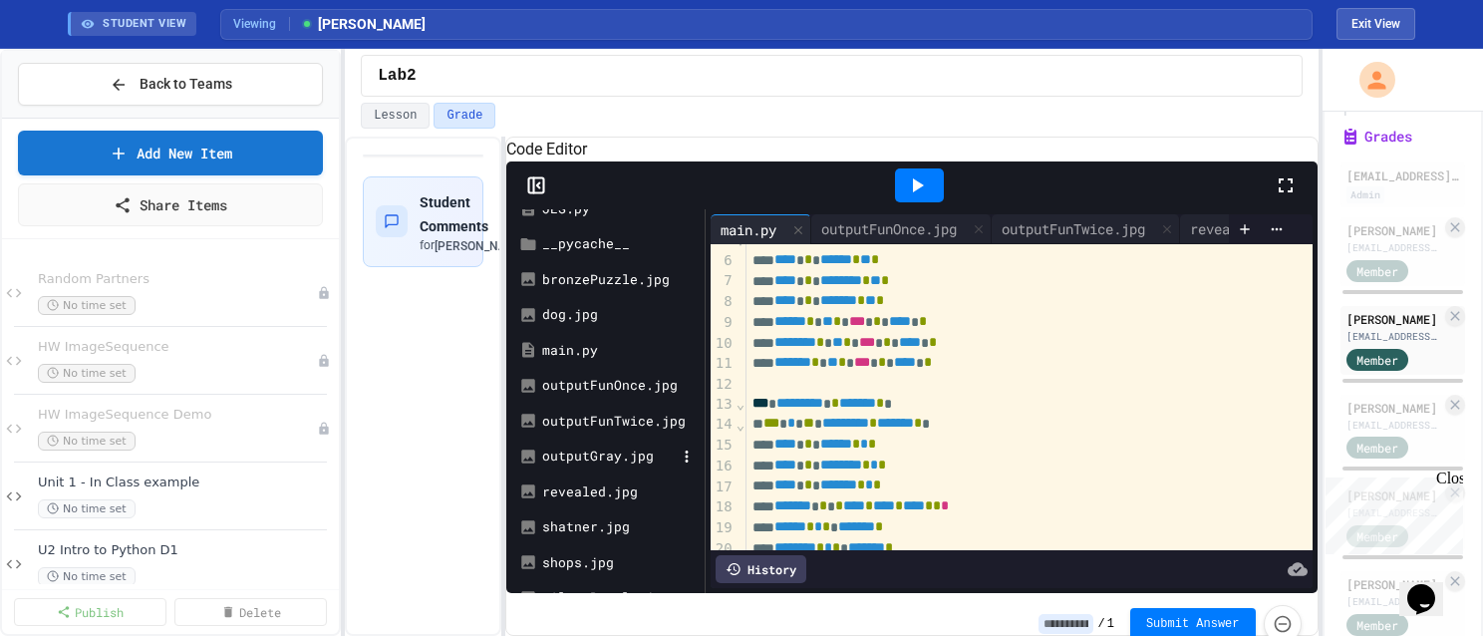
click at [601, 467] on div "outputGray.jpg" at bounding box center [609, 457] width 134 height 20
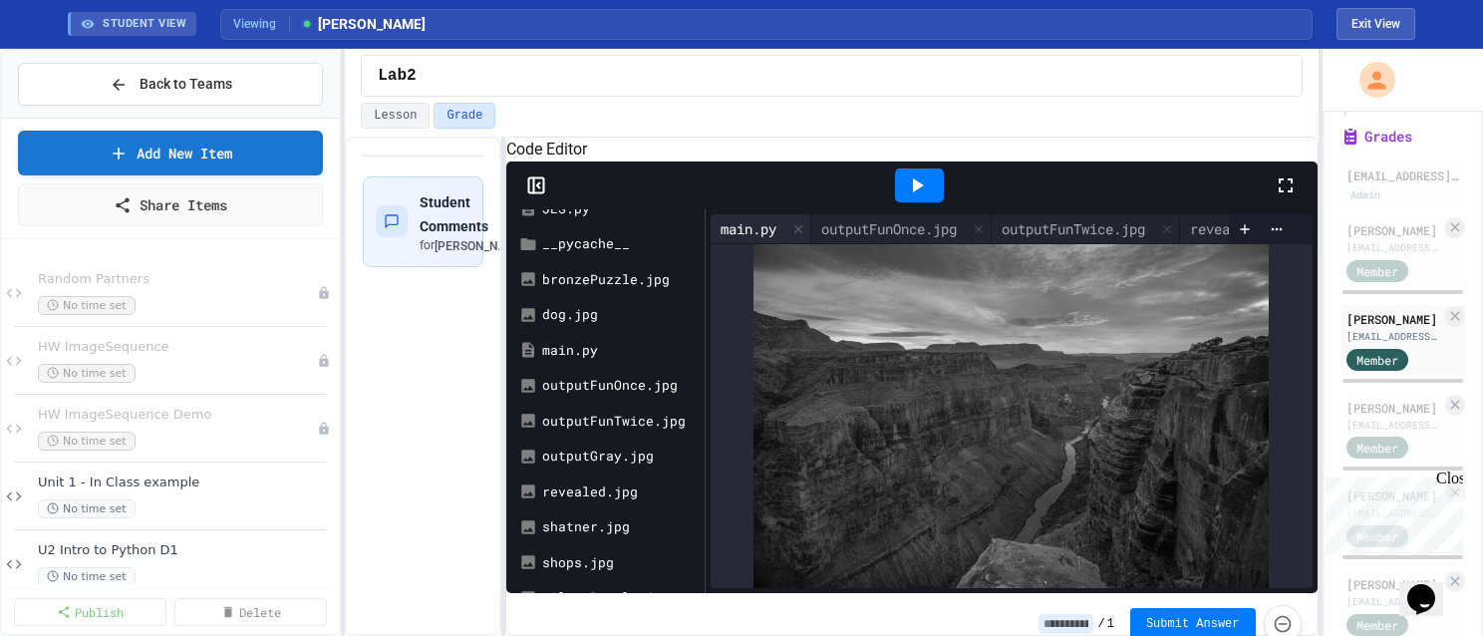
click at [749, 239] on div "main.py" at bounding box center [749, 228] width 76 height 21
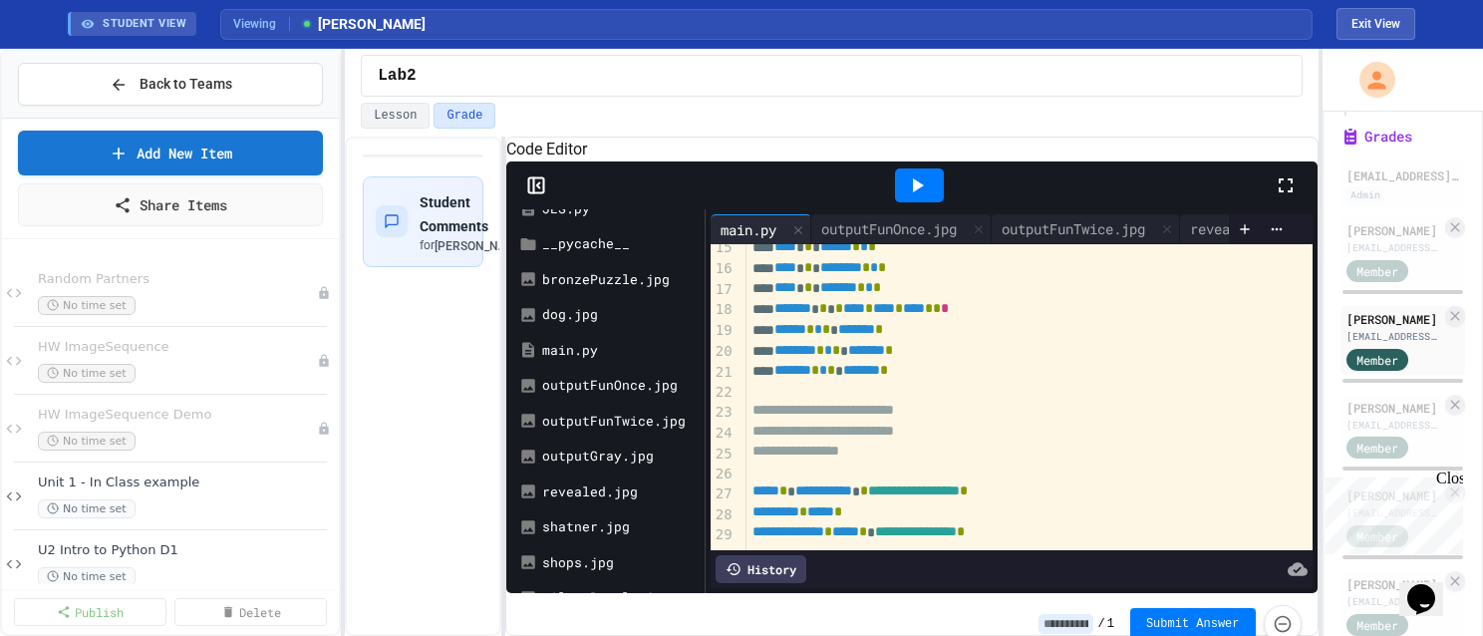
scroll to position [325, 0]
click at [685, 466] on icon at bounding box center [687, 457] width 18 height 18
click at [1365, 417] on div "[PERSON_NAME]" at bounding box center [1394, 408] width 95 height 18
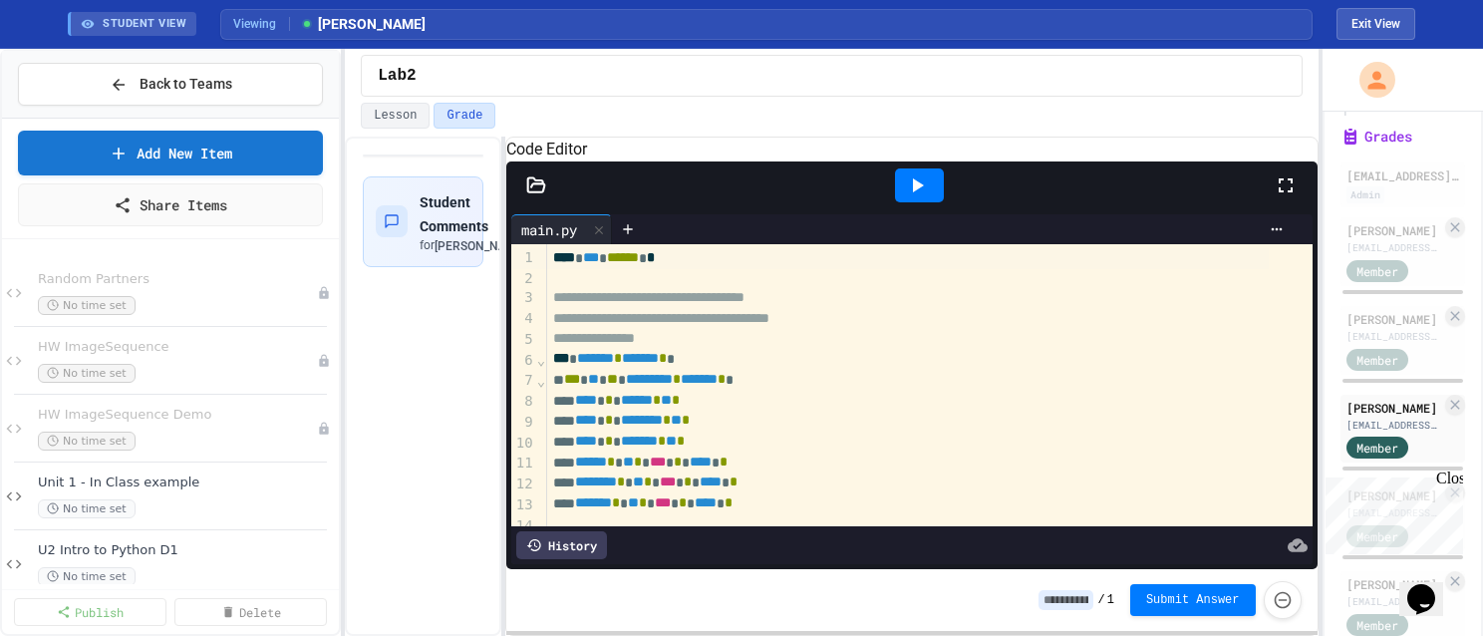
click at [534, 195] on icon at bounding box center [536, 185] width 20 height 20
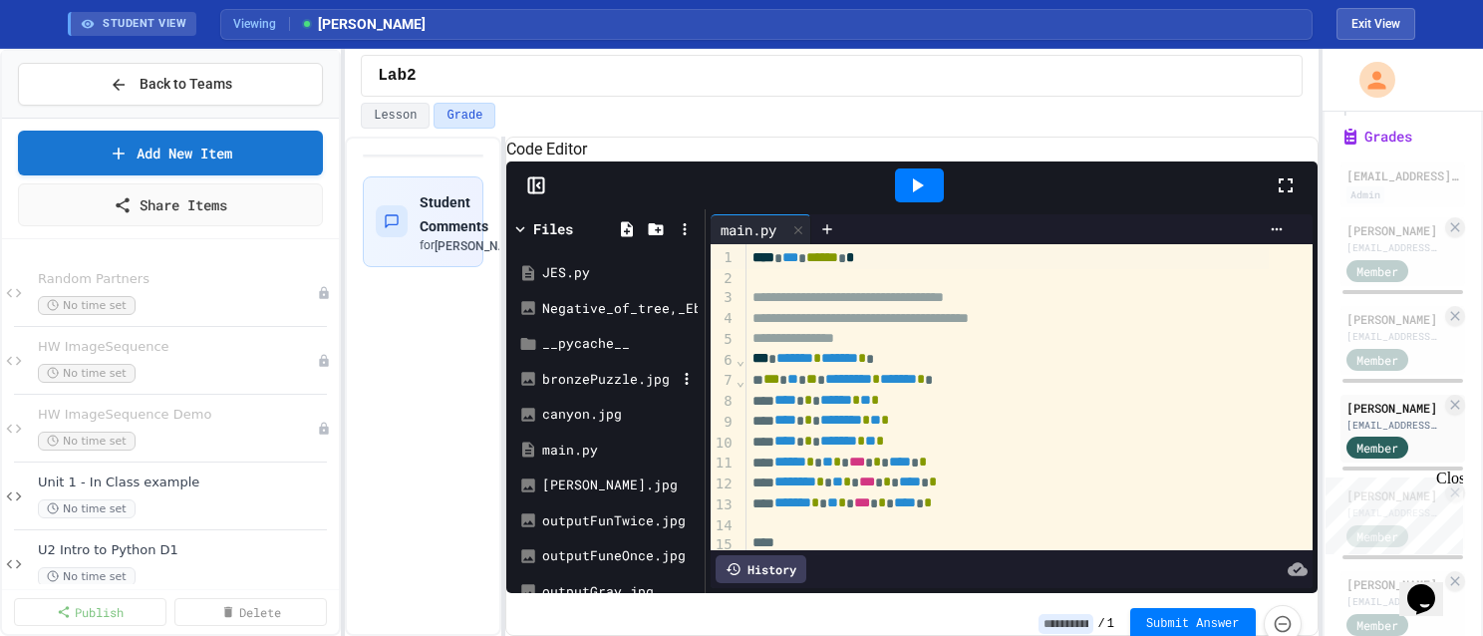
scroll to position [100, 0]
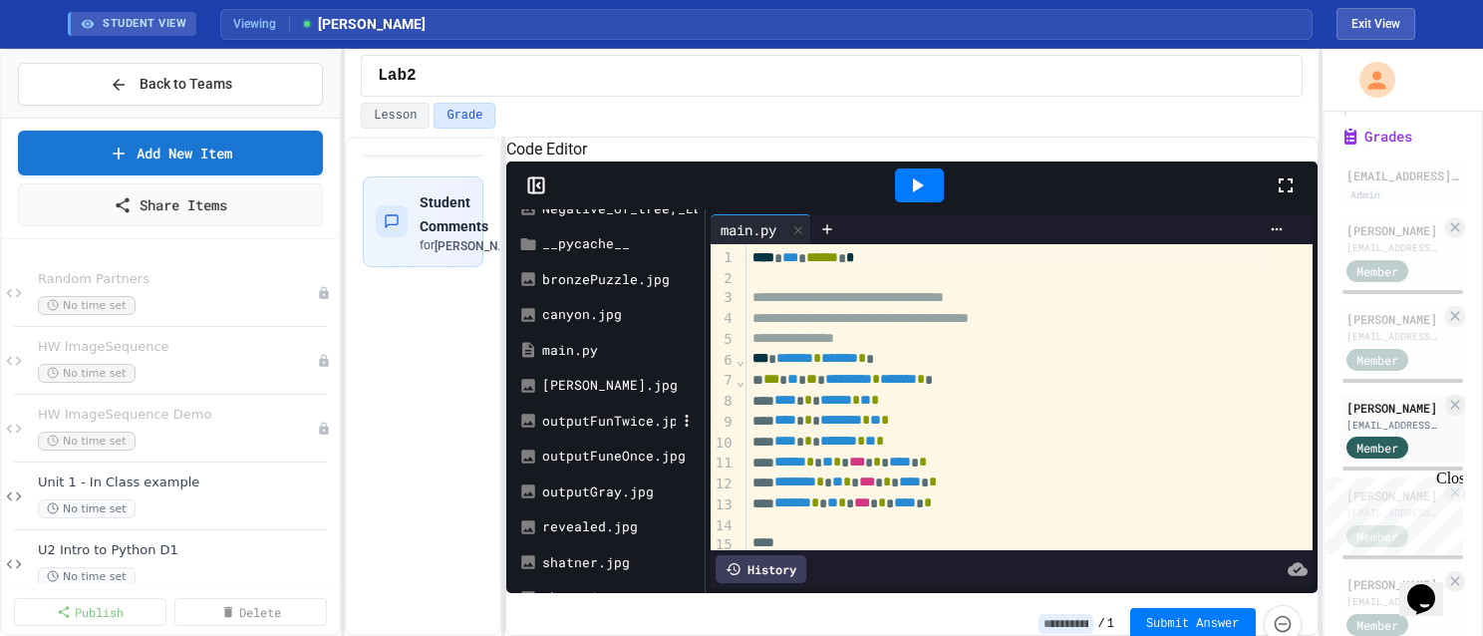
click at [596, 432] on div "outputFunTwice.jpg" at bounding box center [609, 422] width 134 height 20
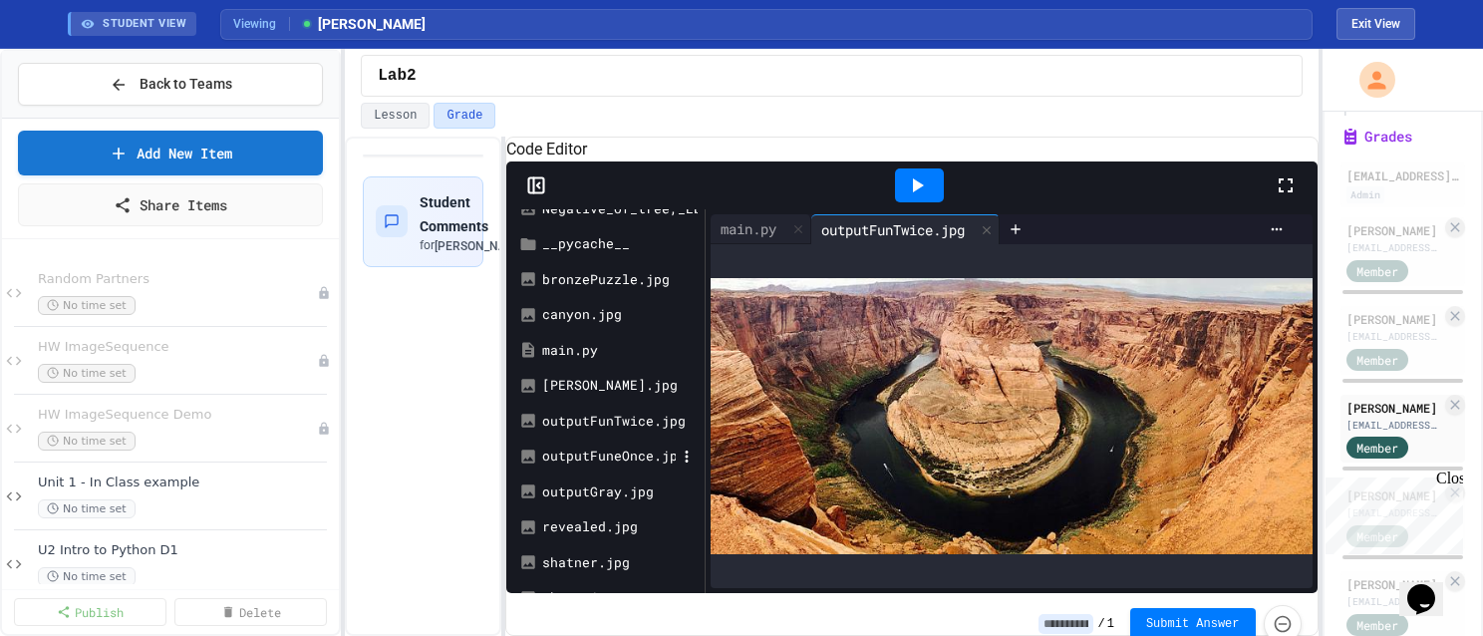
click at [614, 467] on div "outputFuneOnce.jpg" at bounding box center [609, 457] width 134 height 20
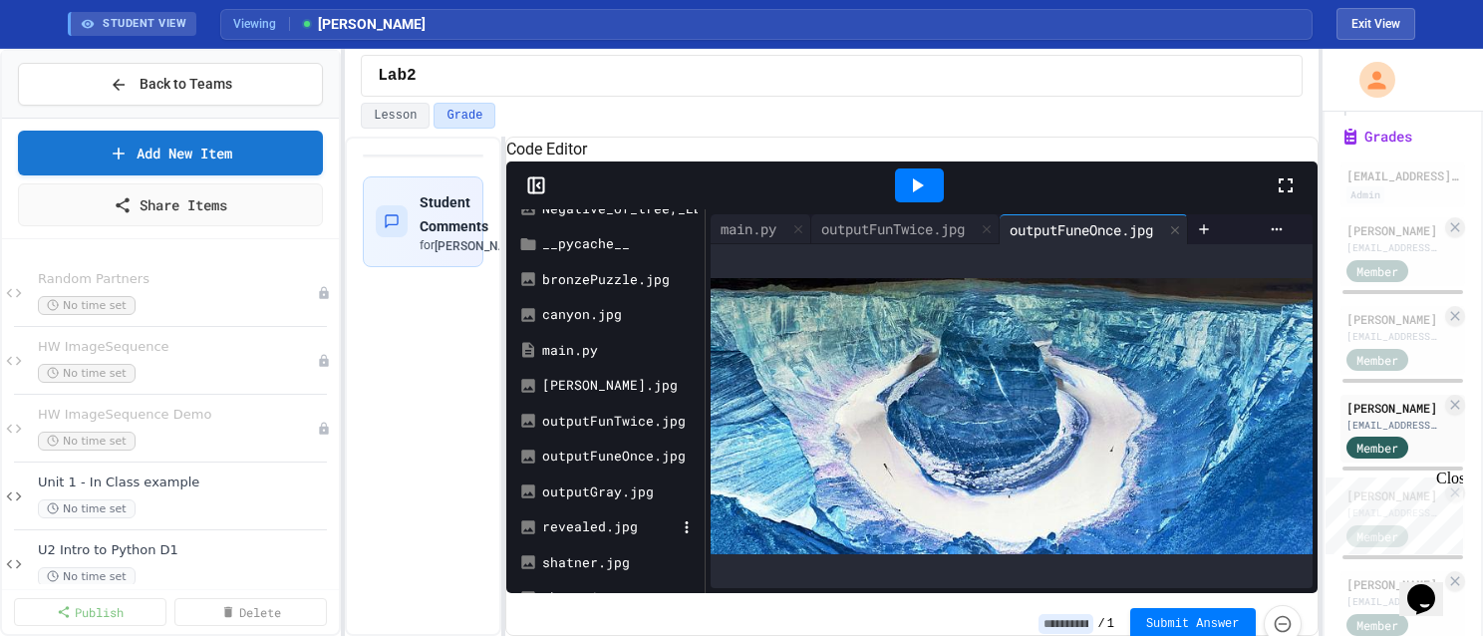
click at [568, 537] on div "revealed.jpg" at bounding box center [609, 527] width 134 height 20
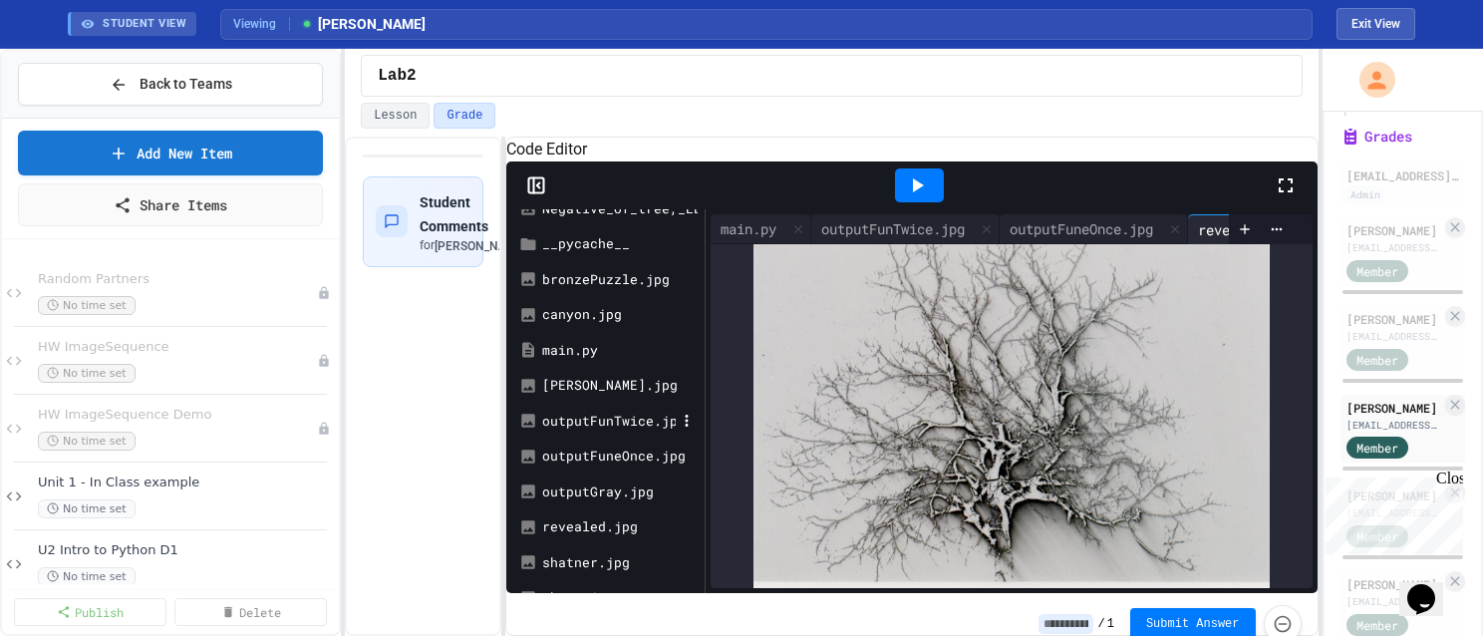
scroll to position [0, 0]
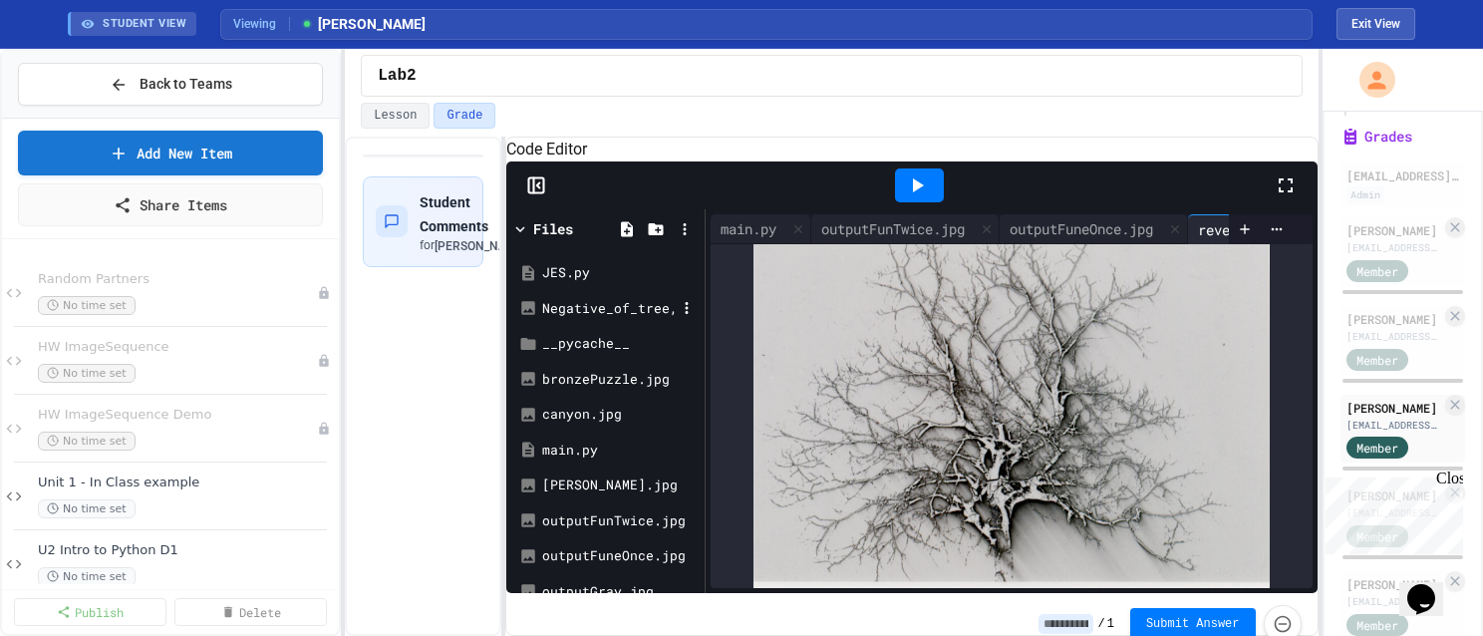
click at [601, 319] on div "Negative_of_tree,_Eberhard_Effect.jpg" at bounding box center [609, 309] width 134 height 20
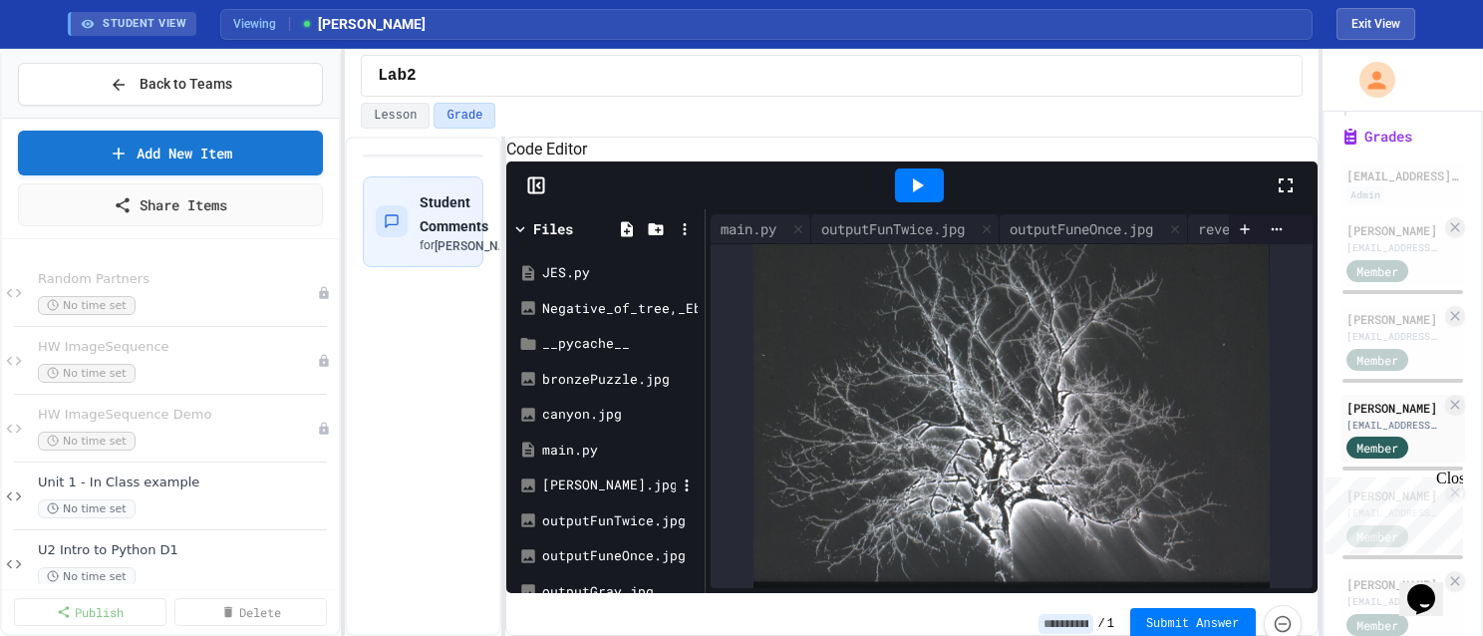
scroll to position [100, 0]
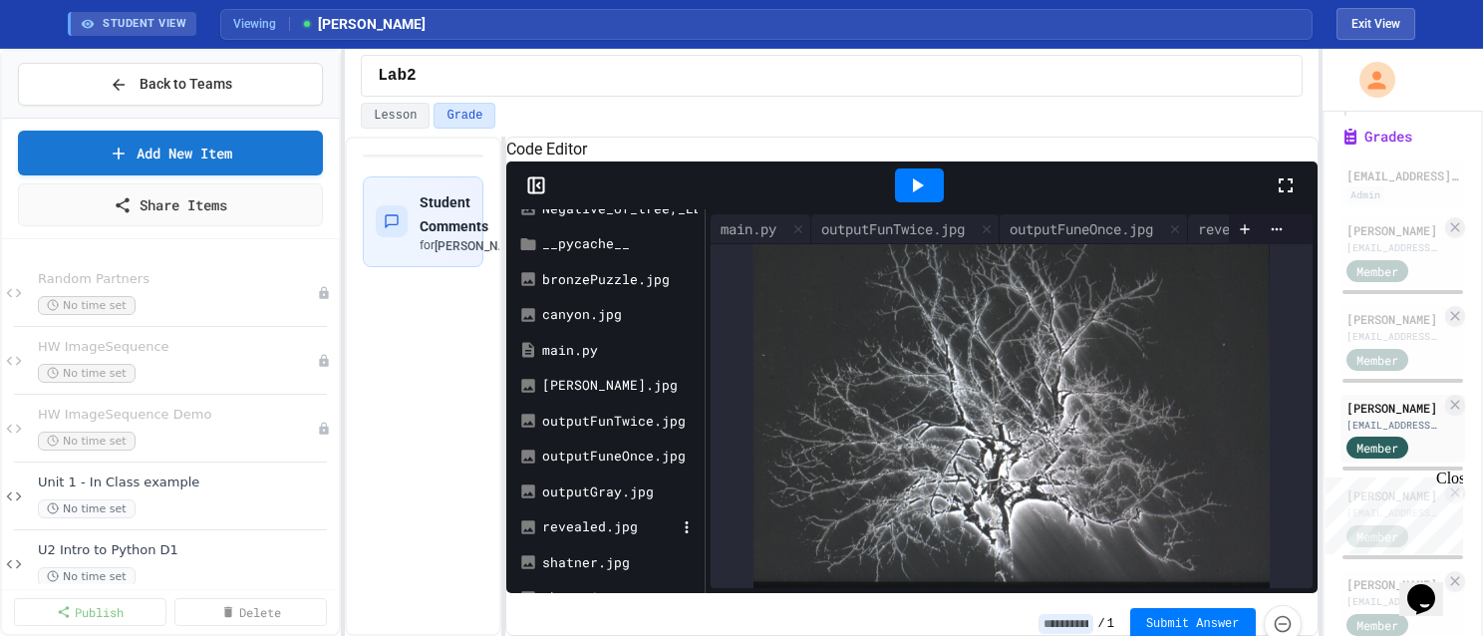
click at [577, 537] on div "revealed.jpg" at bounding box center [609, 527] width 134 height 20
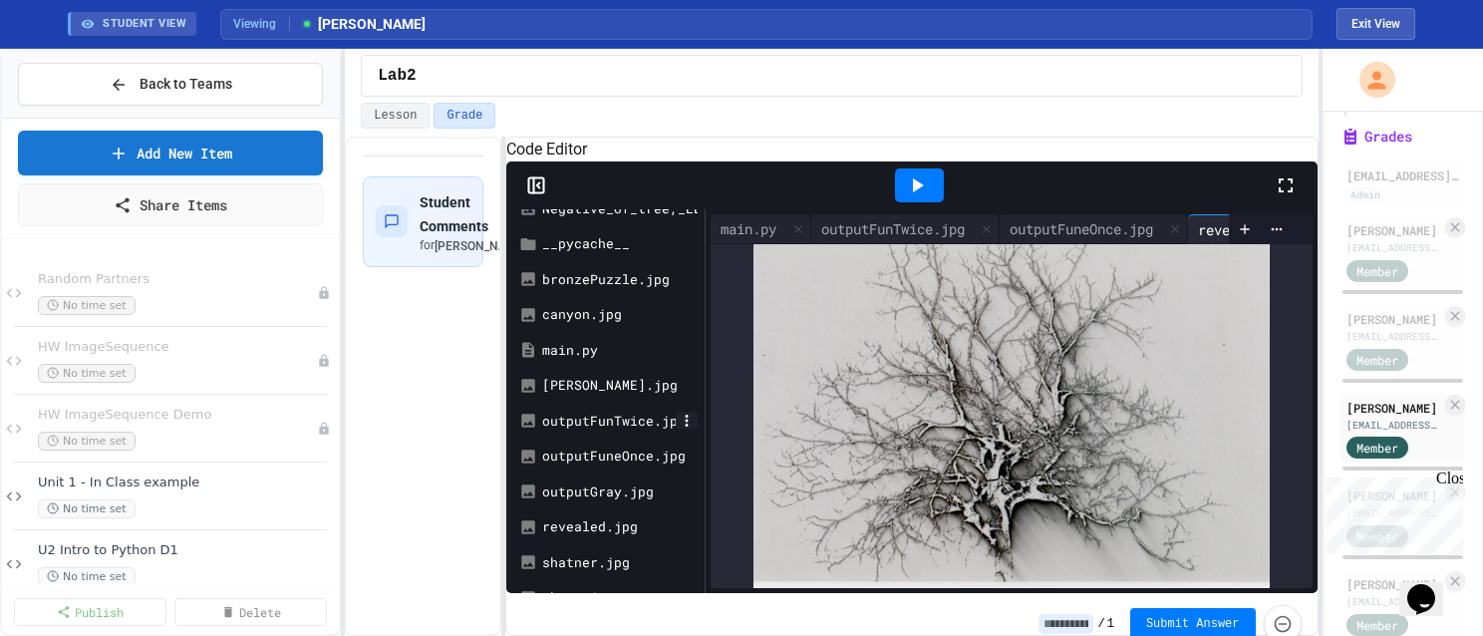
click at [689, 430] on icon at bounding box center [687, 421] width 18 height 18
click at [685, 466] on icon at bounding box center [687, 457] width 18 height 18
click at [603, 502] on div "outputGray.jpg" at bounding box center [609, 492] width 134 height 20
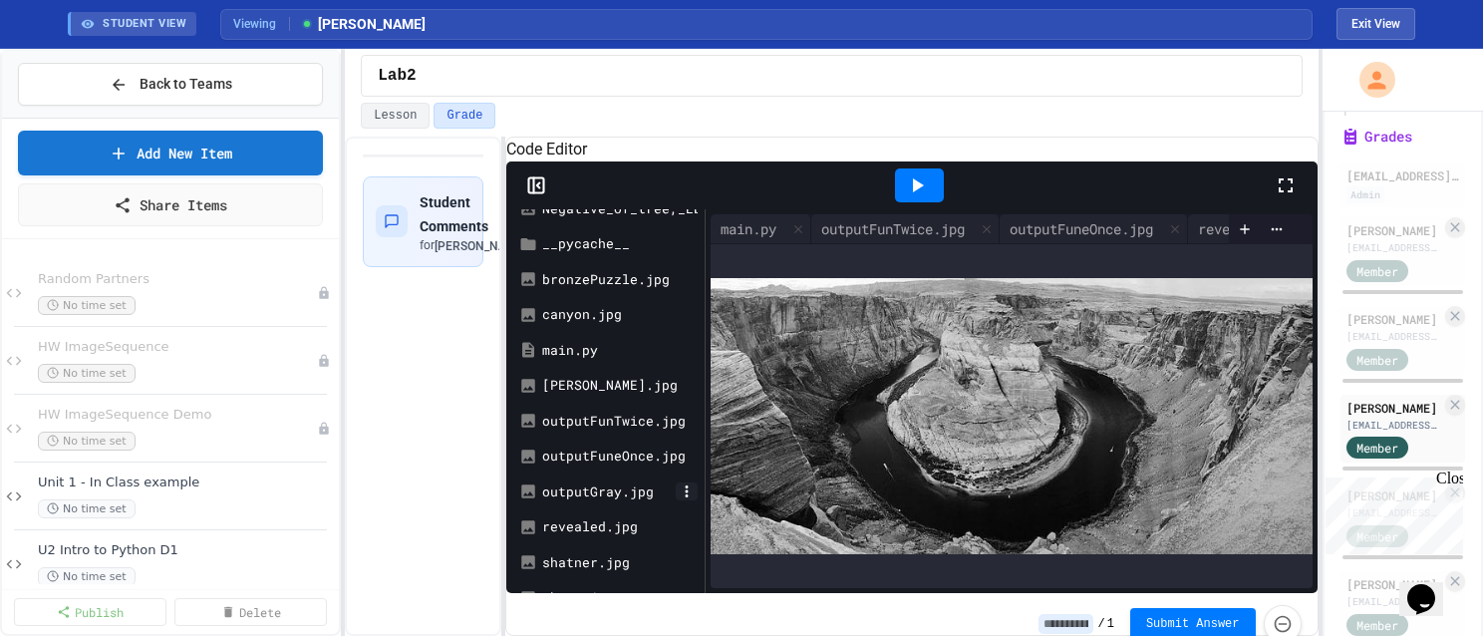
click at [686, 500] on icon at bounding box center [687, 491] width 18 height 18
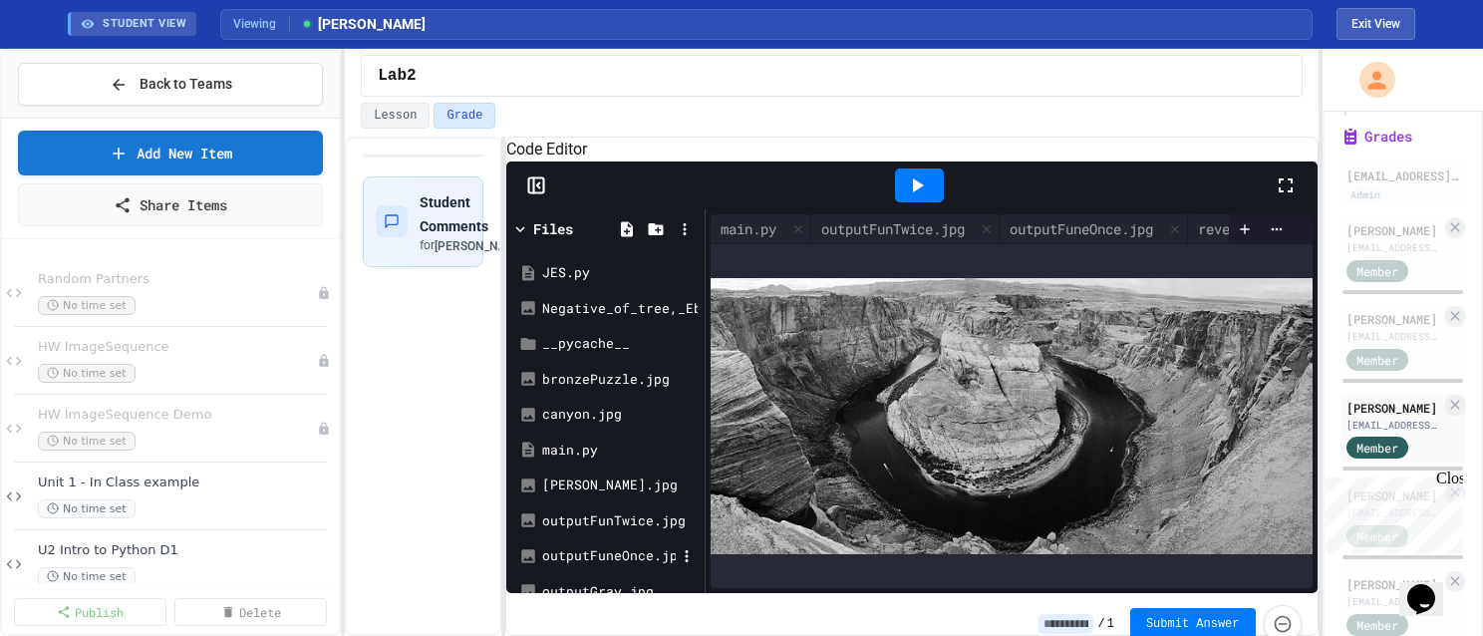
scroll to position [0, 0]
click at [751, 239] on div "main.py" at bounding box center [749, 228] width 76 height 21
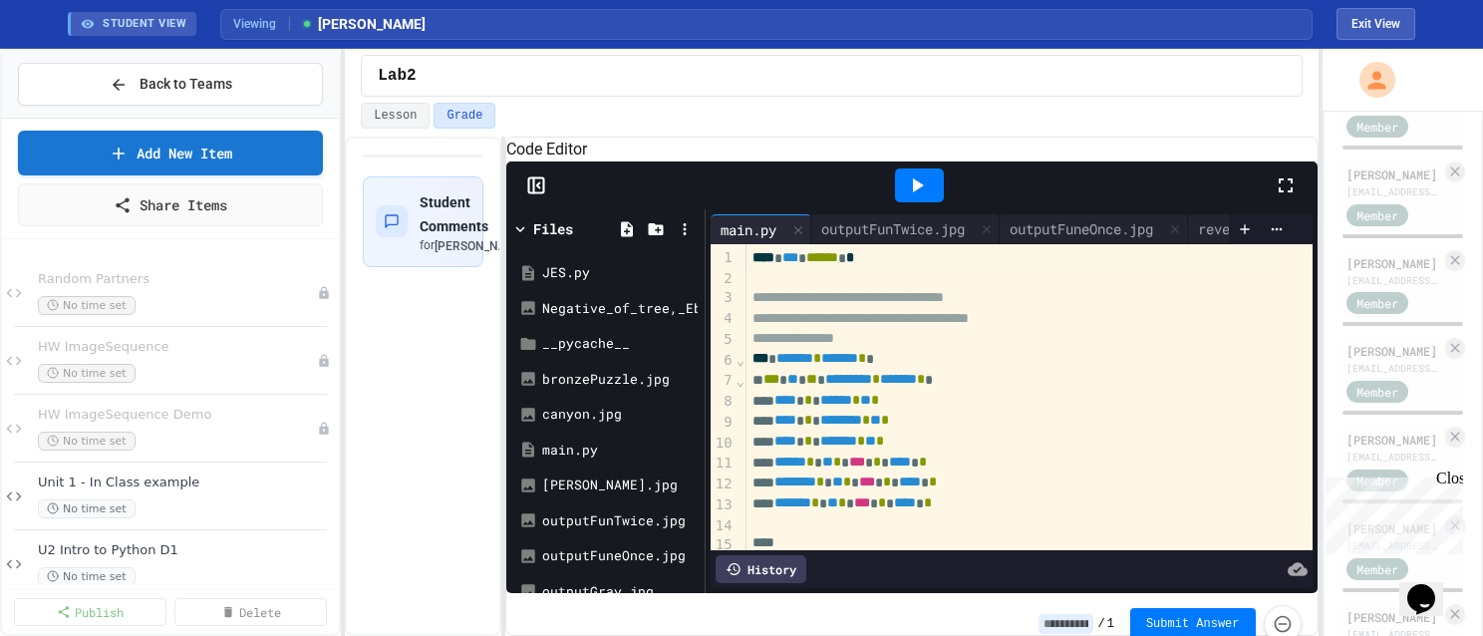
scroll to position [841, 0]
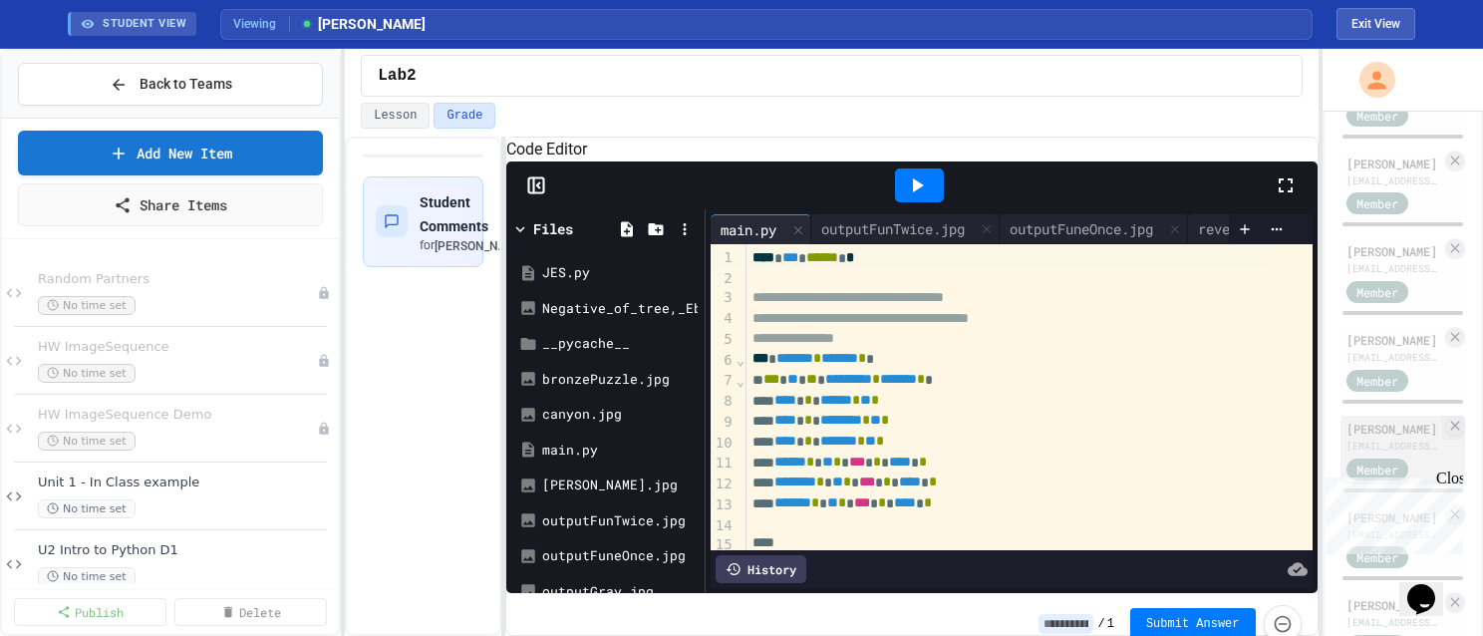
click at [1364, 438] on div "[PERSON_NAME]" at bounding box center [1394, 429] width 95 height 18
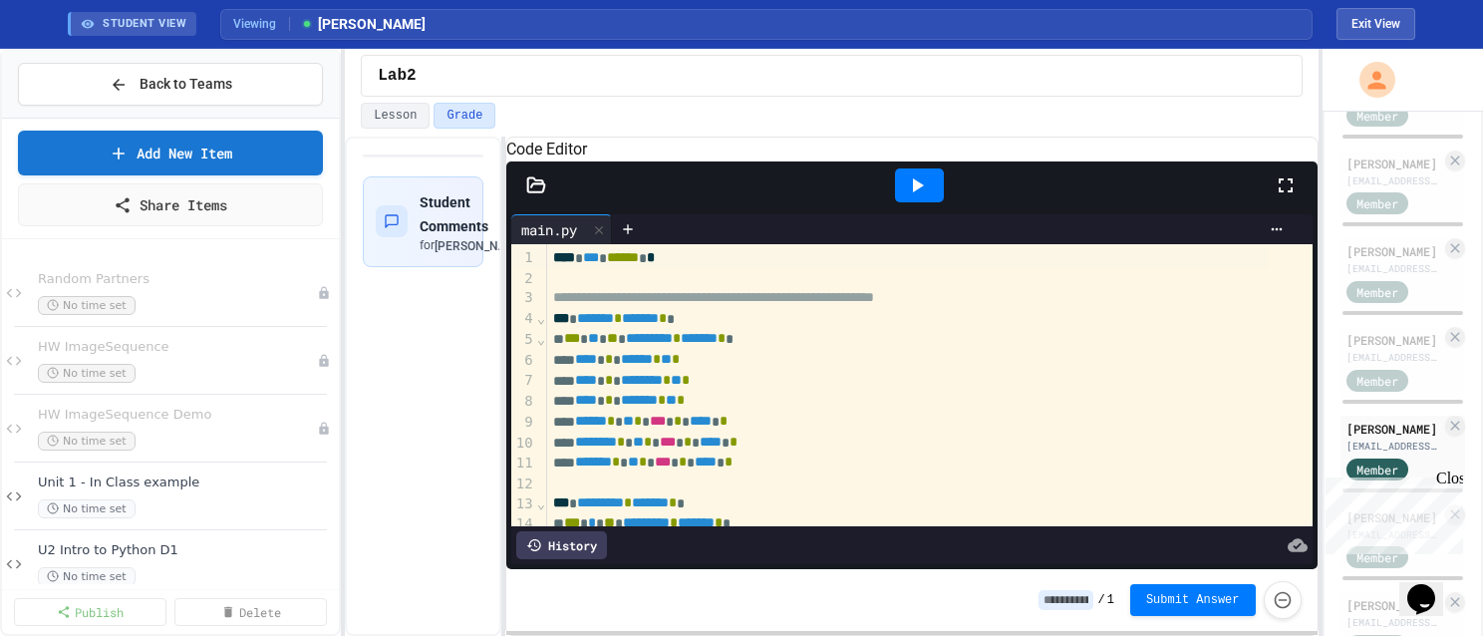
click at [541, 195] on icon at bounding box center [536, 185] width 20 height 20
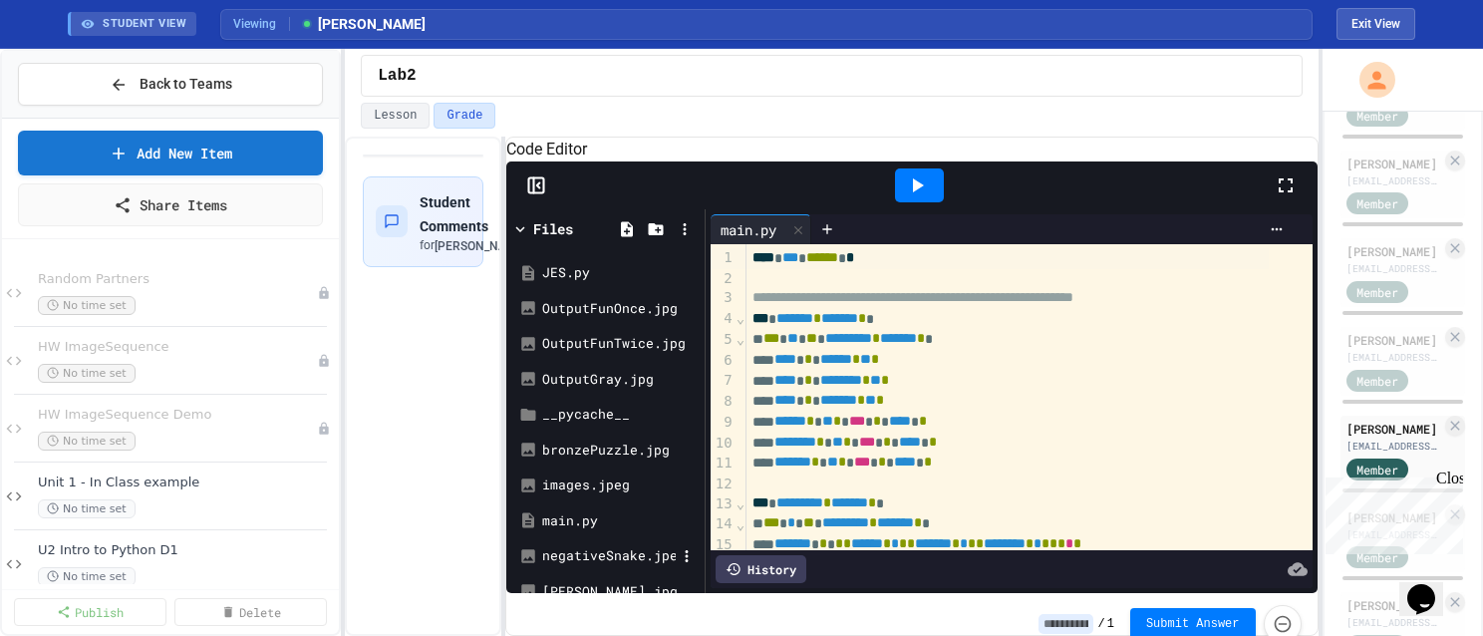
click at [614, 566] on div "negativeSnake.jpeg" at bounding box center [609, 556] width 134 height 20
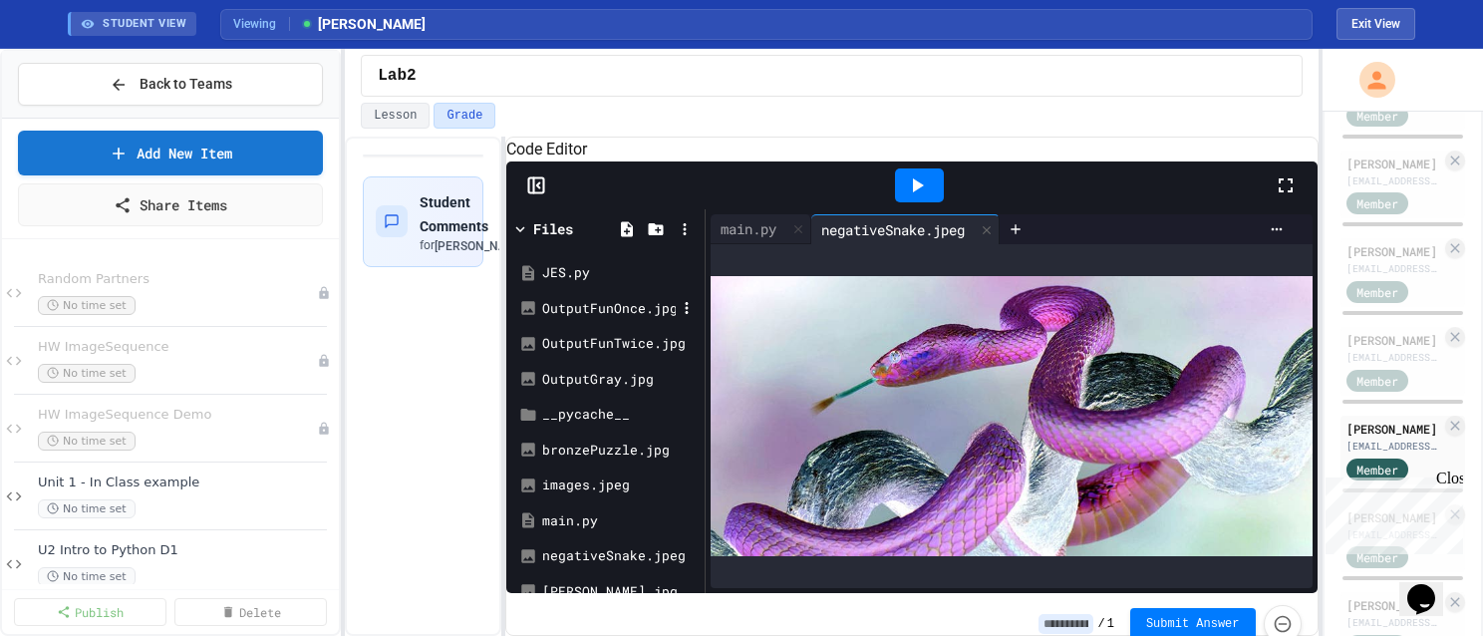
click at [606, 319] on div "OutputFunOnce.jpg" at bounding box center [609, 309] width 134 height 20
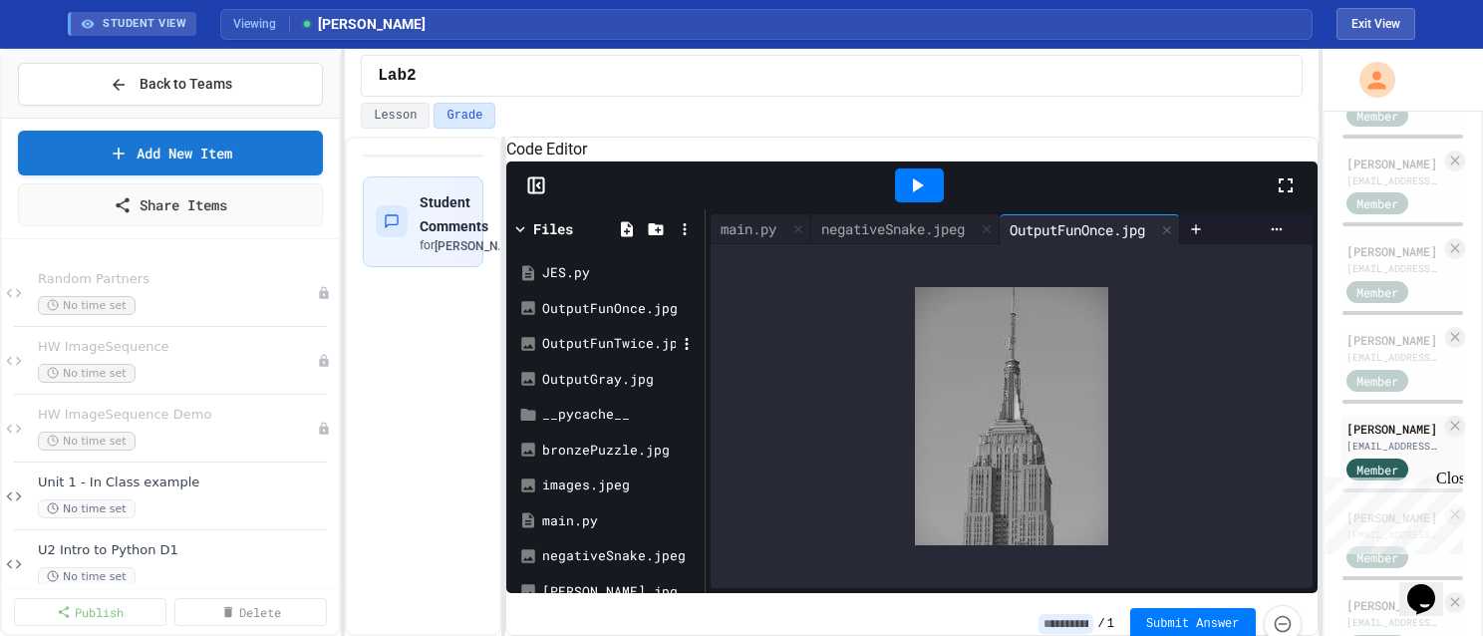
click at [602, 354] on div "OutputFunTwice.jpg" at bounding box center [609, 344] width 134 height 20
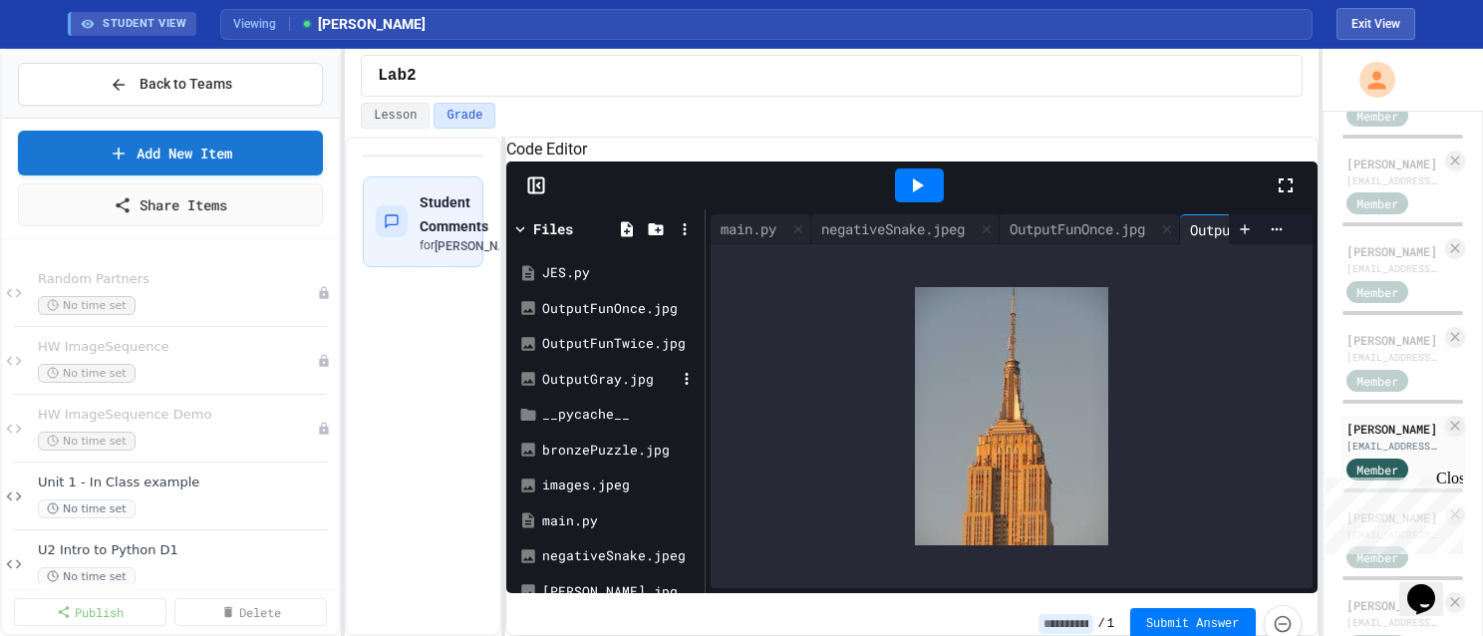
click at [595, 390] on div "OutputGray.jpg" at bounding box center [609, 380] width 134 height 20
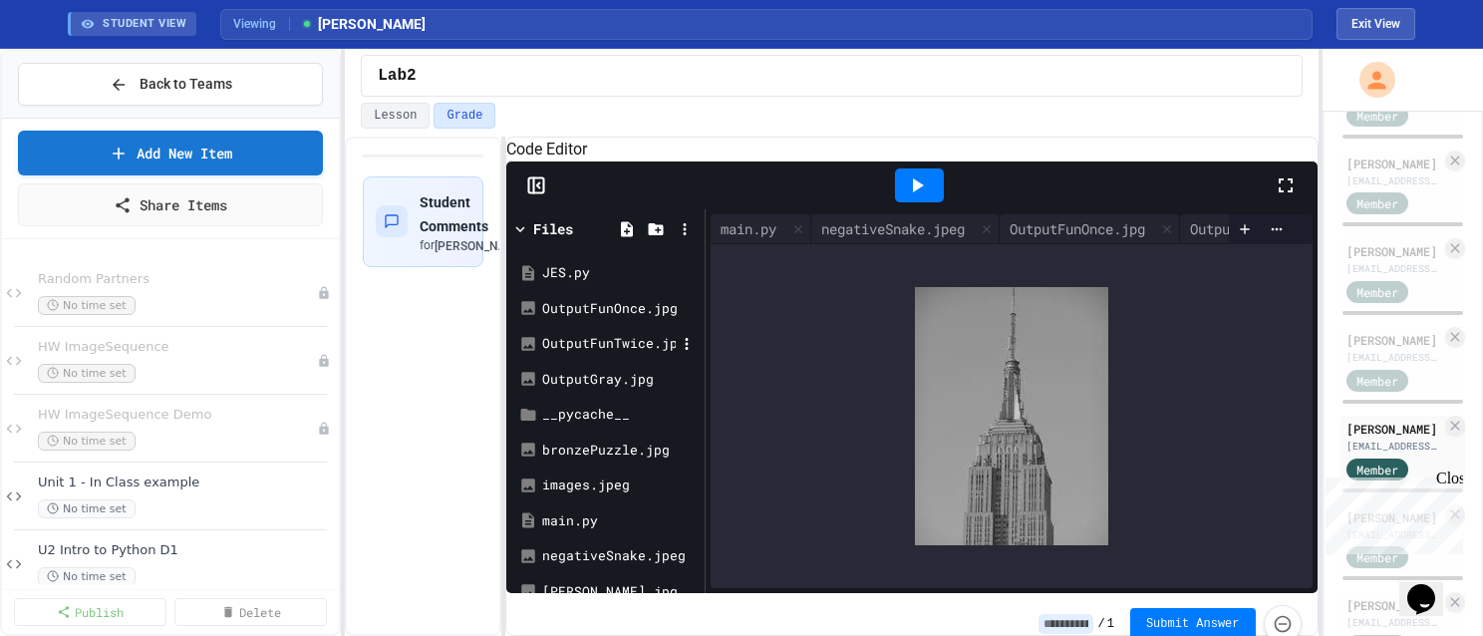
click at [599, 354] on div "OutputFunTwice.jpg" at bounding box center [609, 344] width 134 height 20
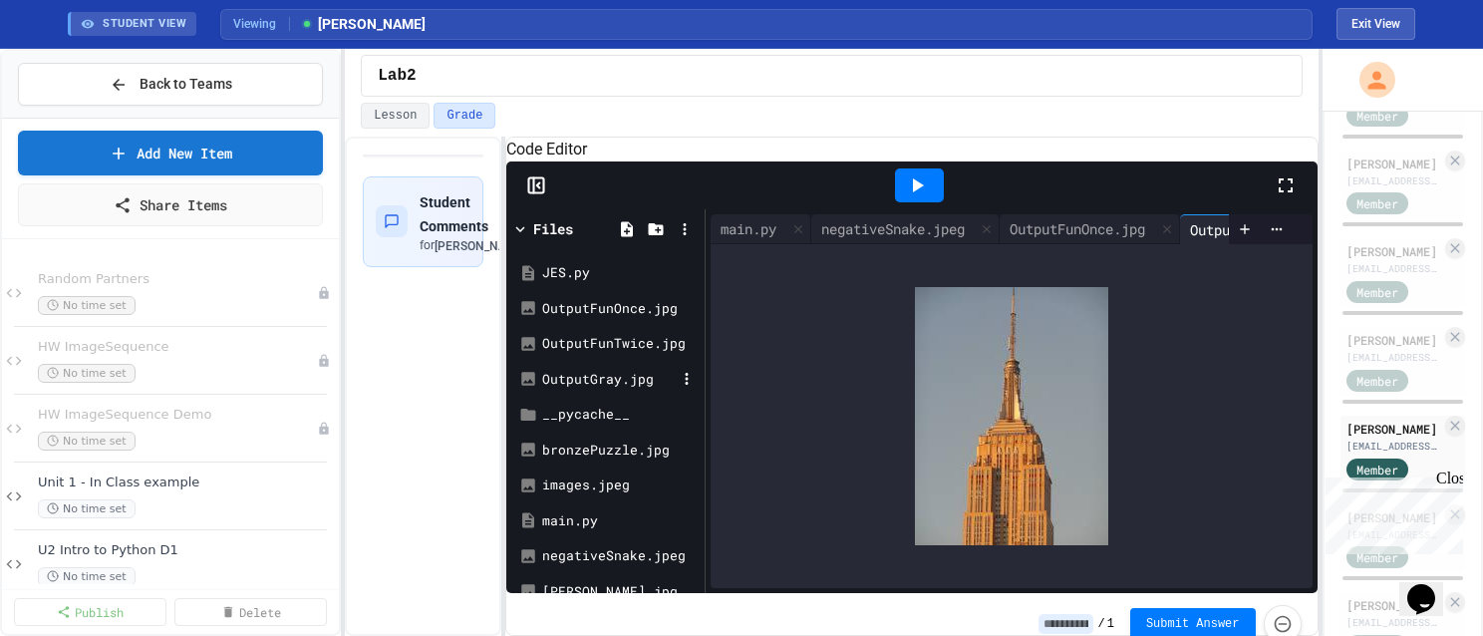
scroll to position [100, 0]
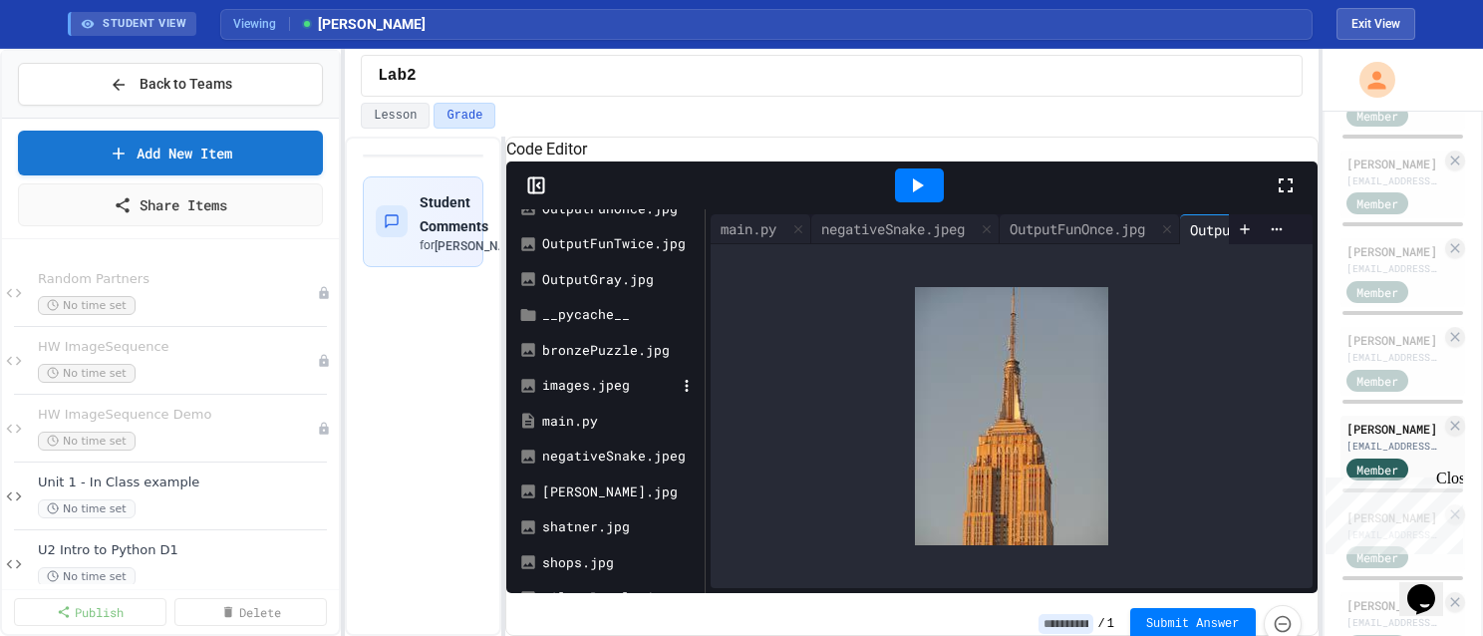
click at [590, 396] on div "images.jpeg" at bounding box center [609, 386] width 134 height 20
click at [557, 396] on div "images.jpeg" at bounding box center [609, 386] width 134 height 20
click at [578, 361] on div "bronzePuzzle.jpg" at bounding box center [609, 351] width 134 height 20
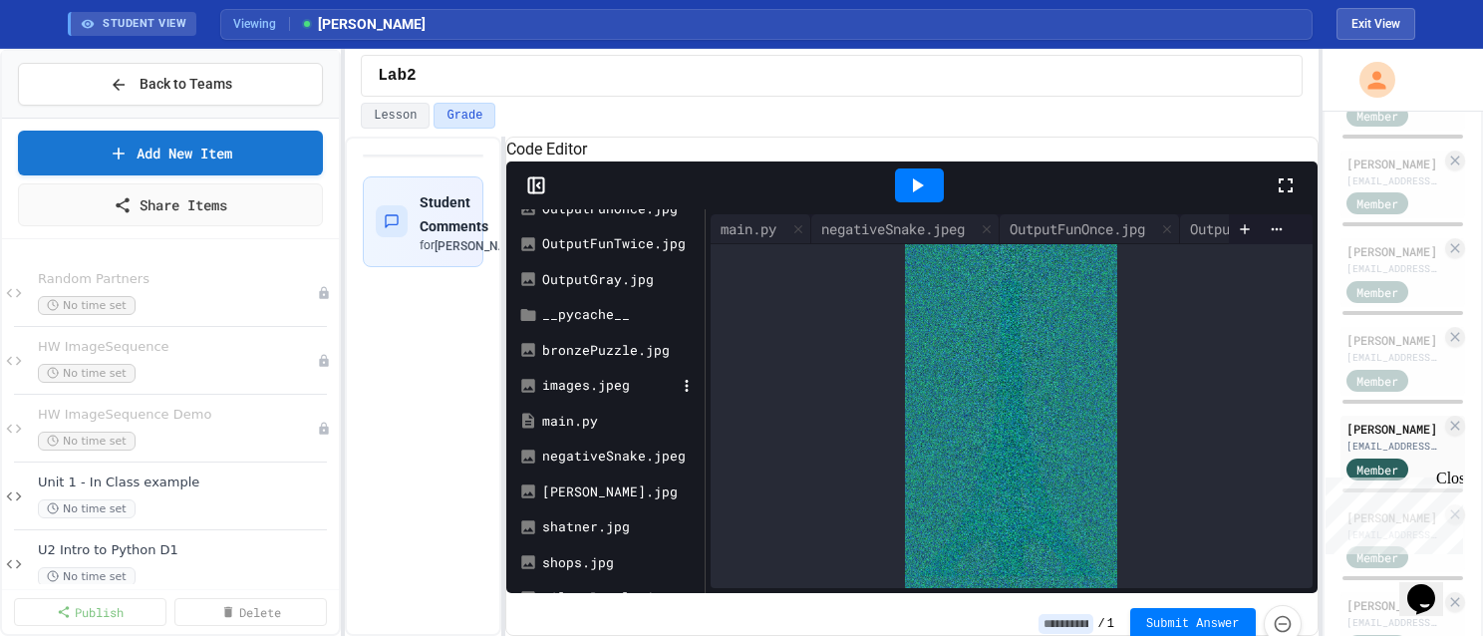
click at [569, 396] on div "images.jpeg" at bounding box center [609, 386] width 134 height 20
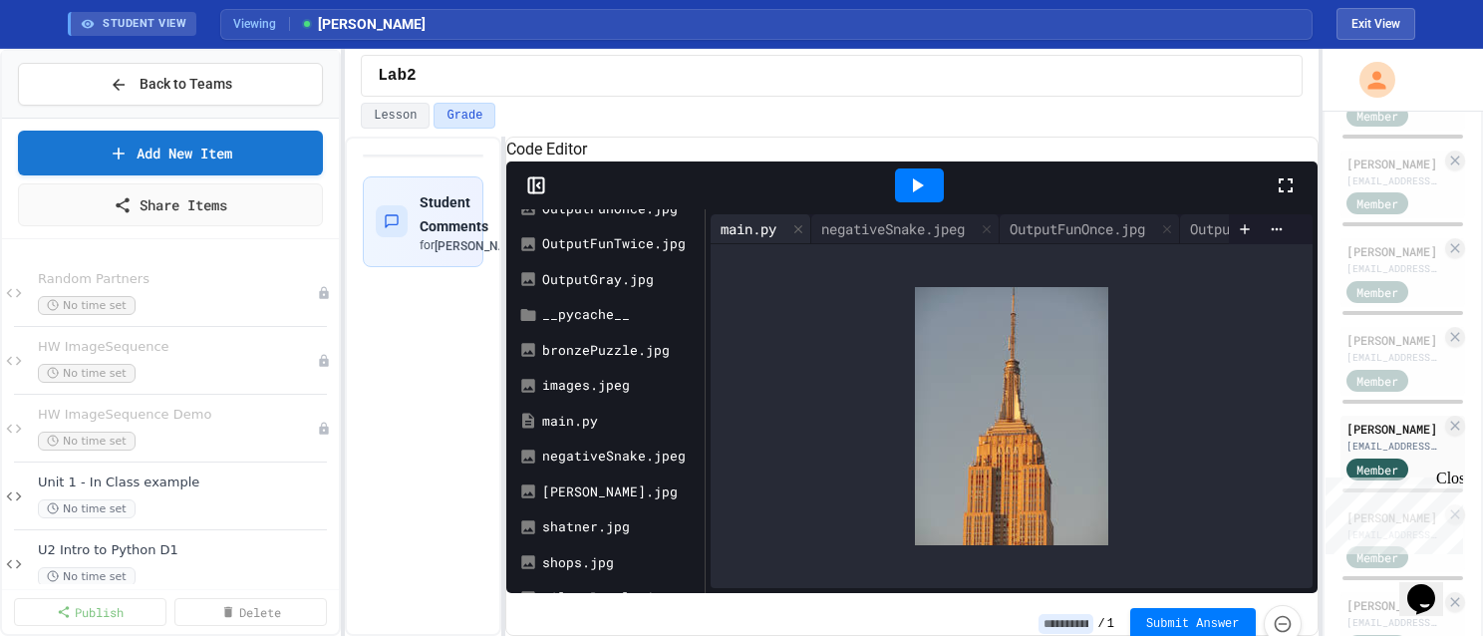
click at [754, 239] on div "main.py" at bounding box center [749, 228] width 76 height 21
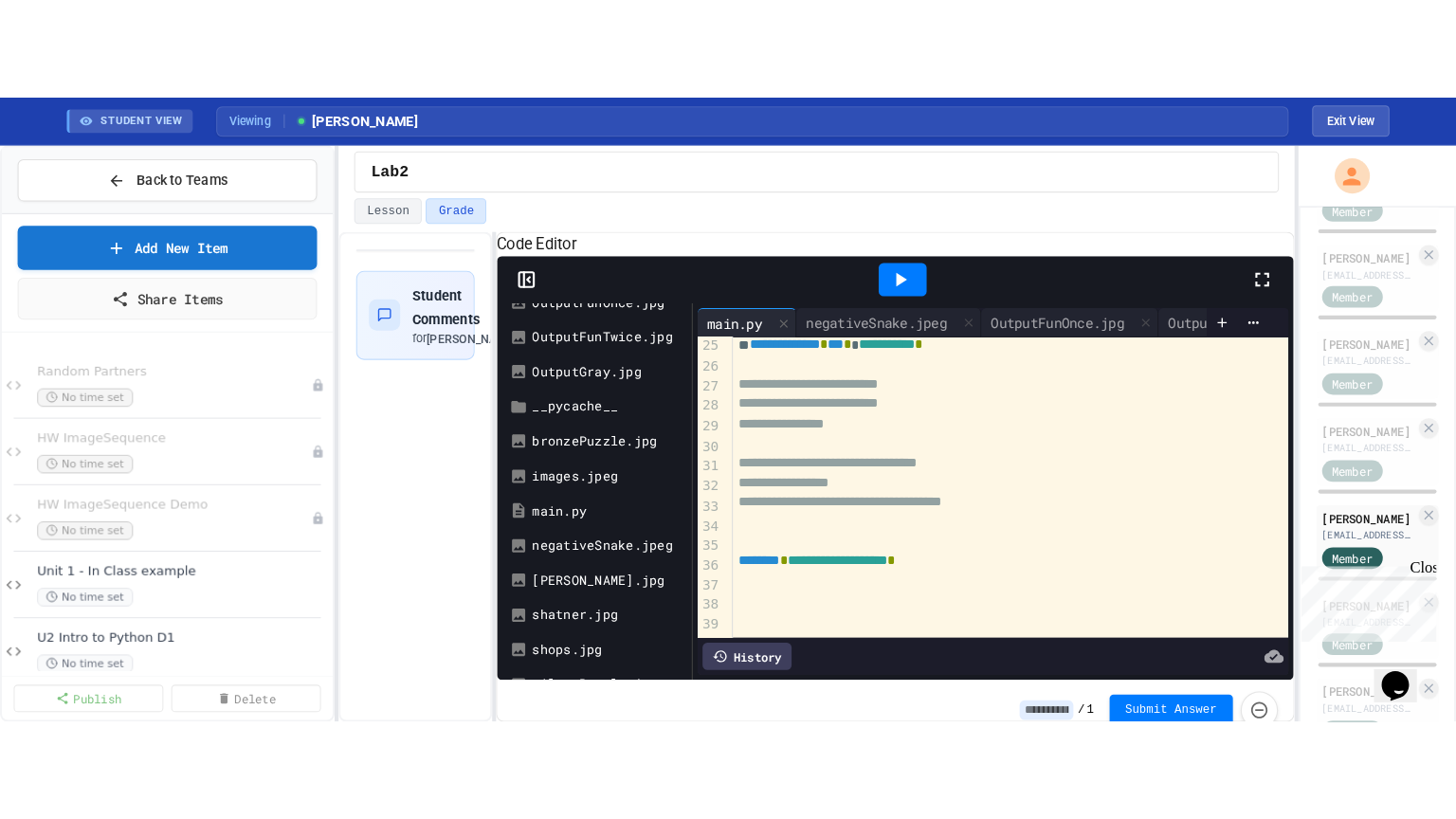
scroll to position [497, 0]
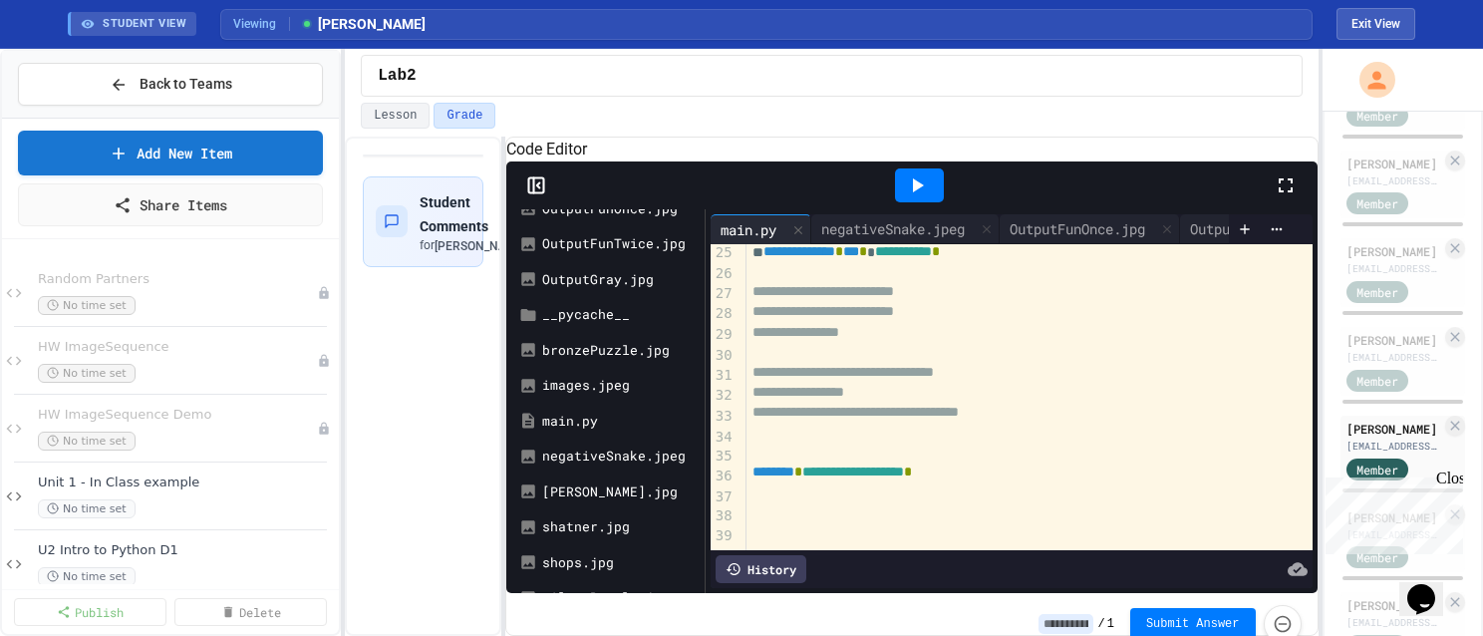
click at [734, 577] on icon at bounding box center [734, 569] width 16 height 16
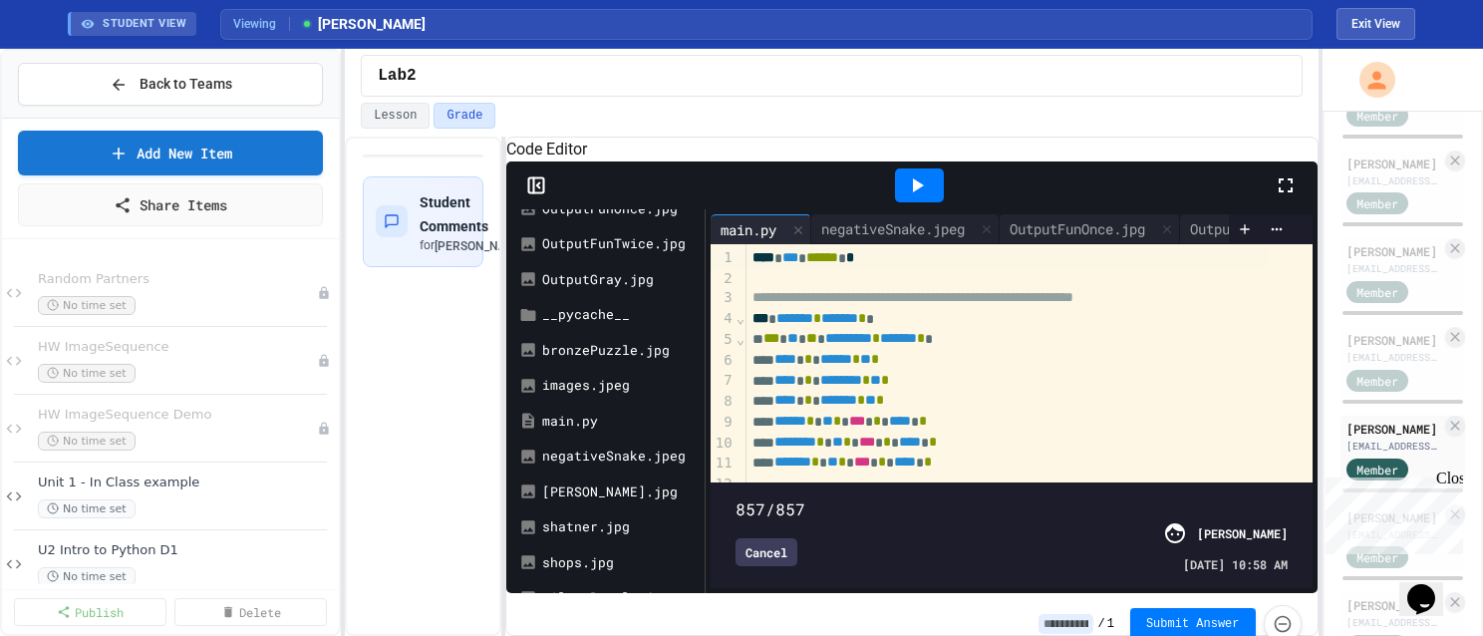
click at [1288, 197] on icon at bounding box center [1286, 185] width 24 height 24
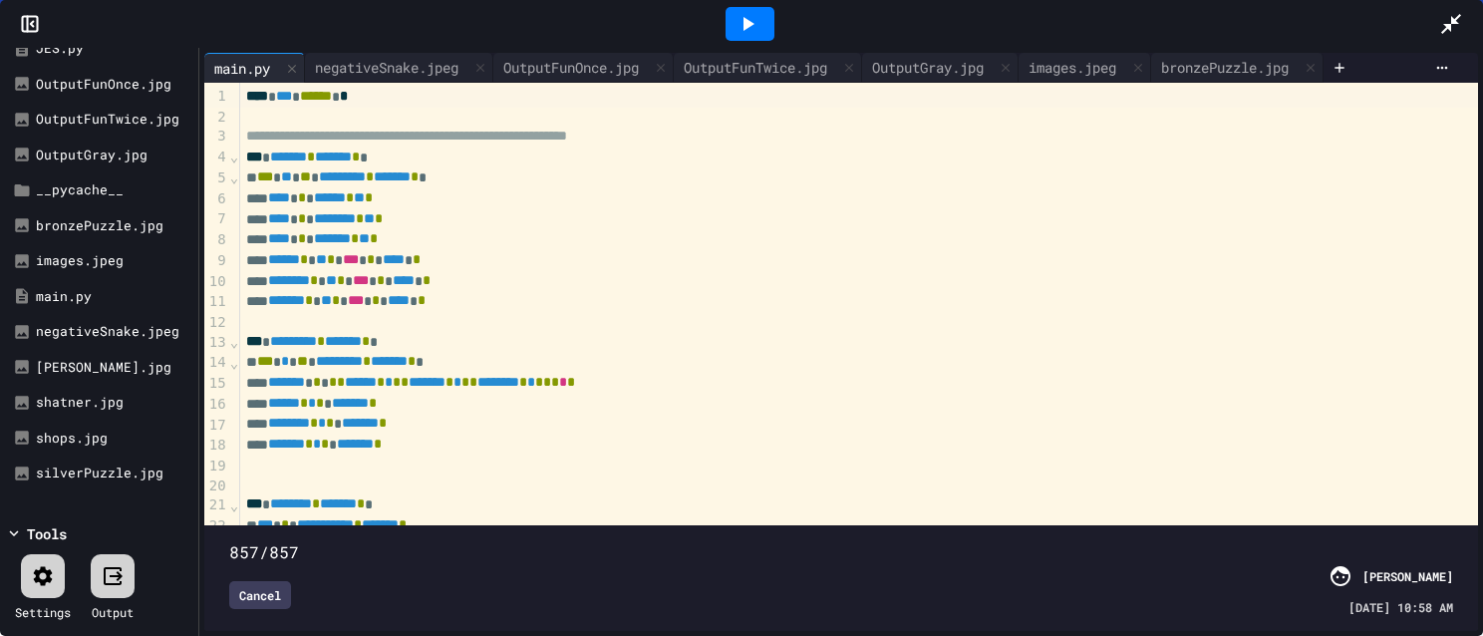
scroll to position [0, 0]
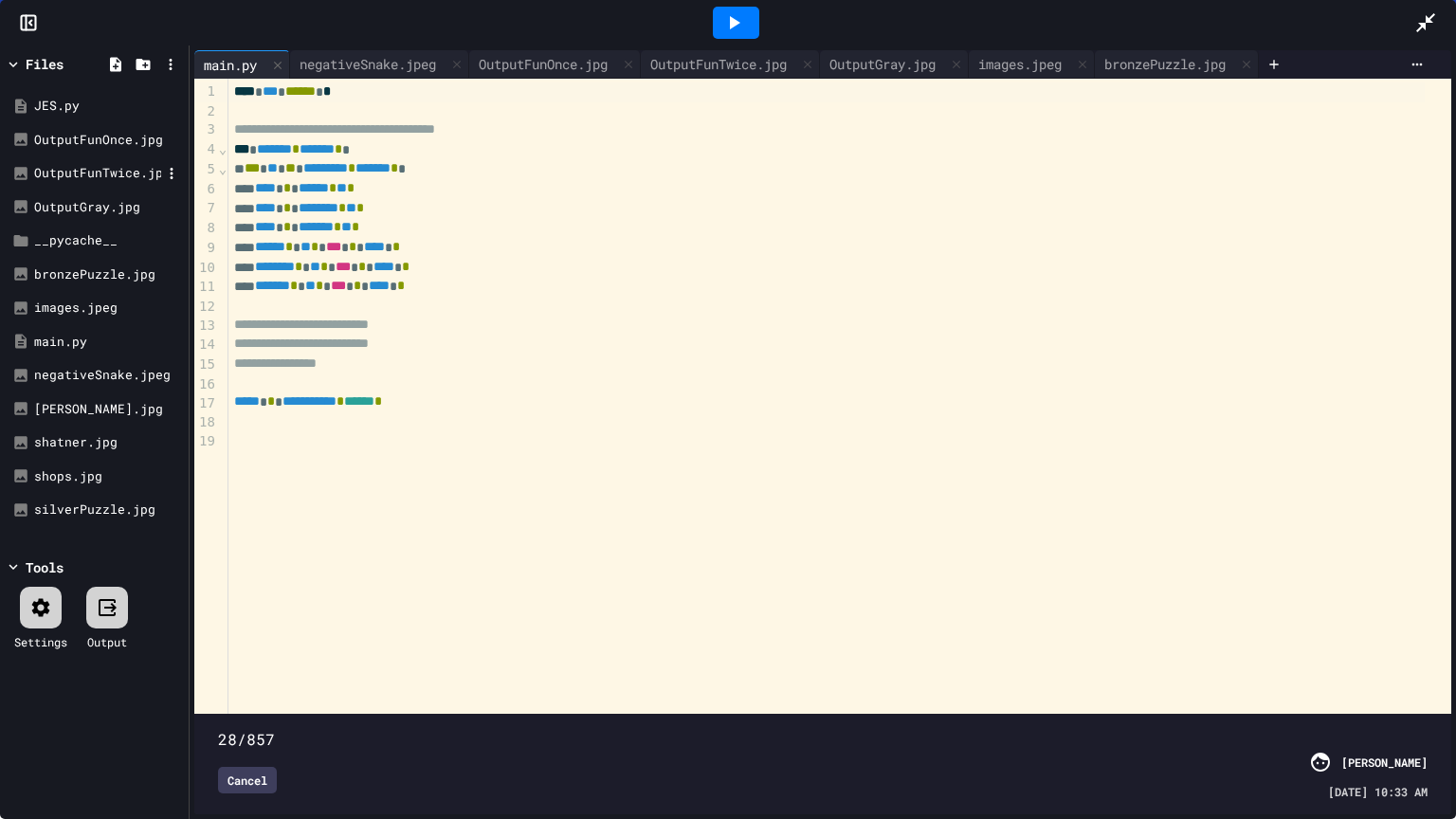
type input "*"
drag, startPoint x: 1416, startPoint y: 698, endPoint x: 97, endPoint y: 155, distance: 1426.4
click at [97, 155] on div "**********" at bounding box center [728, 432] width 1456 height 773
click at [1298, 27] on icon at bounding box center [1426, 23] width 19 height 19
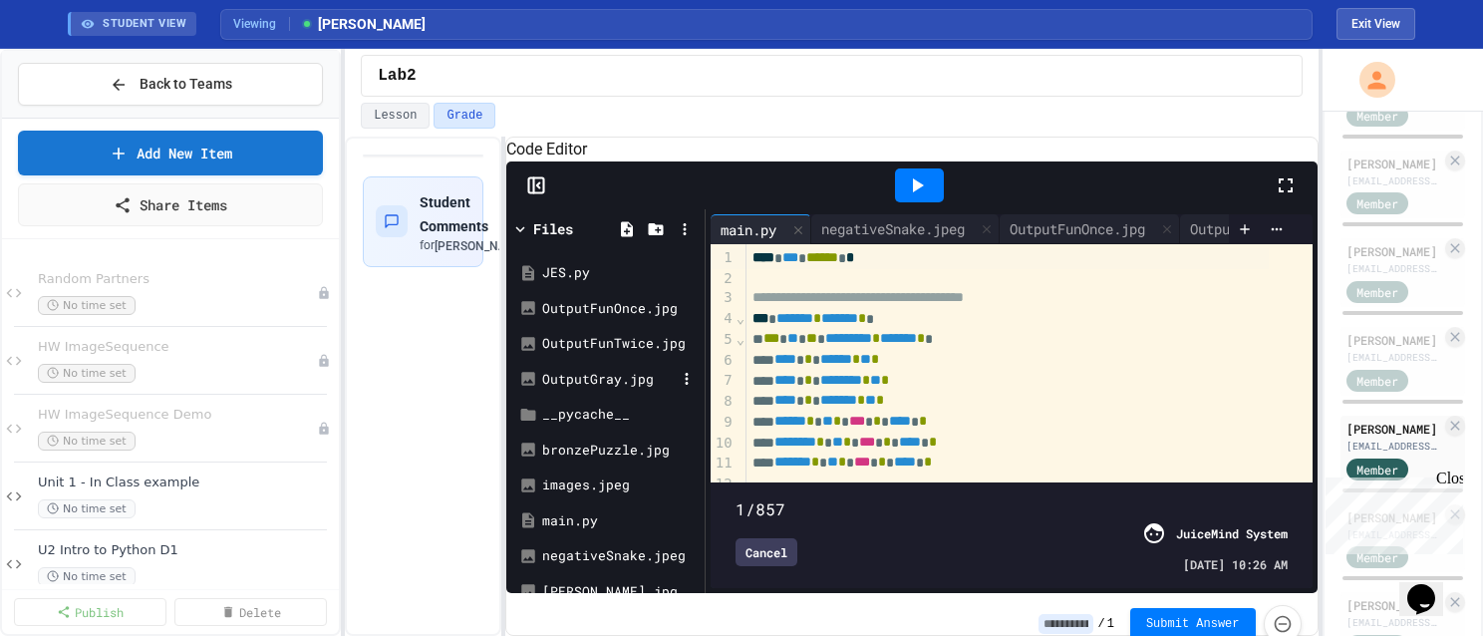
scroll to position [100, 0]
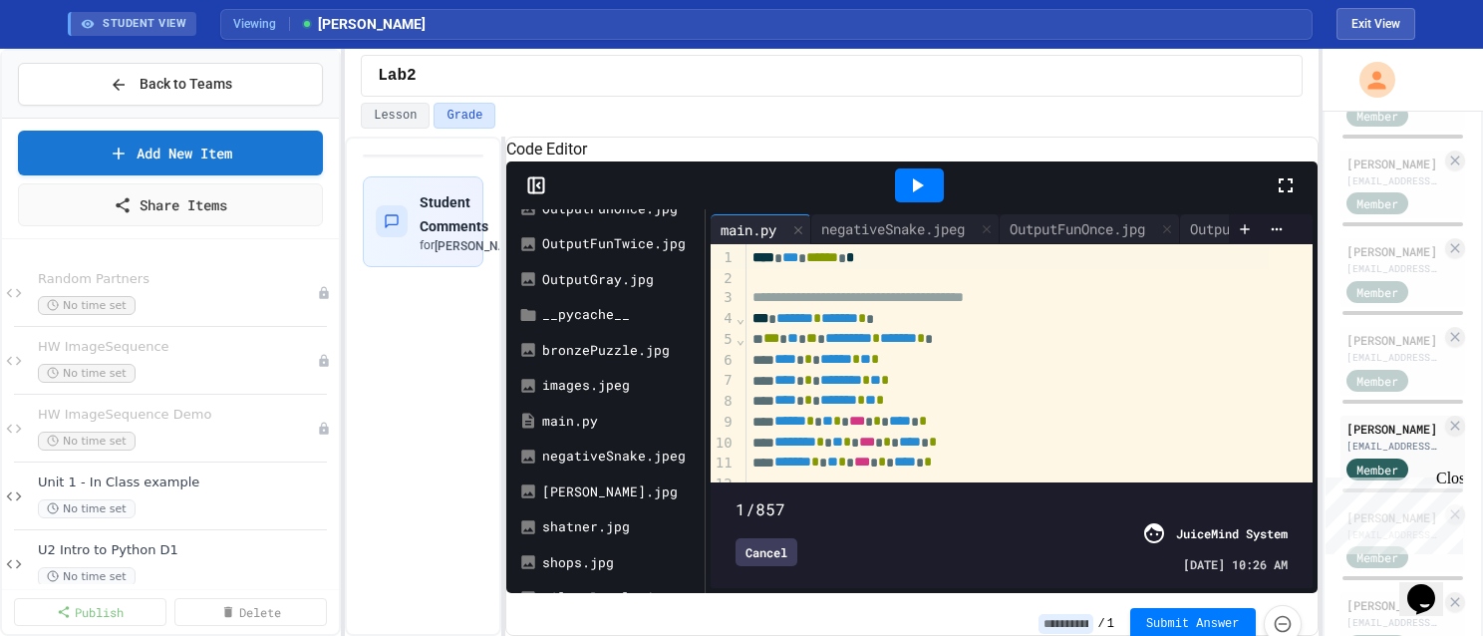
click at [774, 562] on div "Cancel" at bounding box center [767, 552] width 62 height 28
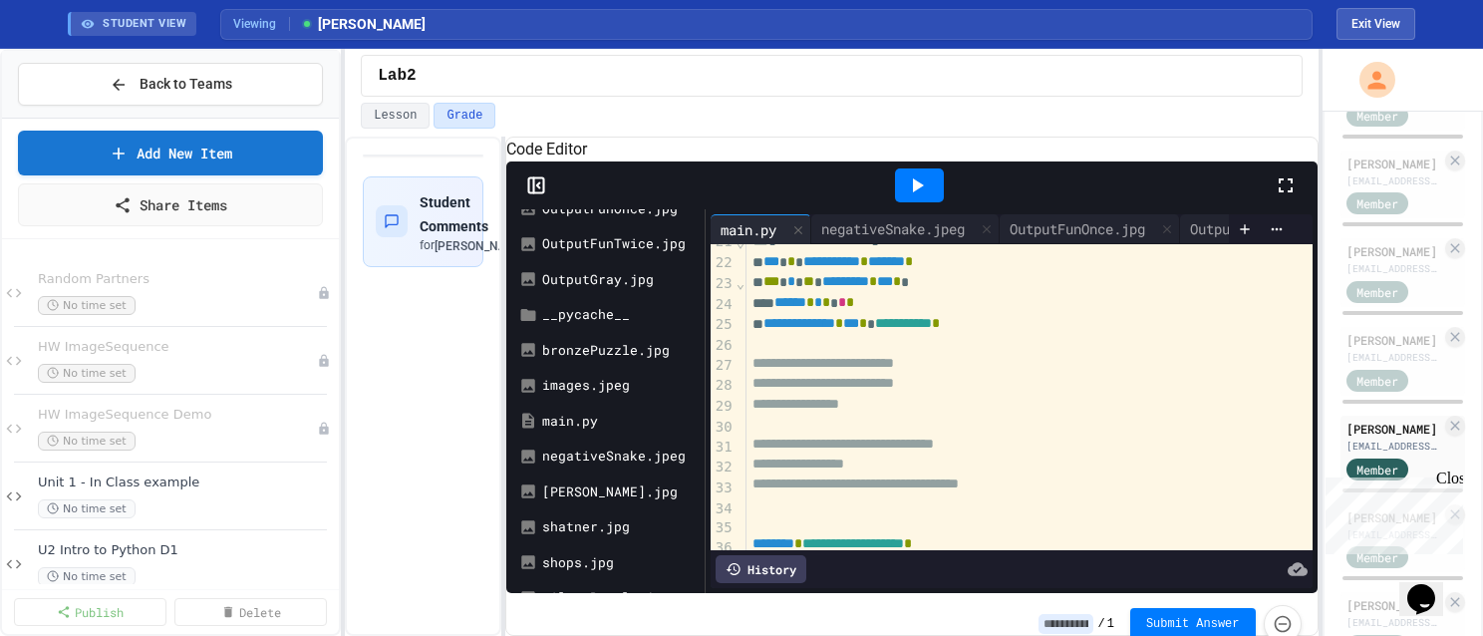
scroll to position [523, 0]
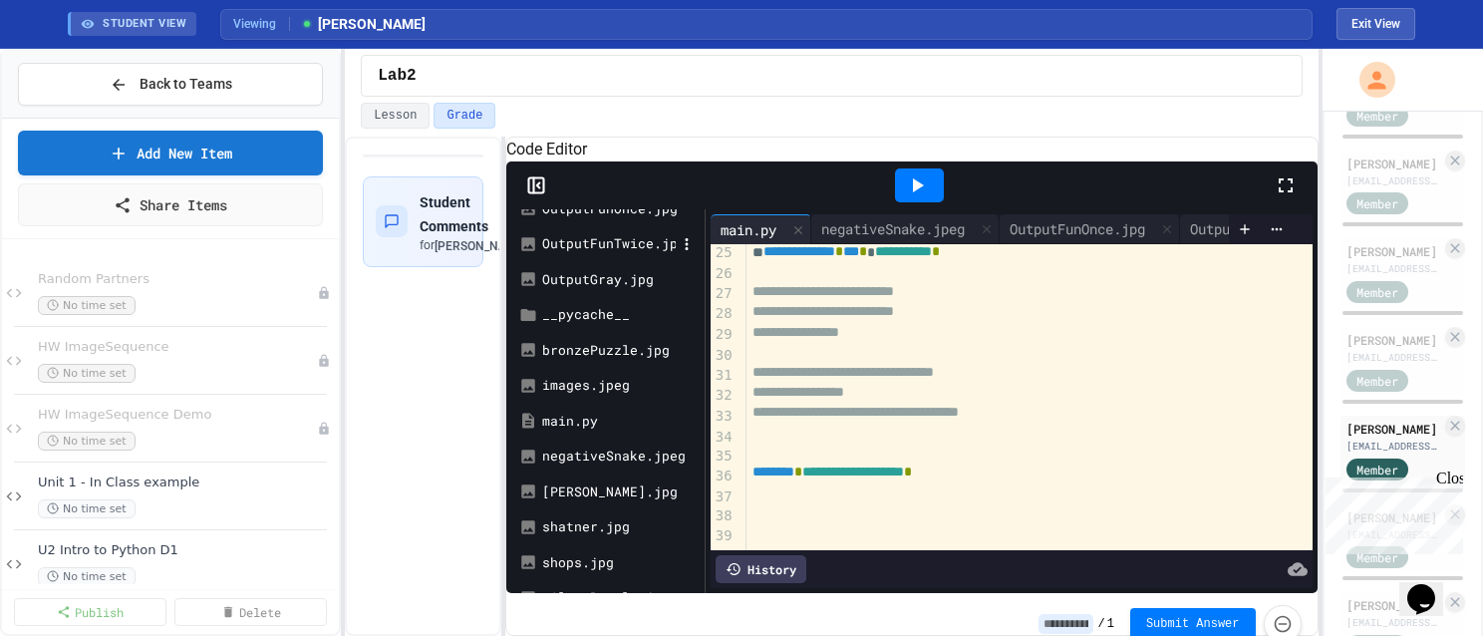
click at [626, 254] on div "OutputFunTwice.jpg" at bounding box center [609, 244] width 134 height 20
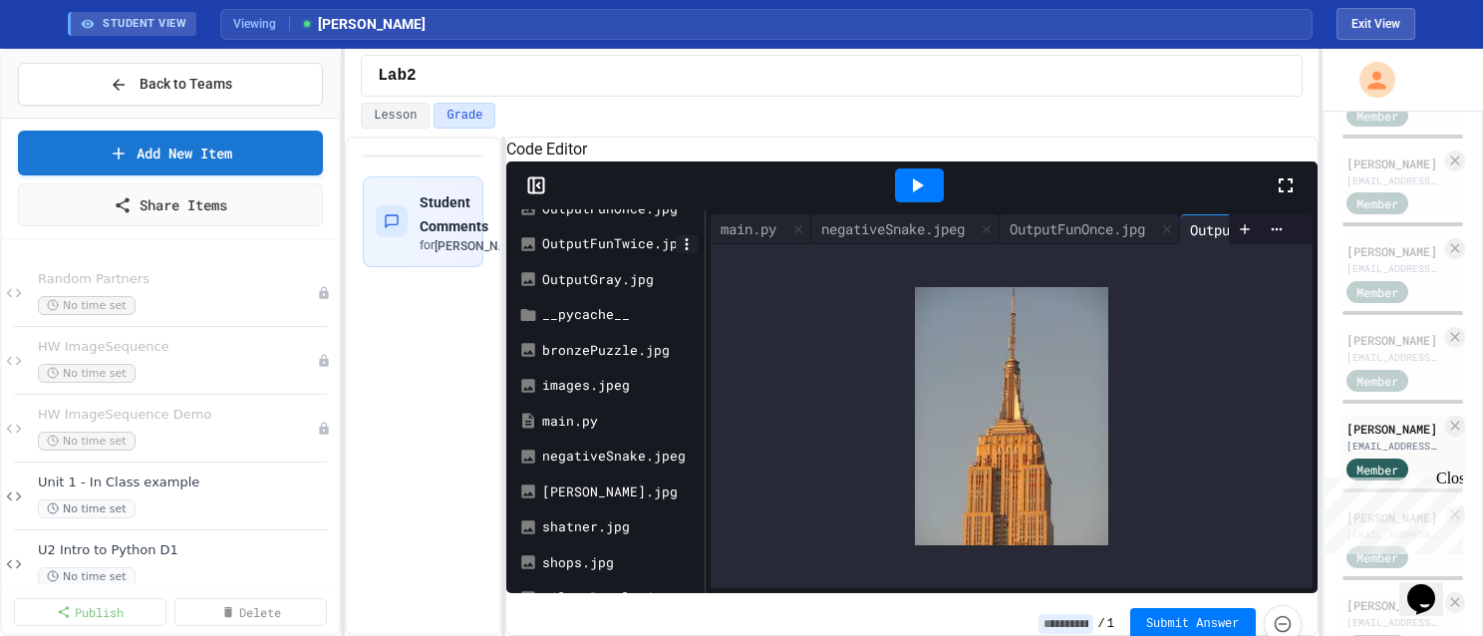
click at [686, 250] on icon at bounding box center [686, 244] width 3 height 12
click at [1187, 619] on li "Download" at bounding box center [1255, 637] width 137 height 36
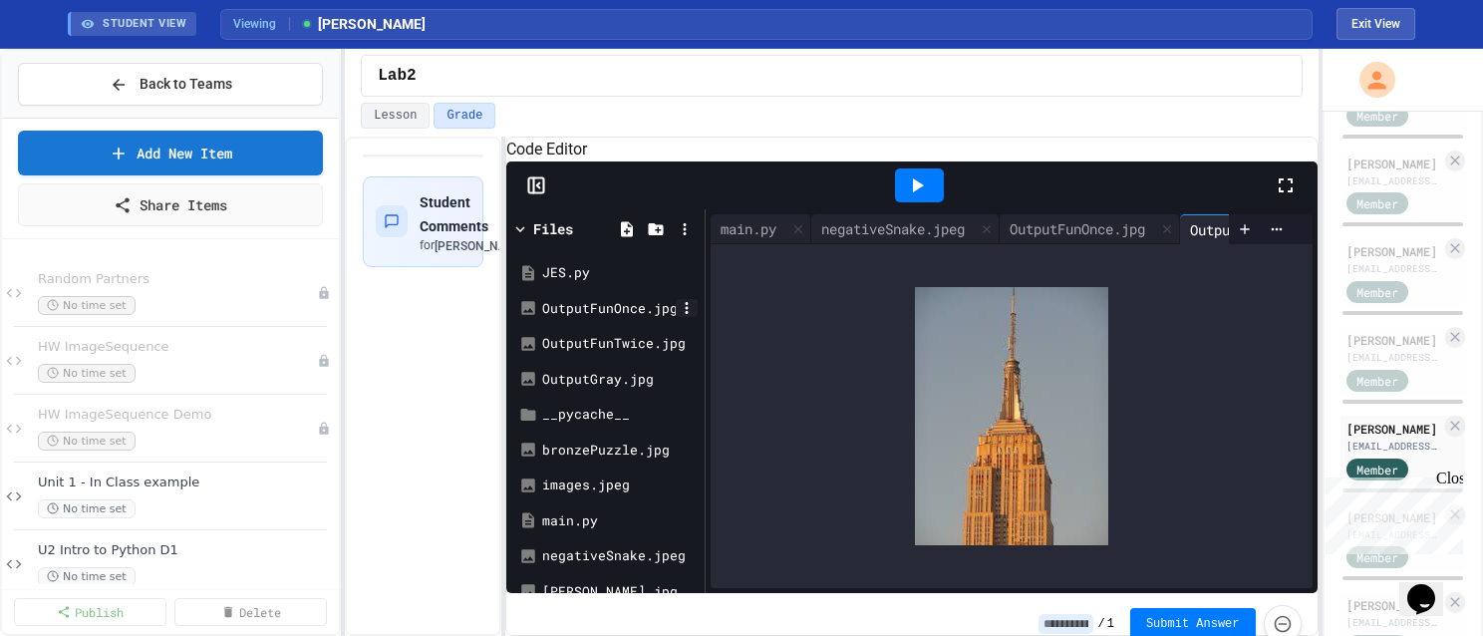
click at [684, 317] on icon at bounding box center [687, 308] width 18 height 18
click at [617, 319] on div "OutputFunOnce.jpg" at bounding box center [609, 309] width 134 height 20
click at [606, 354] on div "OutputFunTwice.jpg" at bounding box center [609, 344] width 134 height 20
click at [614, 319] on div "OutputFunOnce.jpg" at bounding box center [609, 309] width 134 height 20
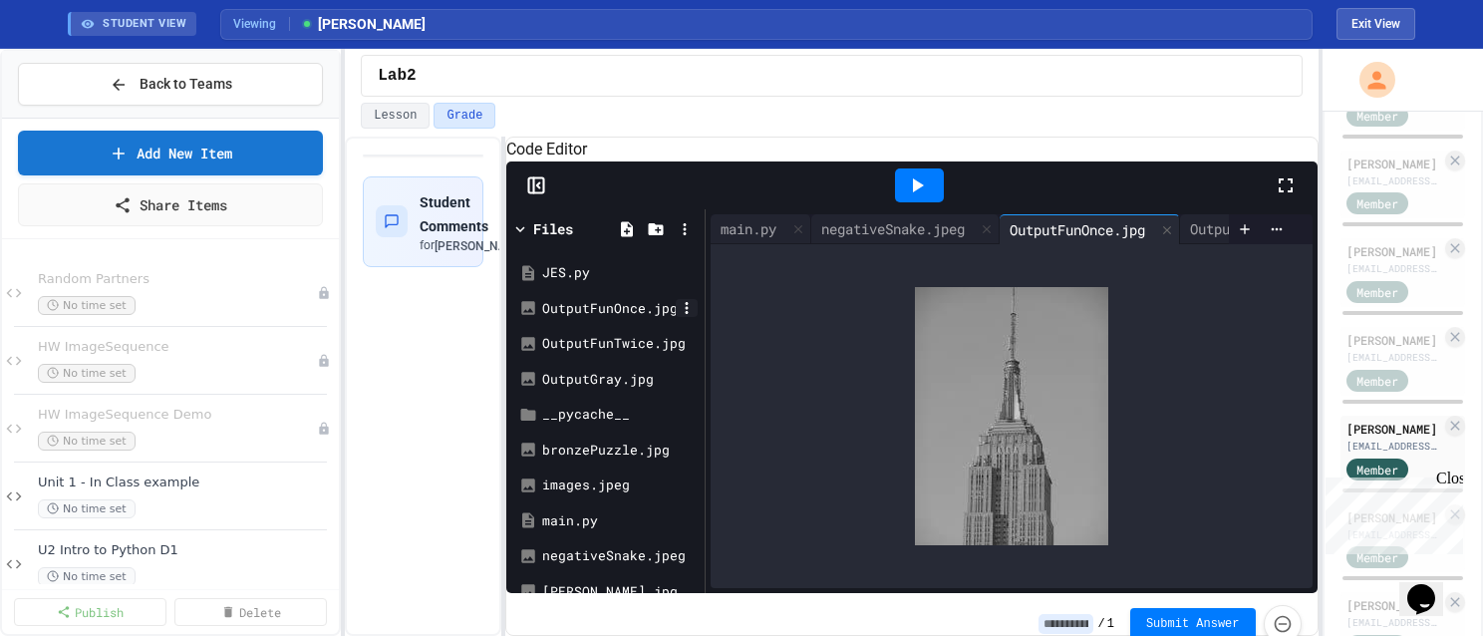
click at [685, 317] on icon at bounding box center [687, 308] width 18 height 18
click at [682, 388] on icon at bounding box center [687, 379] width 18 height 18
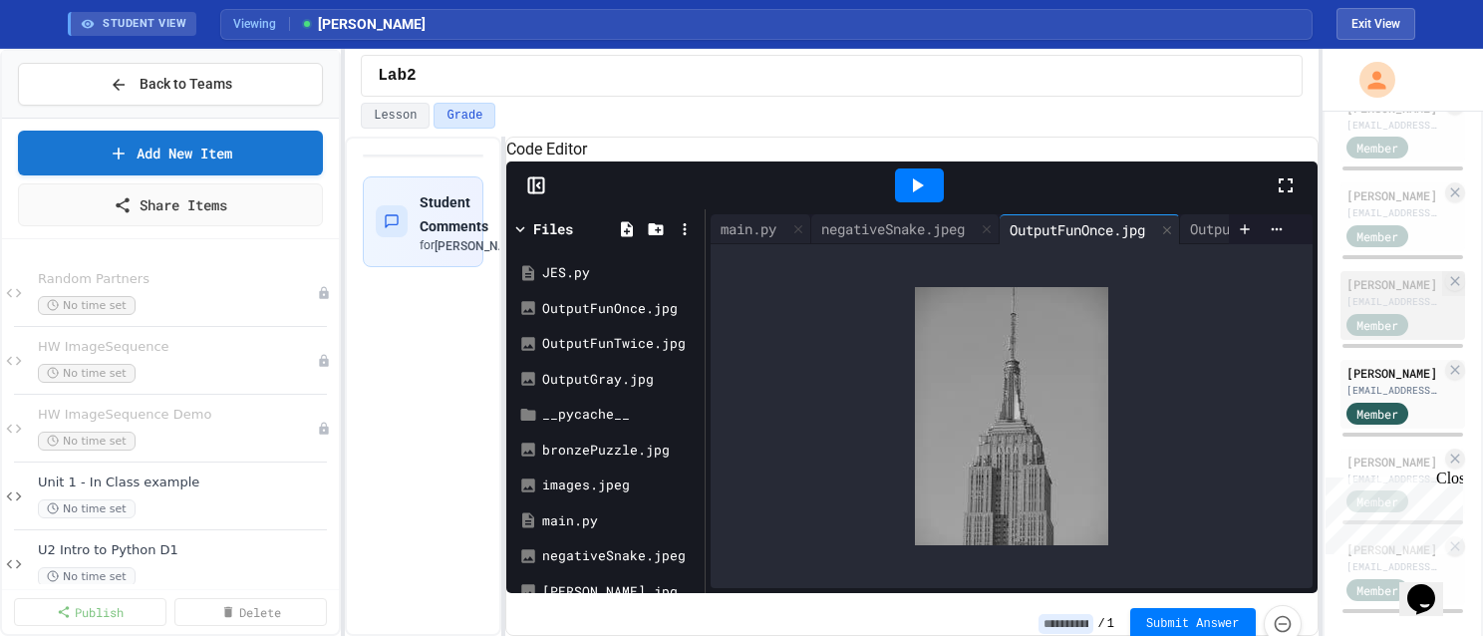
scroll to position [964, 0]
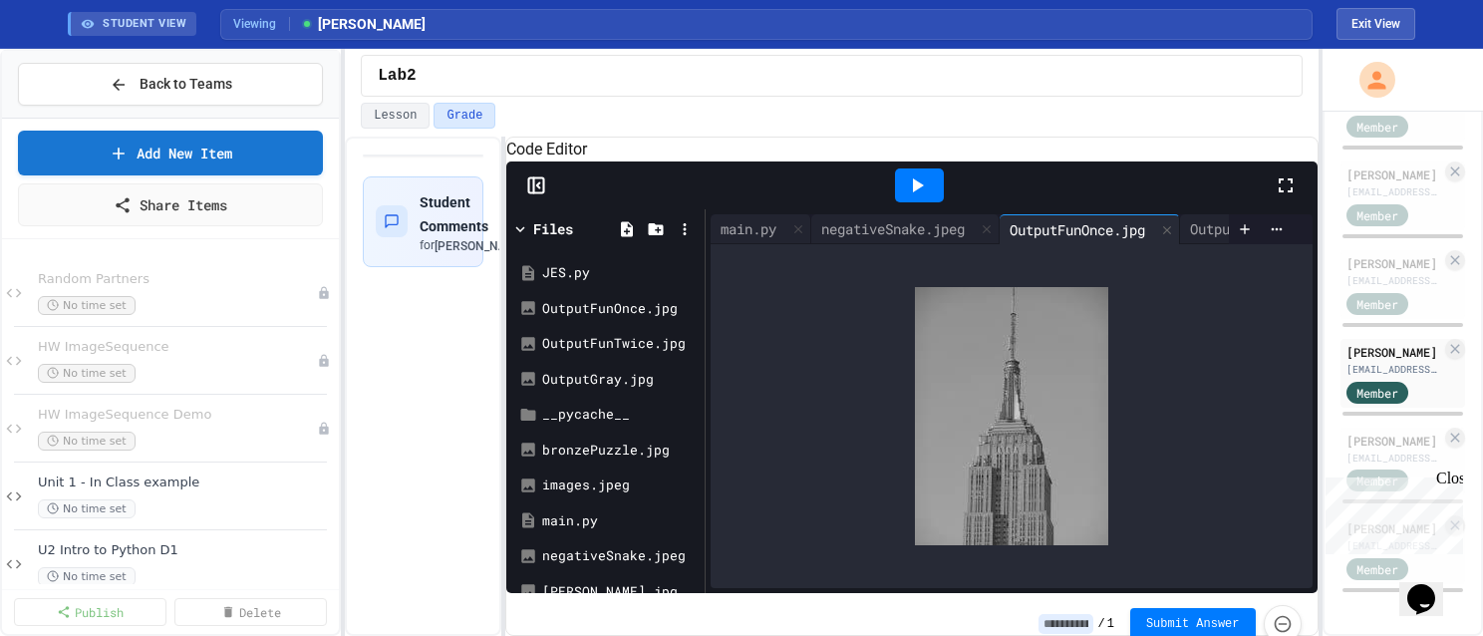
click at [1365, 479] on div "Close" at bounding box center [1448, 481] width 25 height 25
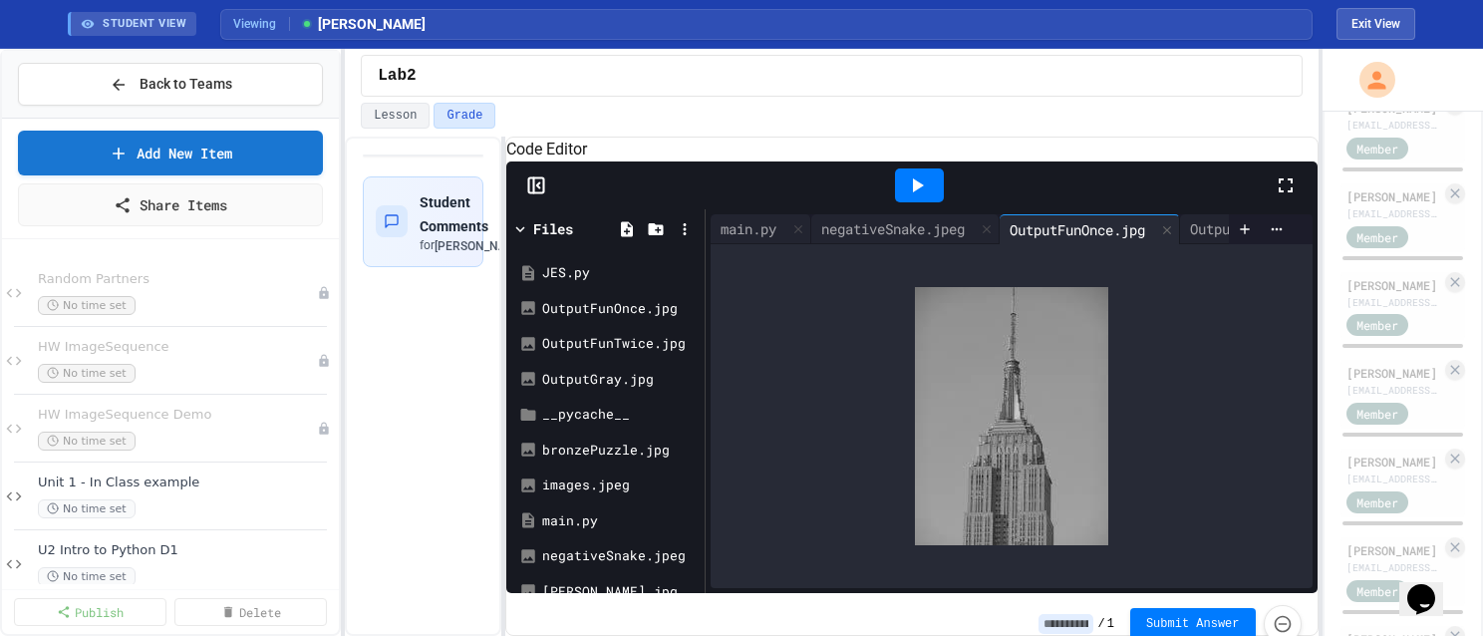
scroll to position [266, 0]
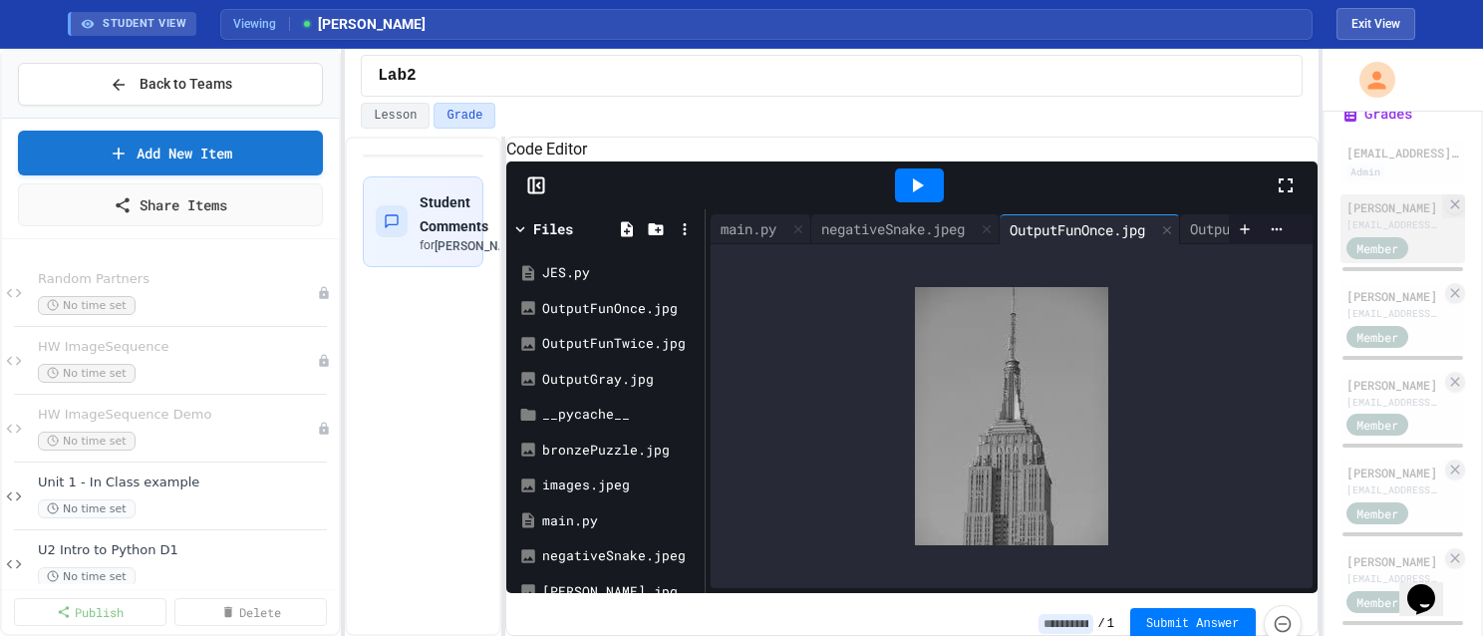
click at [1365, 232] on div "[EMAIL_ADDRESS][DOMAIN_NAME]" at bounding box center [1394, 224] width 95 height 15
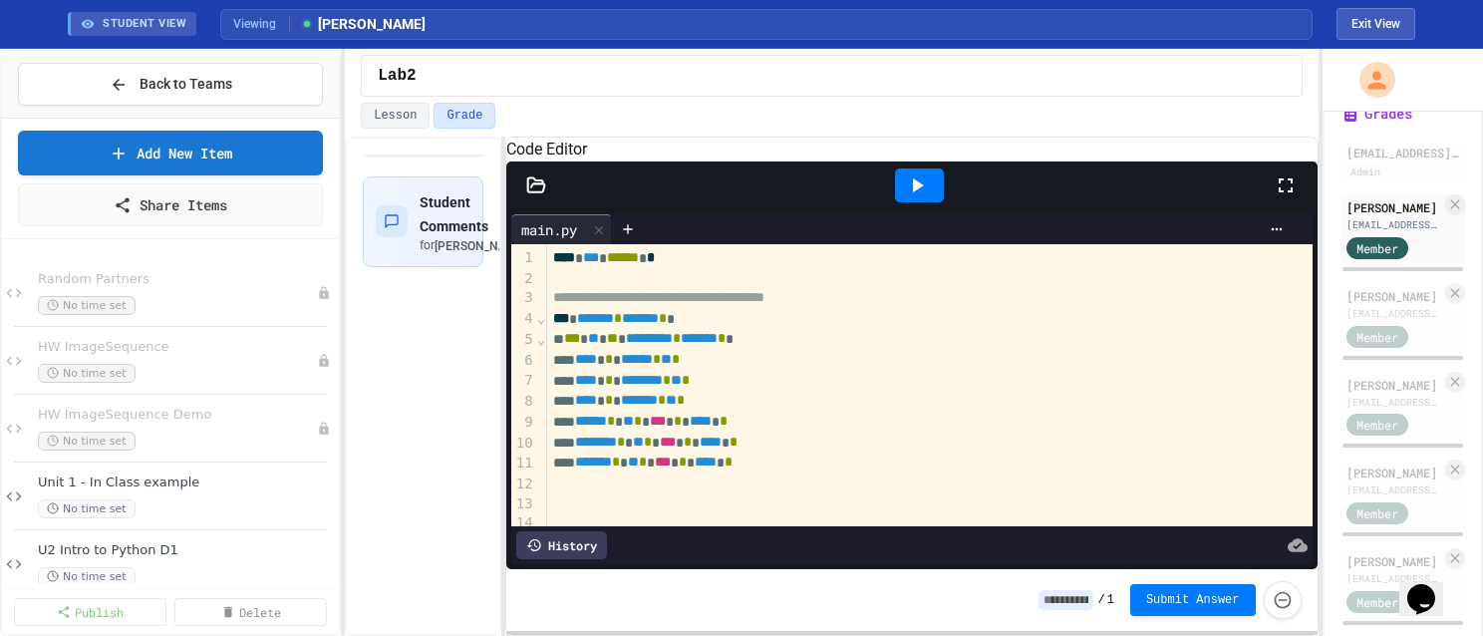
click at [542, 195] on icon at bounding box center [536, 185] width 20 height 20
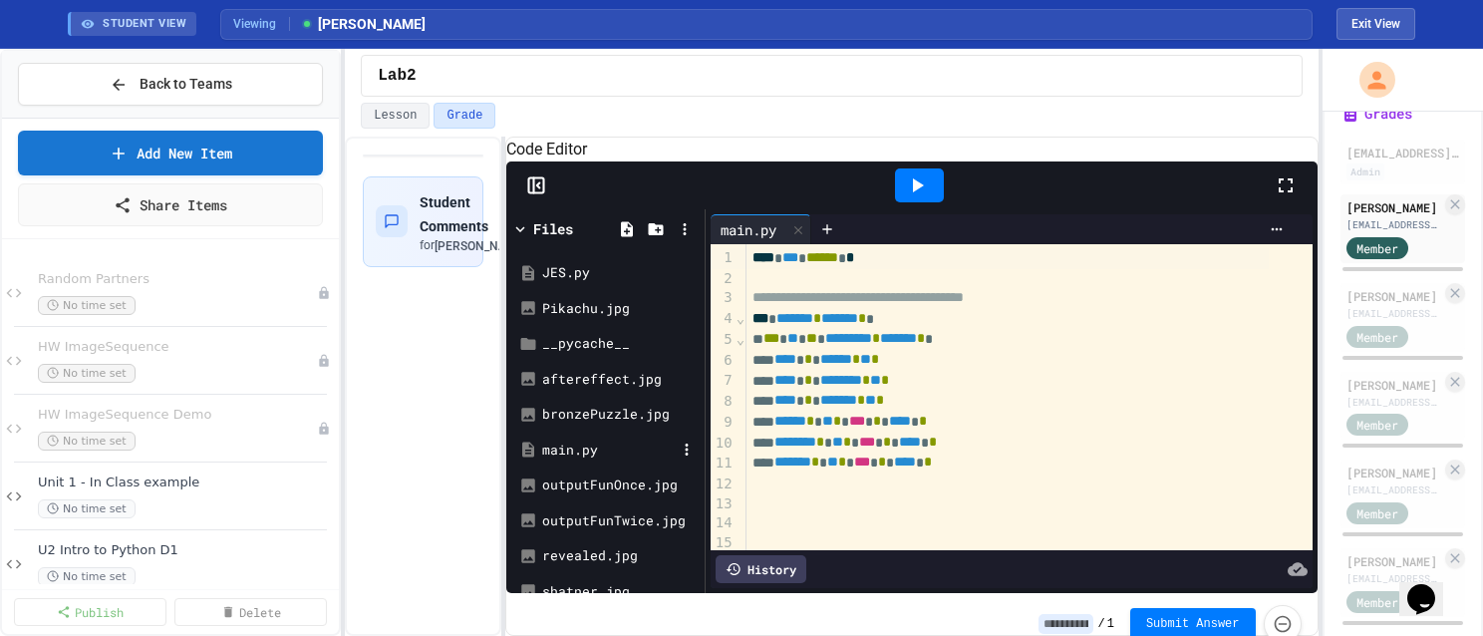
scroll to position [100, 0]
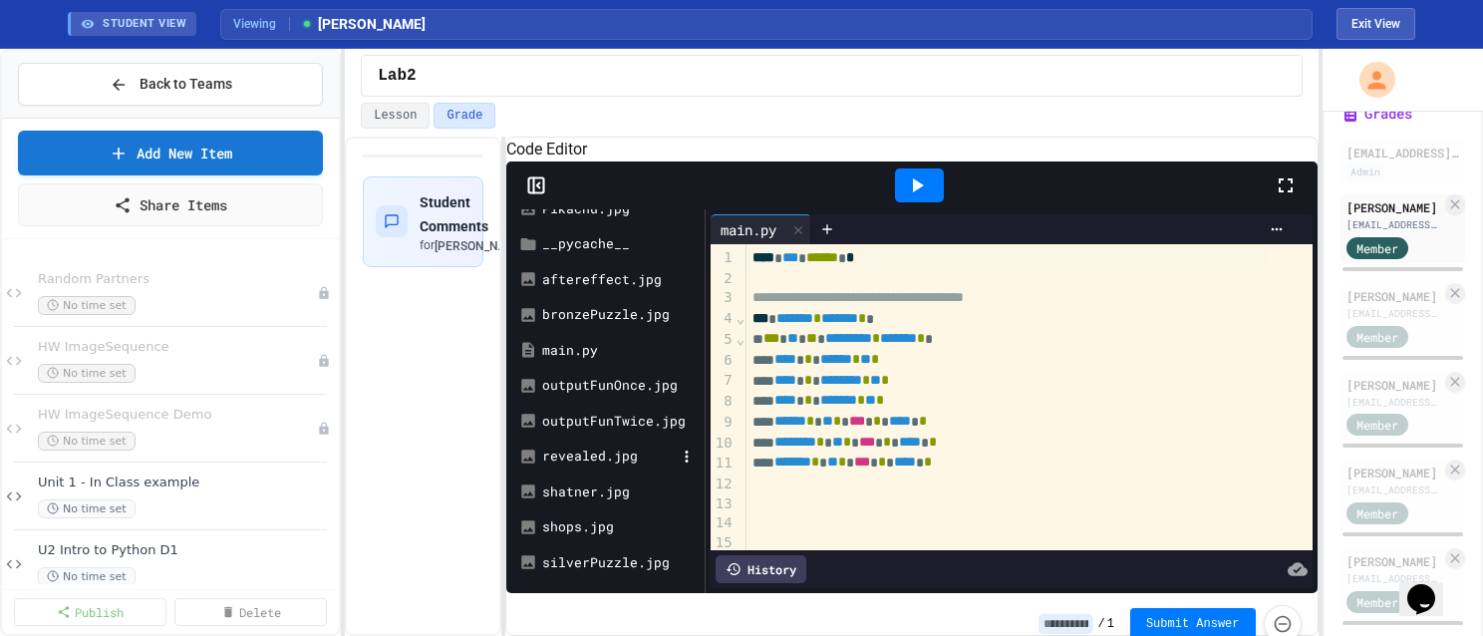
click at [589, 467] on div "revealed.jpg" at bounding box center [609, 457] width 134 height 20
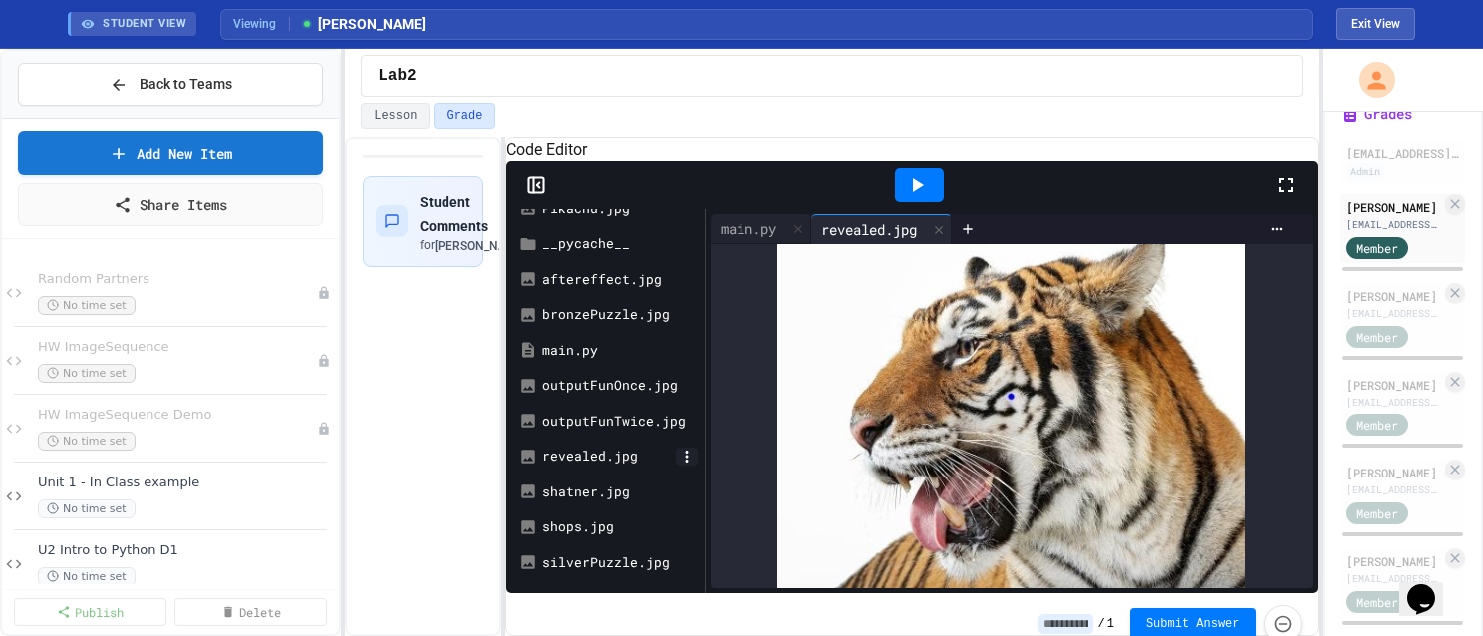
click at [688, 466] on icon at bounding box center [687, 457] width 18 height 18
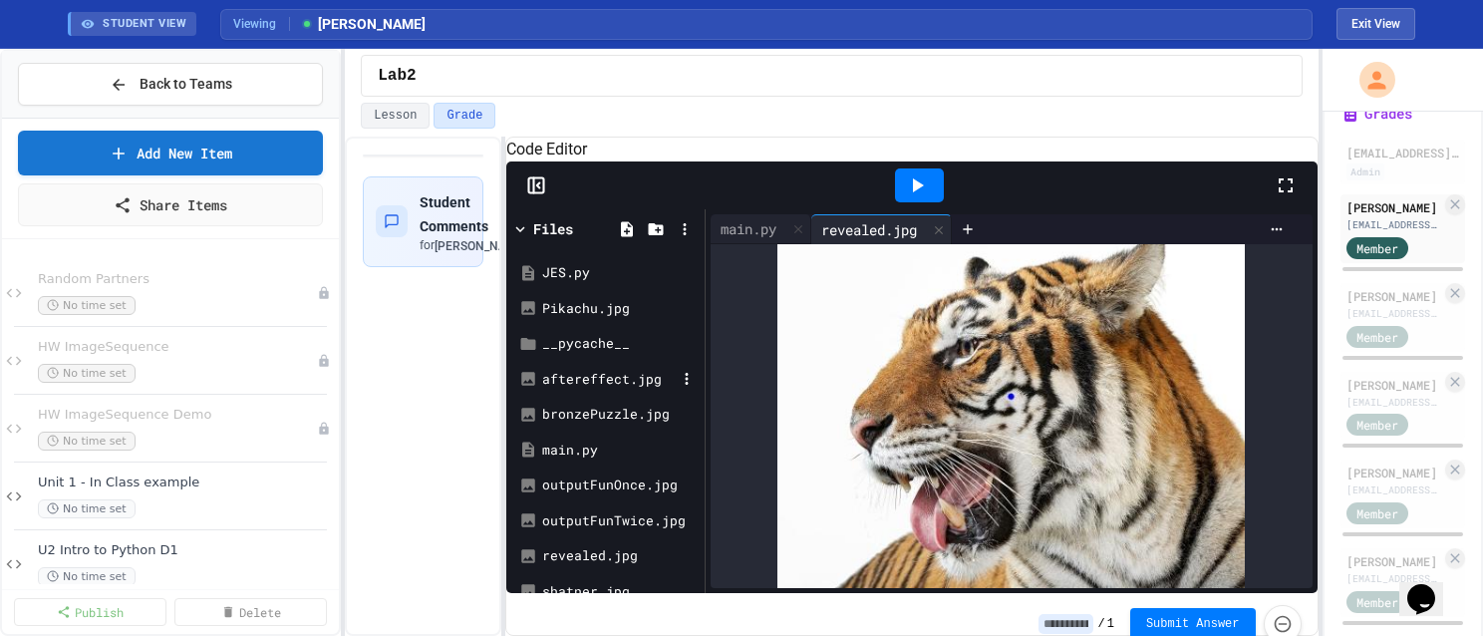
click at [628, 390] on div "aftereffect.jpg" at bounding box center [609, 380] width 134 height 20
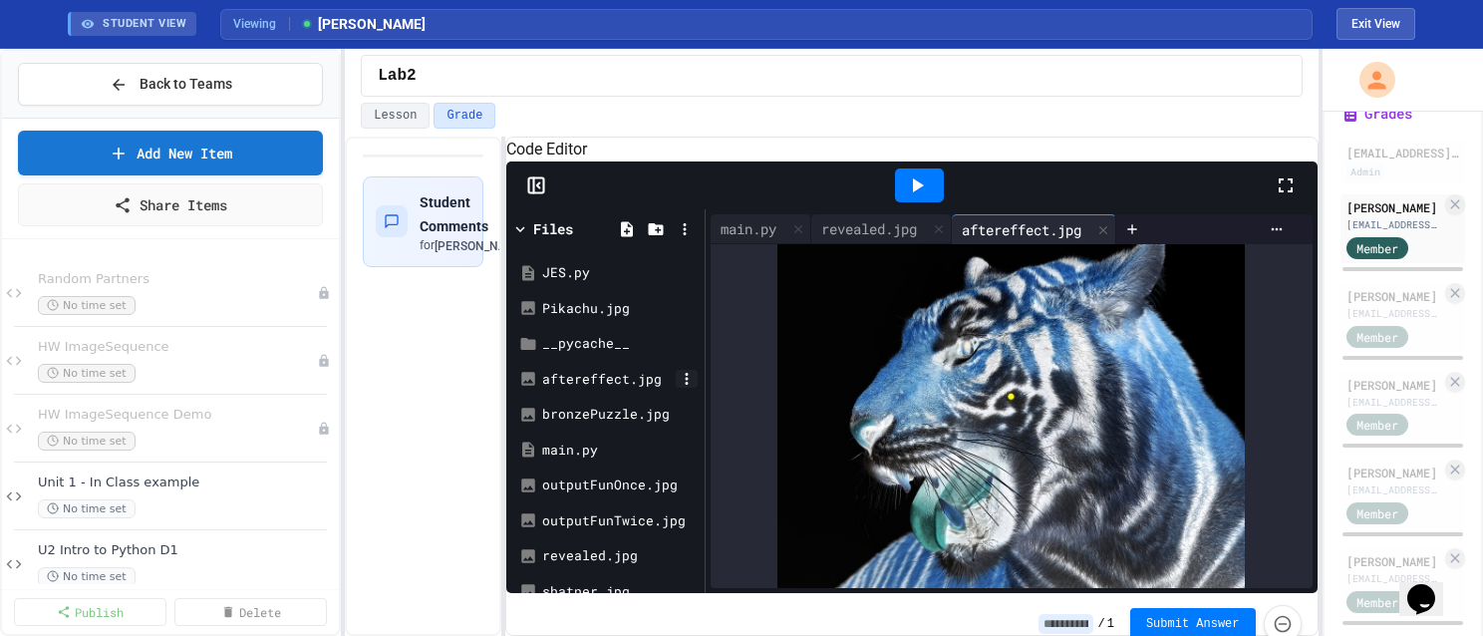
click at [686, 385] on icon at bounding box center [686, 379] width 3 height 12
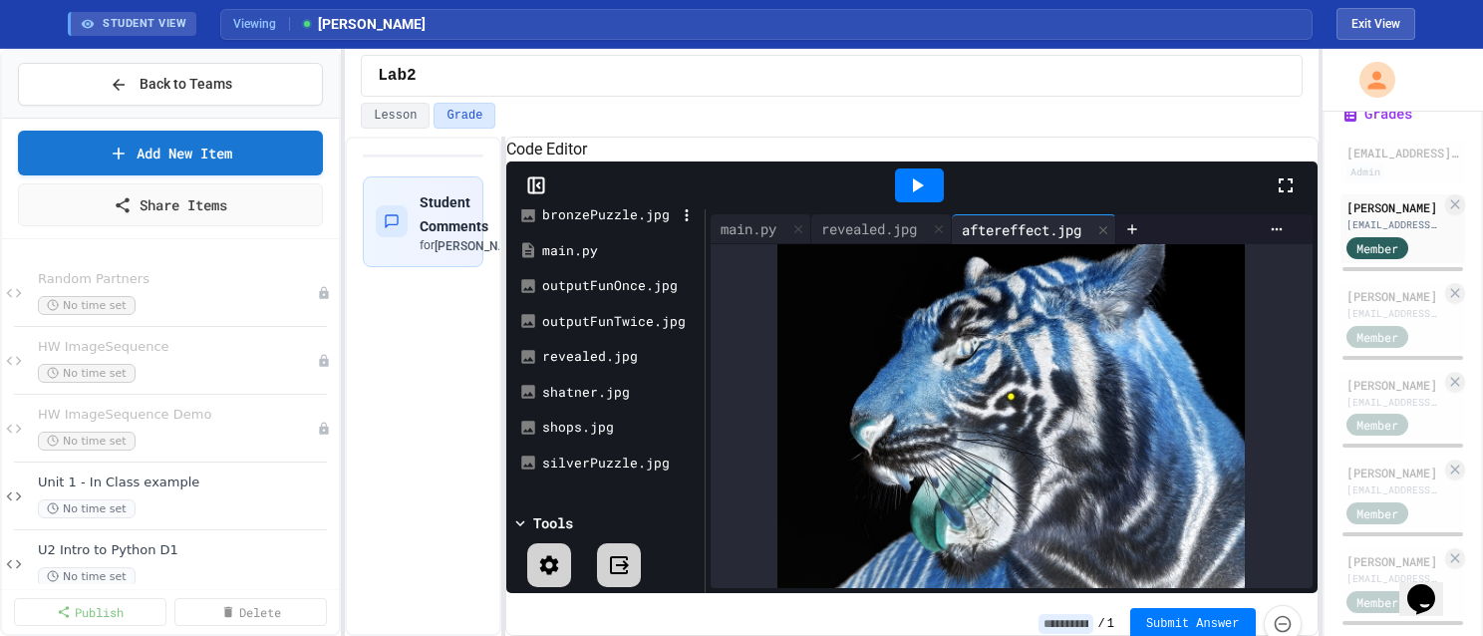
scroll to position [228, 0]
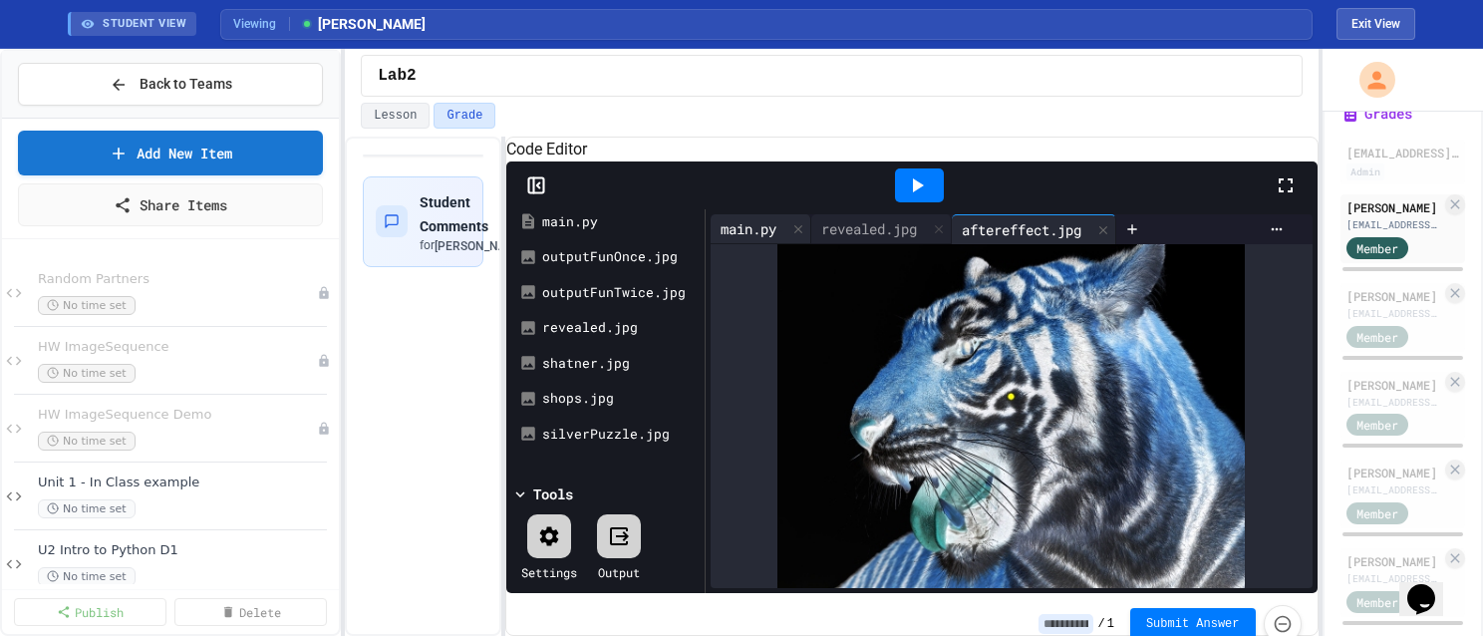
click at [746, 239] on div "main.py" at bounding box center [749, 228] width 76 height 21
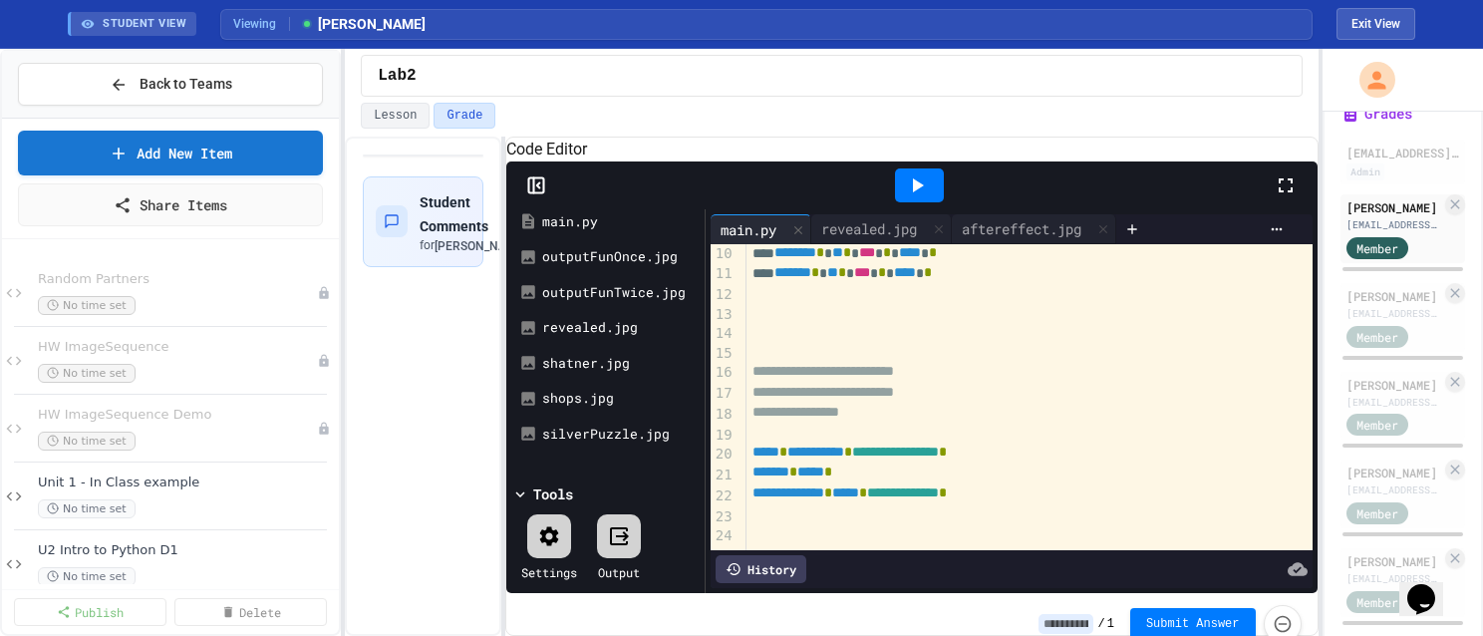
scroll to position [216, 0]
